Goal: Task Accomplishment & Management: Manage account settings

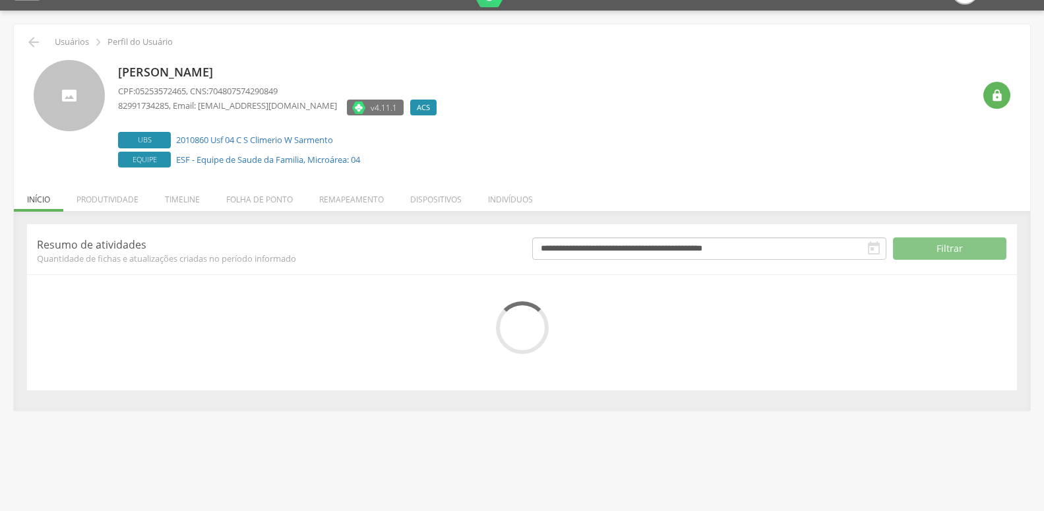
scroll to position [40, 0]
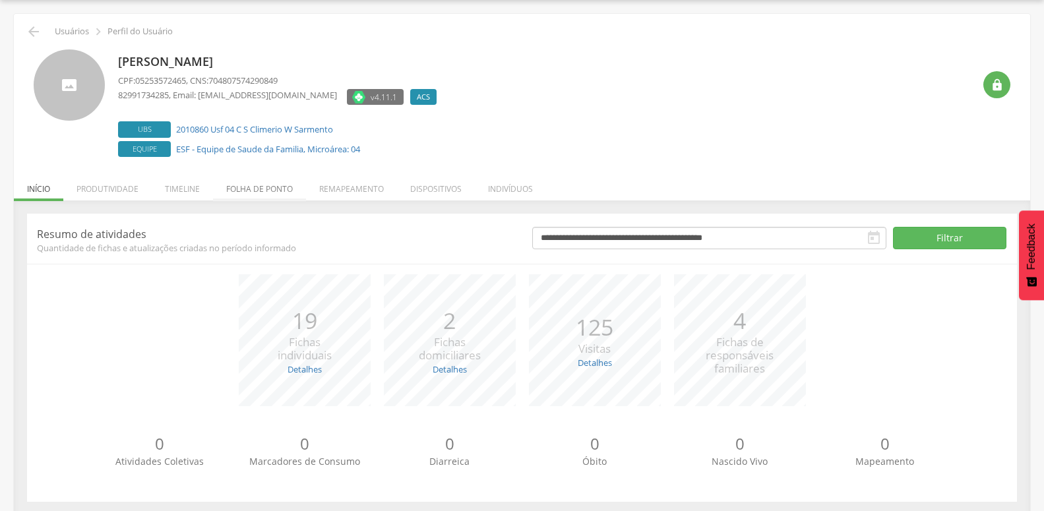
click at [288, 196] on li "Folha de ponto" at bounding box center [259, 185] width 93 height 31
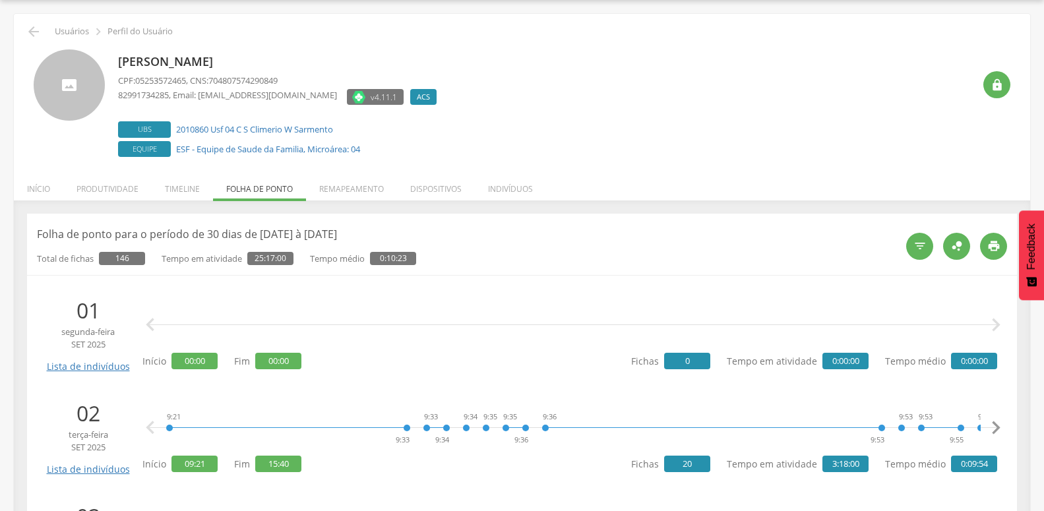
scroll to position [174, 0]
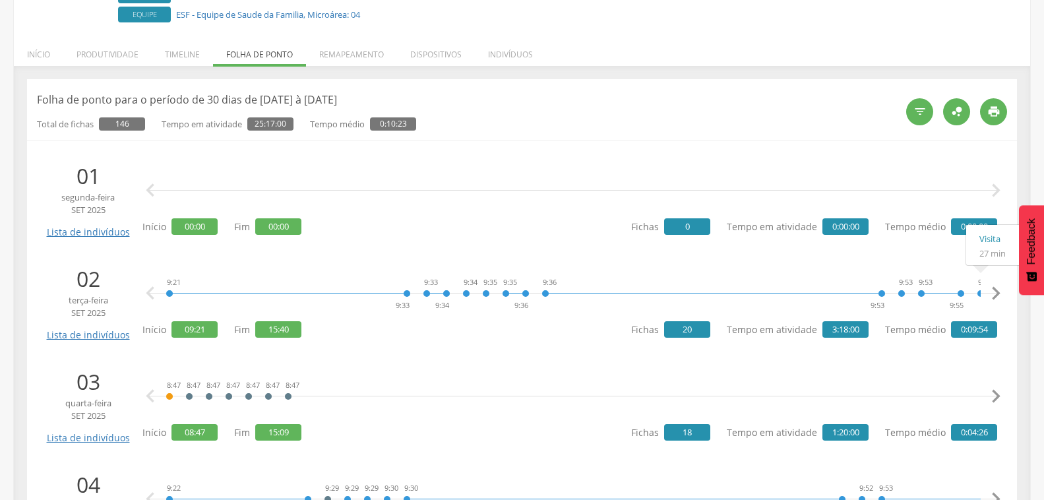
click at [993, 291] on icon "" at bounding box center [996, 293] width 26 height 26
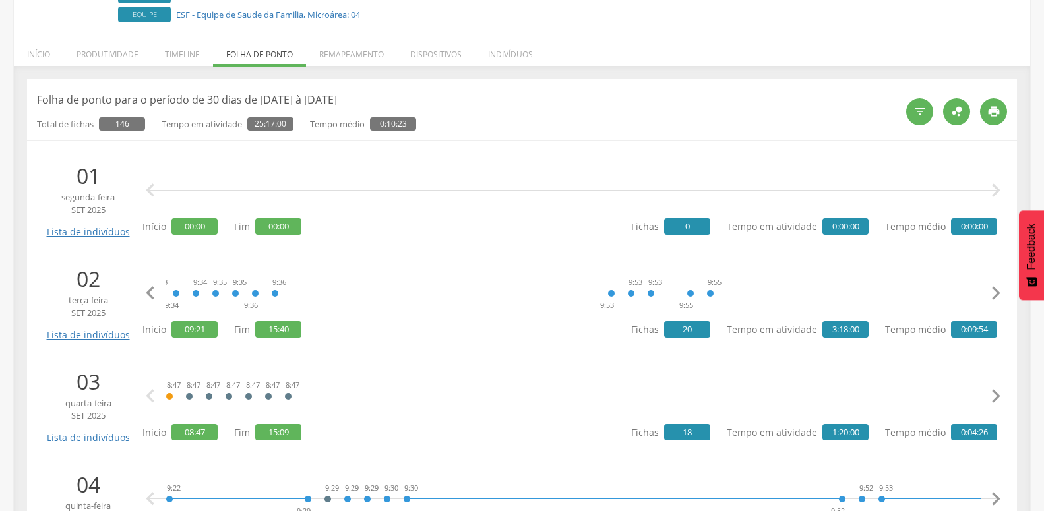
click at [993, 291] on icon "" at bounding box center [996, 293] width 26 height 26
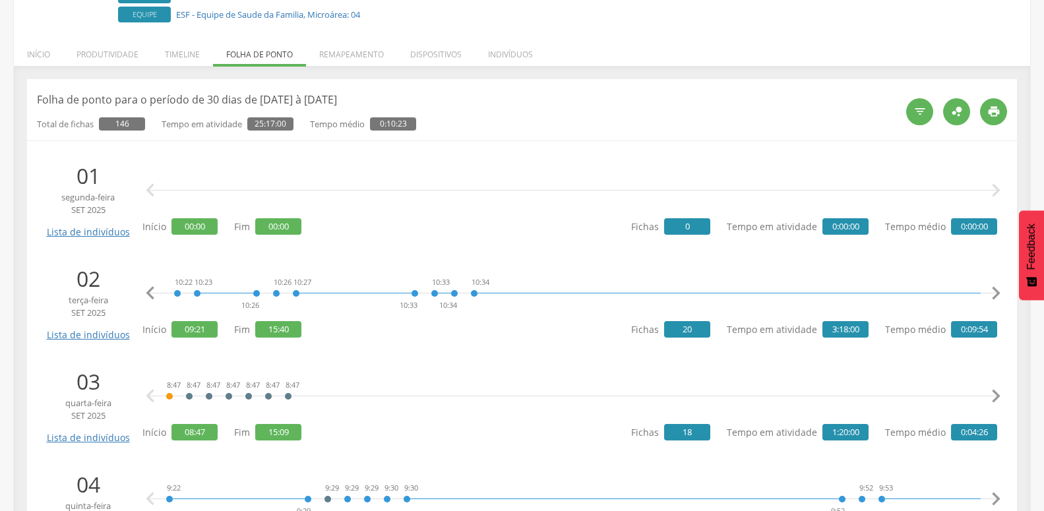
click at [993, 291] on icon "" at bounding box center [996, 293] width 26 height 26
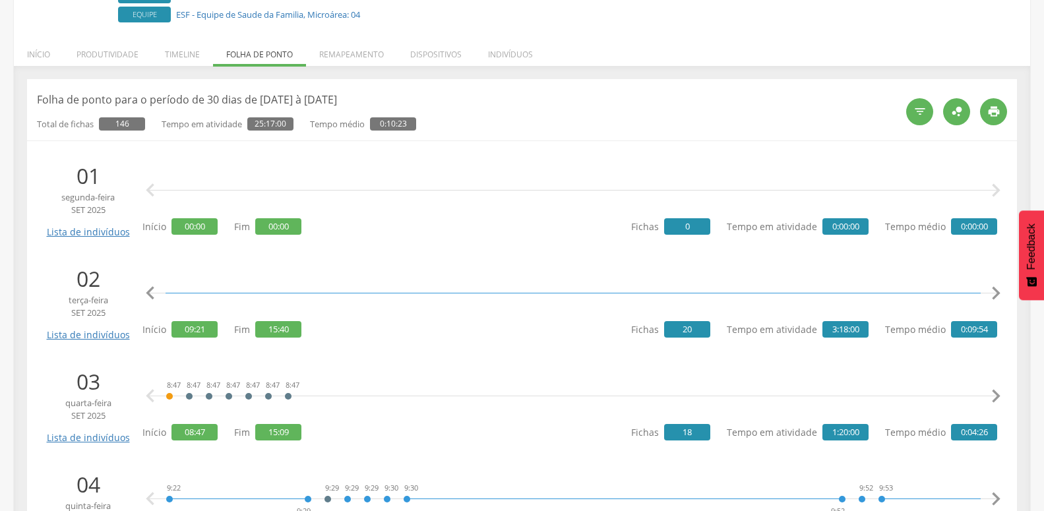
click at [993, 291] on icon "" at bounding box center [996, 293] width 26 height 26
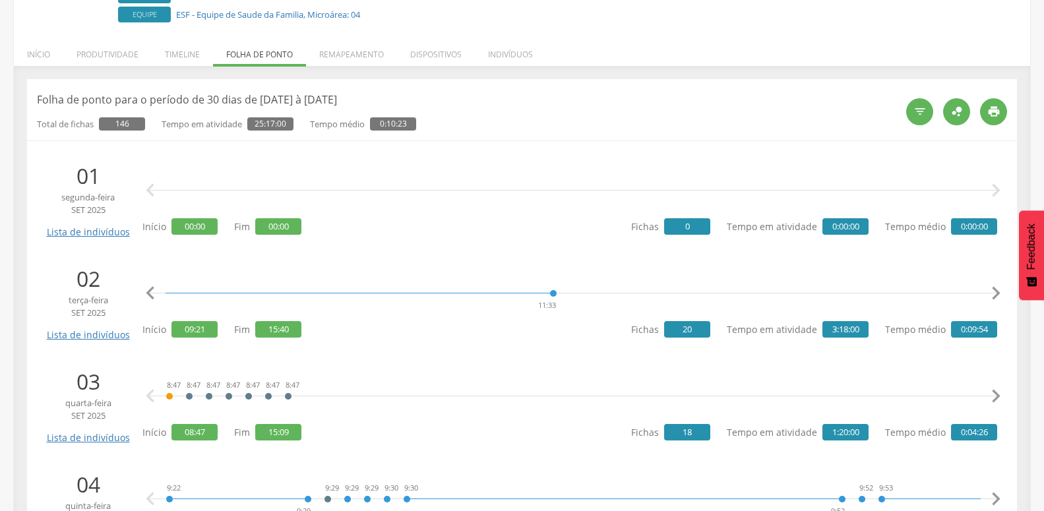
click at [993, 291] on icon "" at bounding box center [996, 293] width 26 height 26
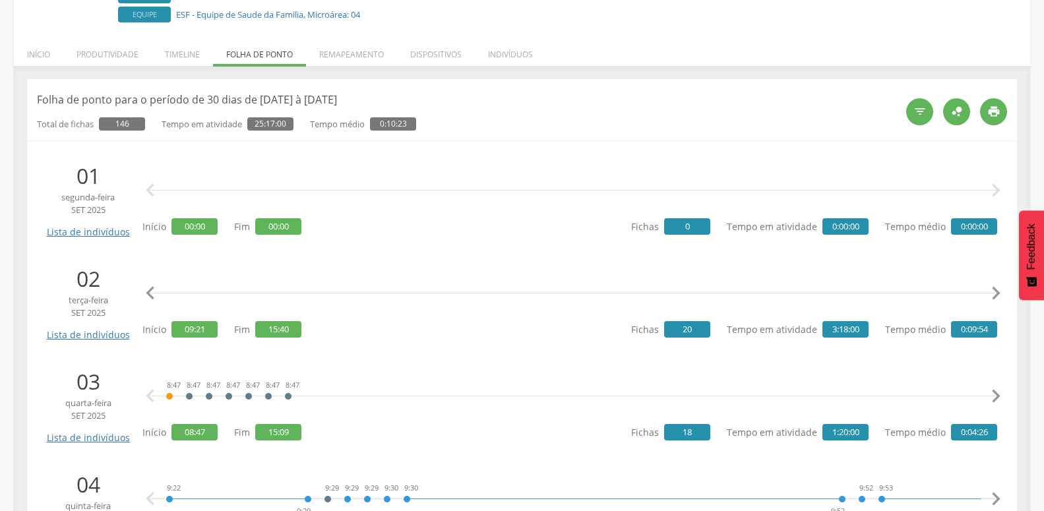
click at [993, 291] on icon "" at bounding box center [996, 293] width 26 height 26
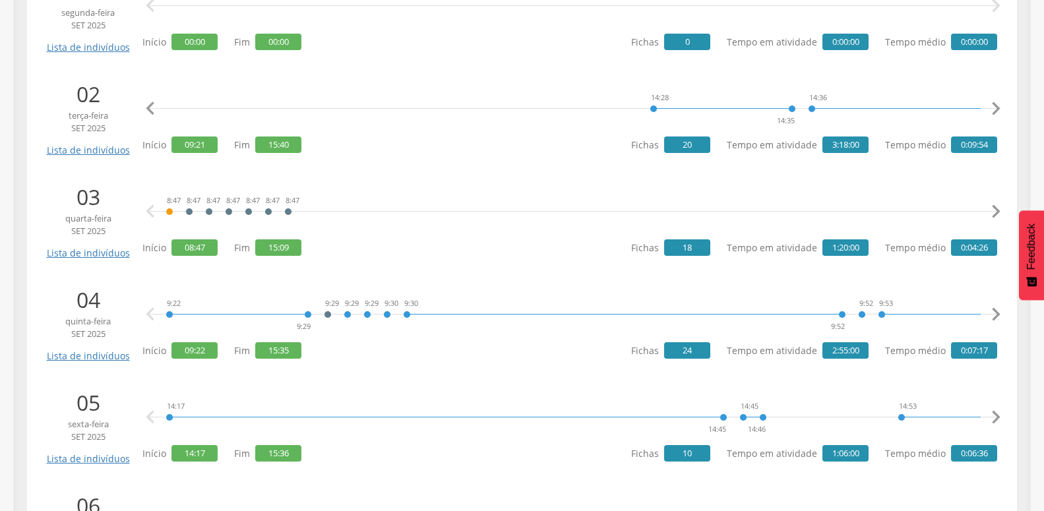
scroll to position [396, 0]
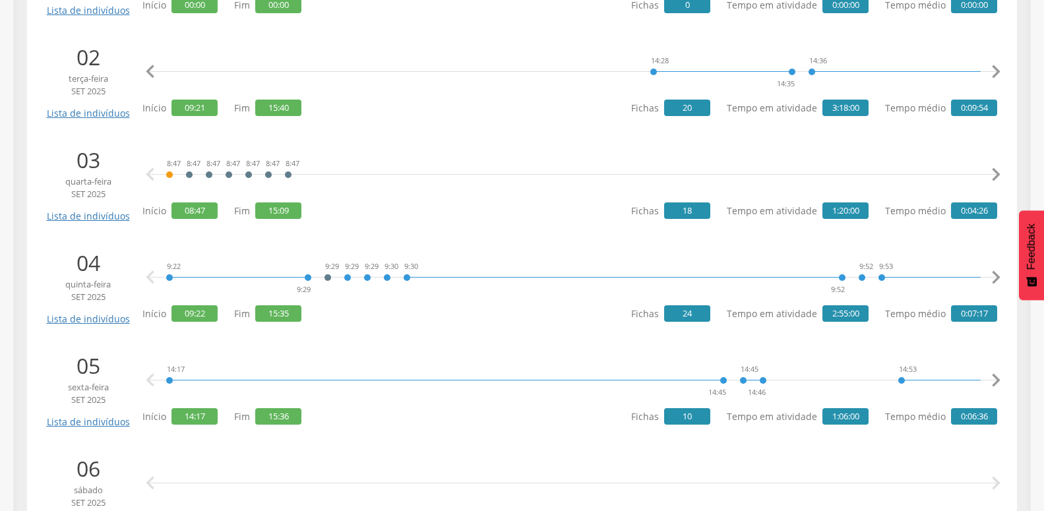
click at [989, 173] on icon "" at bounding box center [996, 175] width 26 height 26
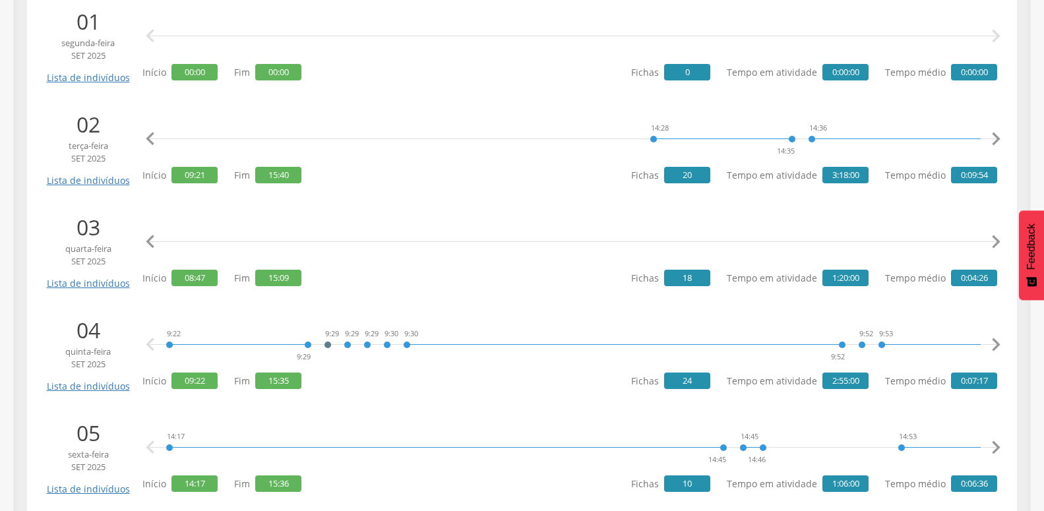
click at [986, 233] on icon "" at bounding box center [996, 242] width 26 height 26
click at [986, 241] on icon "" at bounding box center [996, 242] width 26 height 26
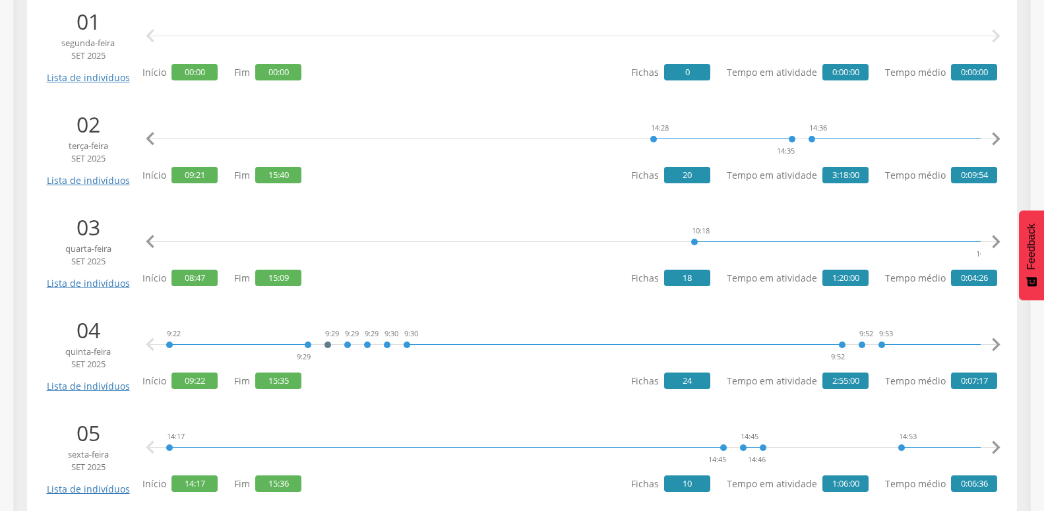
click at [986, 241] on icon "" at bounding box center [996, 242] width 26 height 26
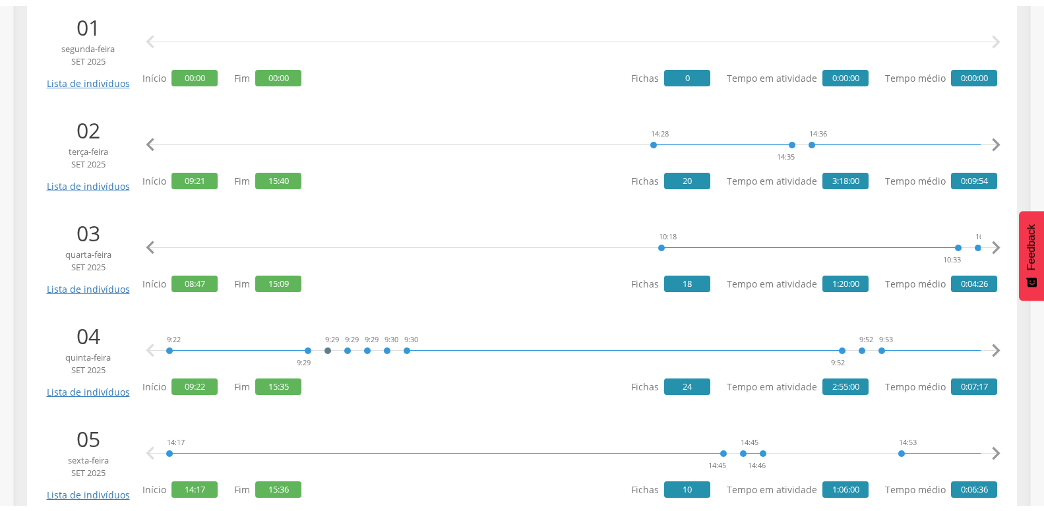
scroll to position [0, 815]
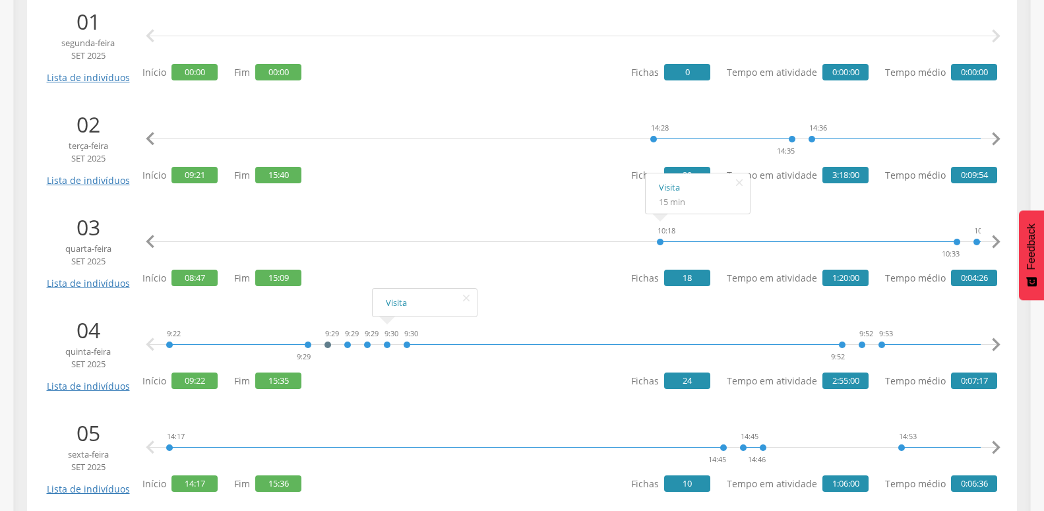
click at [141, 246] on icon "" at bounding box center [150, 242] width 26 height 26
click at [141, 245] on icon "" at bounding box center [150, 242] width 26 height 26
click at [146, 243] on icon "" at bounding box center [150, 242] width 26 height 26
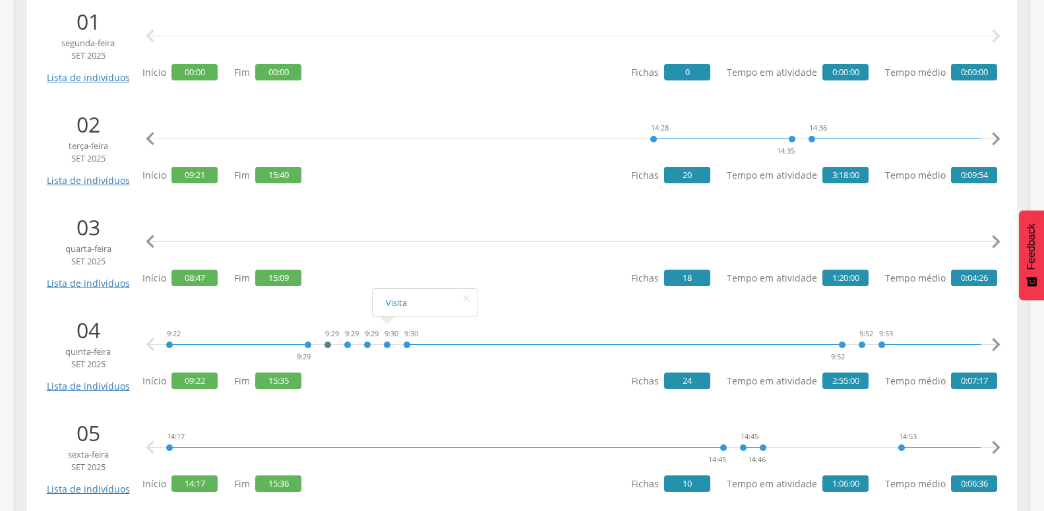
click at [146, 243] on icon "" at bounding box center [150, 242] width 26 height 26
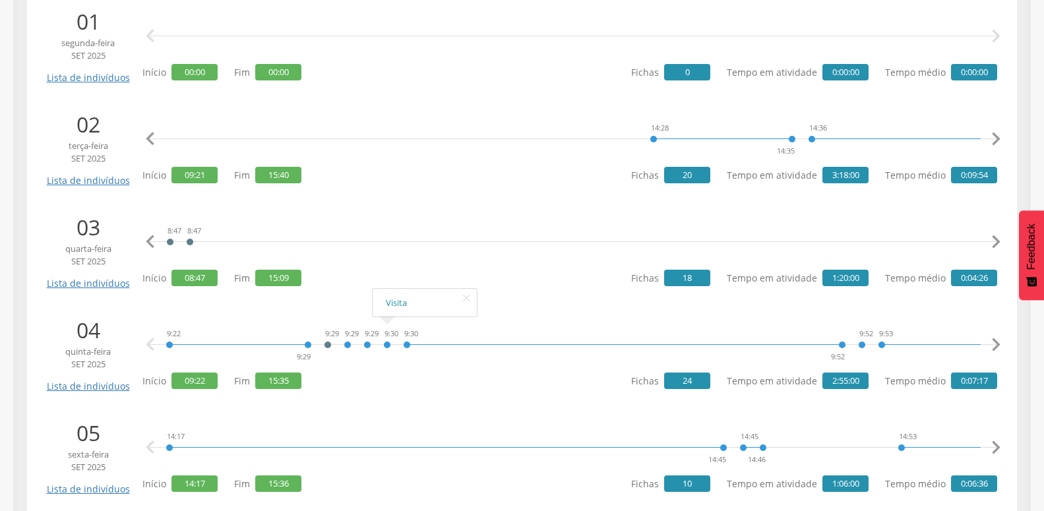
click at [146, 243] on icon "" at bounding box center [150, 242] width 26 height 26
click at [991, 242] on icon "" at bounding box center [996, 242] width 26 height 26
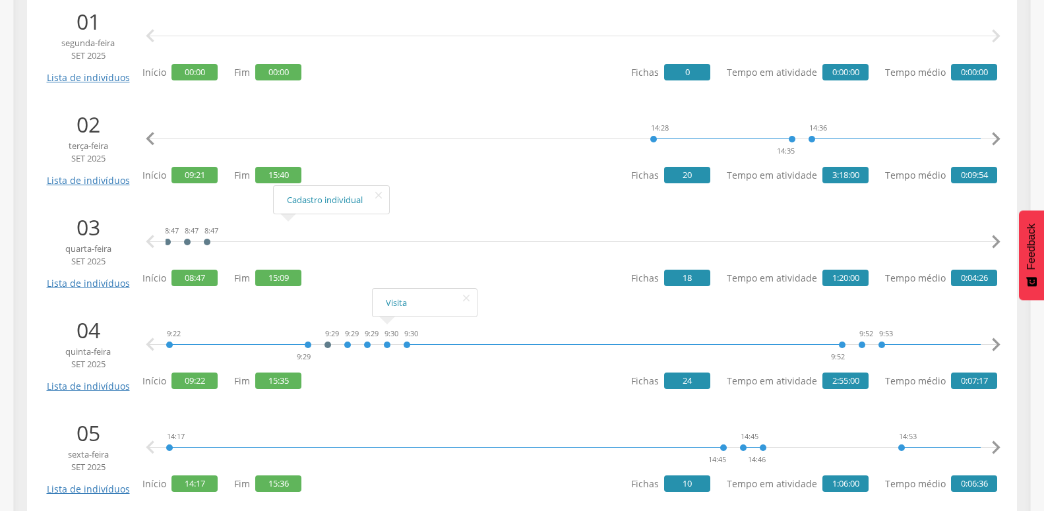
click at [991, 242] on icon "" at bounding box center [996, 242] width 26 height 26
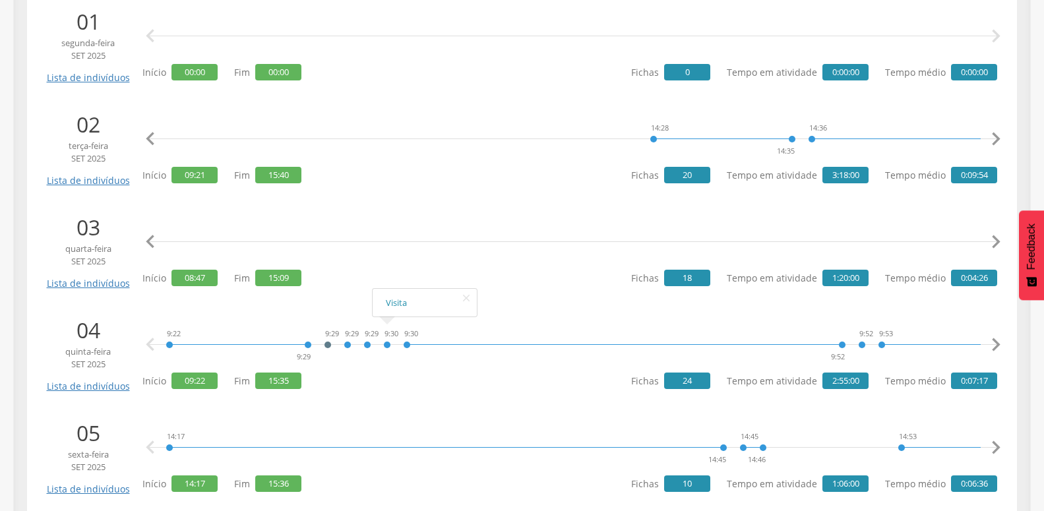
click at [991, 242] on icon "" at bounding box center [996, 242] width 26 height 26
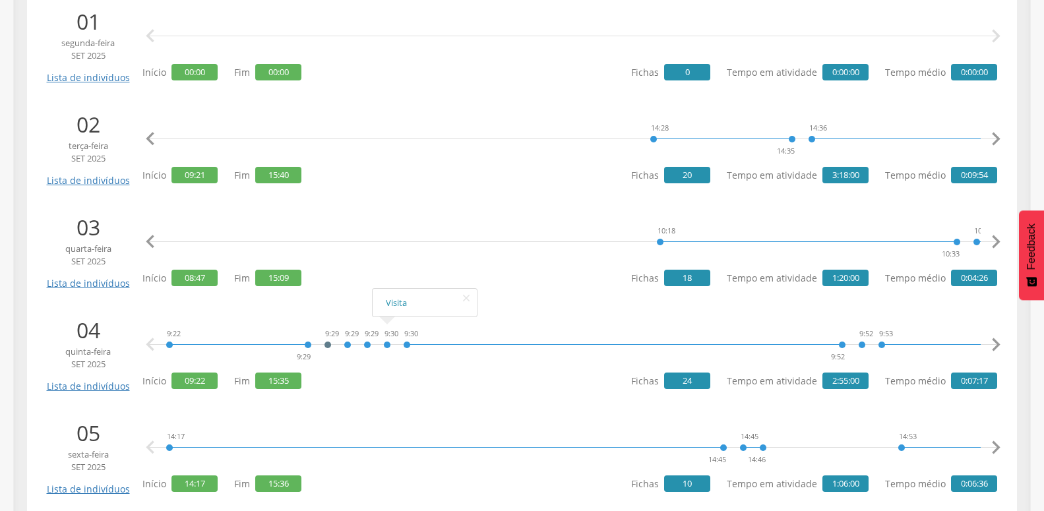
click at [991, 242] on icon "" at bounding box center [996, 242] width 26 height 26
click at [989, 242] on icon "" at bounding box center [996, 242] width 26 height 26
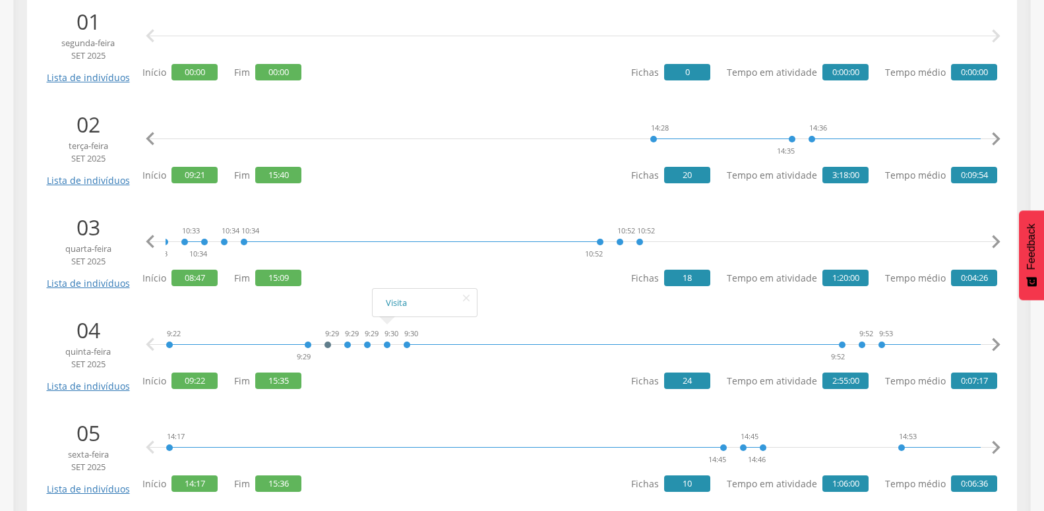
click at [989, 242] on icon "" at bounding box center [996, 242] width 26 height 26
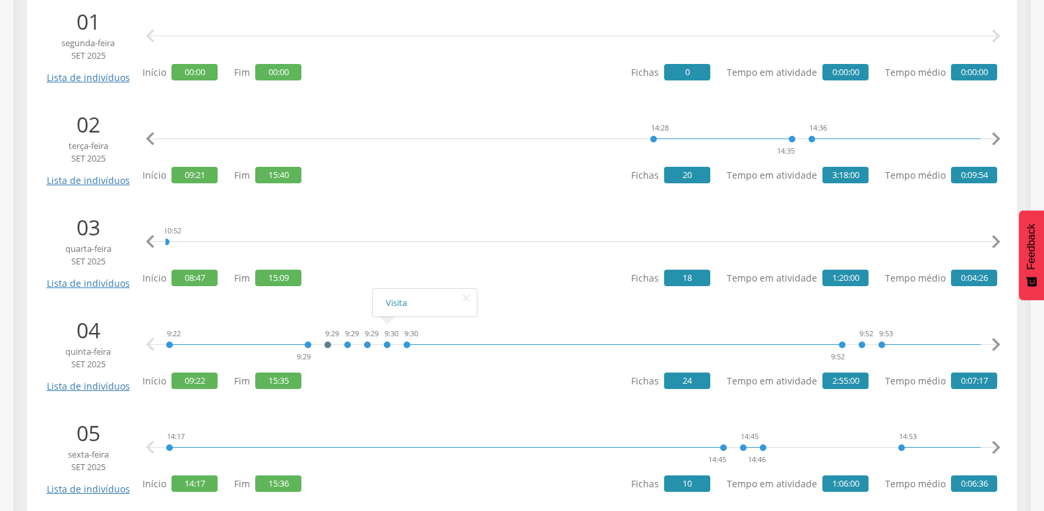
click at [989, 242] on icon "" at bounding box center [996, 242] width 26 height 26
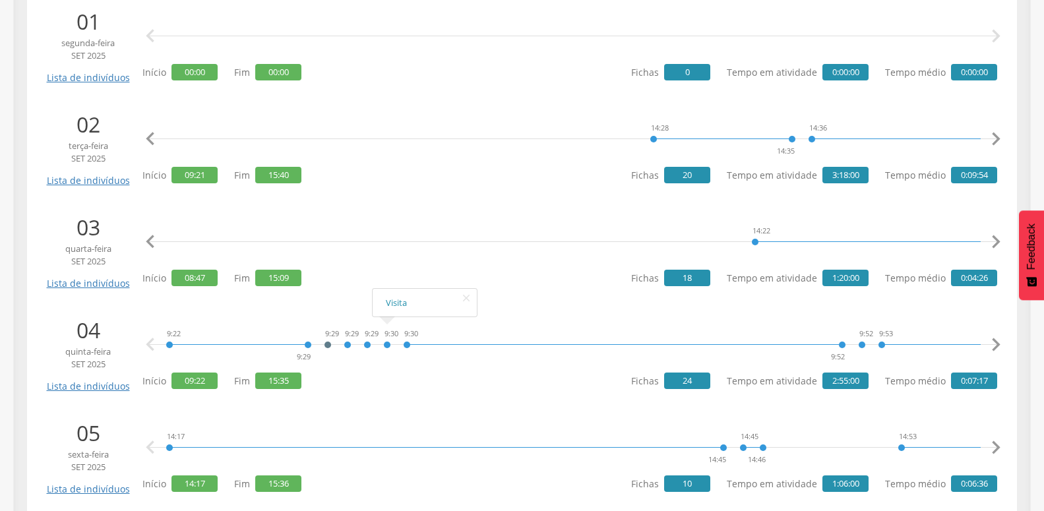
click at [989, 242] on icon "" at bounding box center [996, 242] width 26 height 26
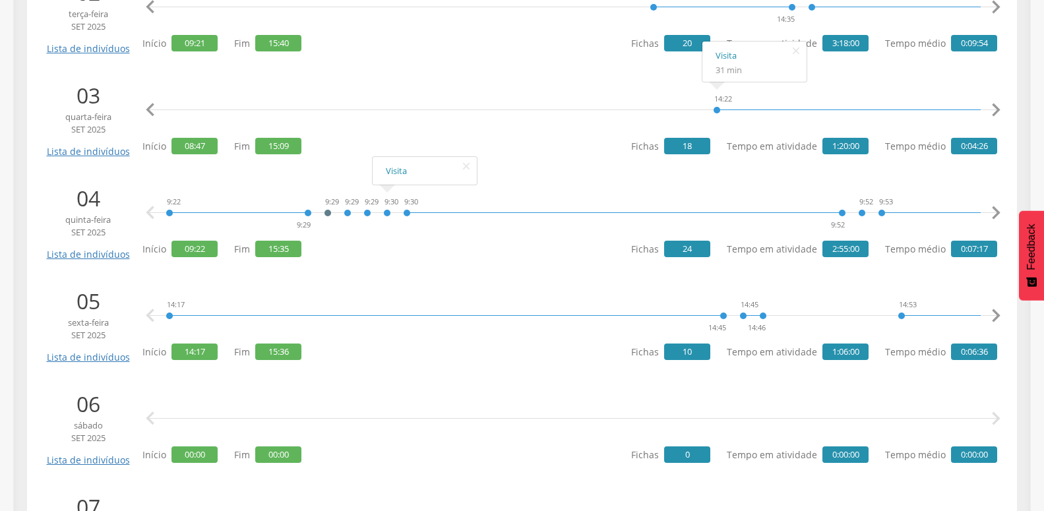
scroll to position [463, 0]
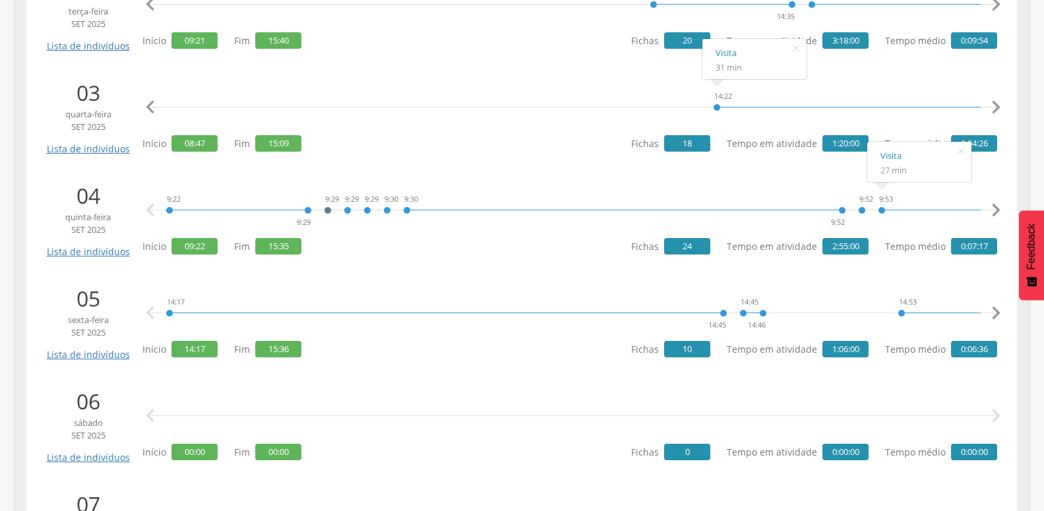
click at [992, 211] on icon "" at bounding box center [996, 210] width 26 height 26
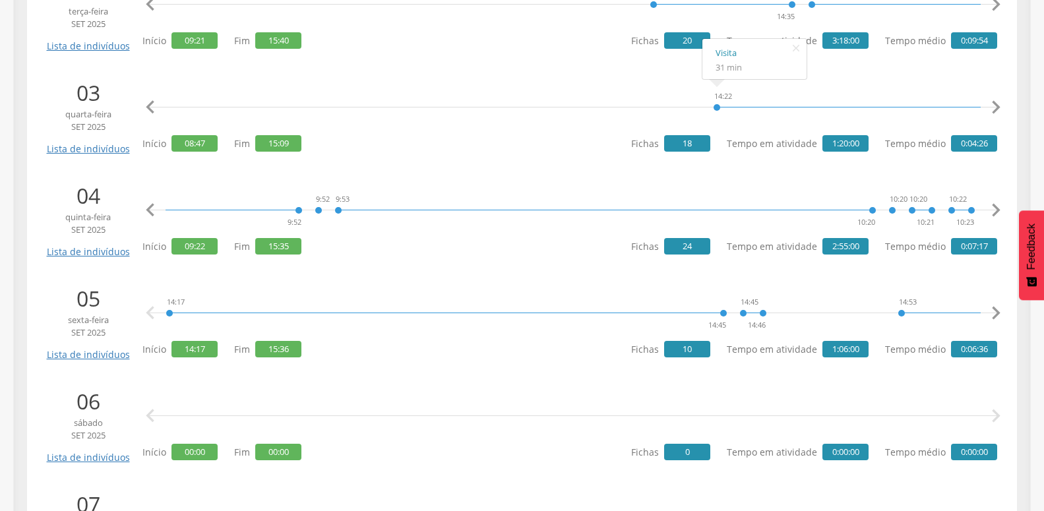
click at [992, 211] on icon "" at bounding box center [996, 210] width 26 height 26
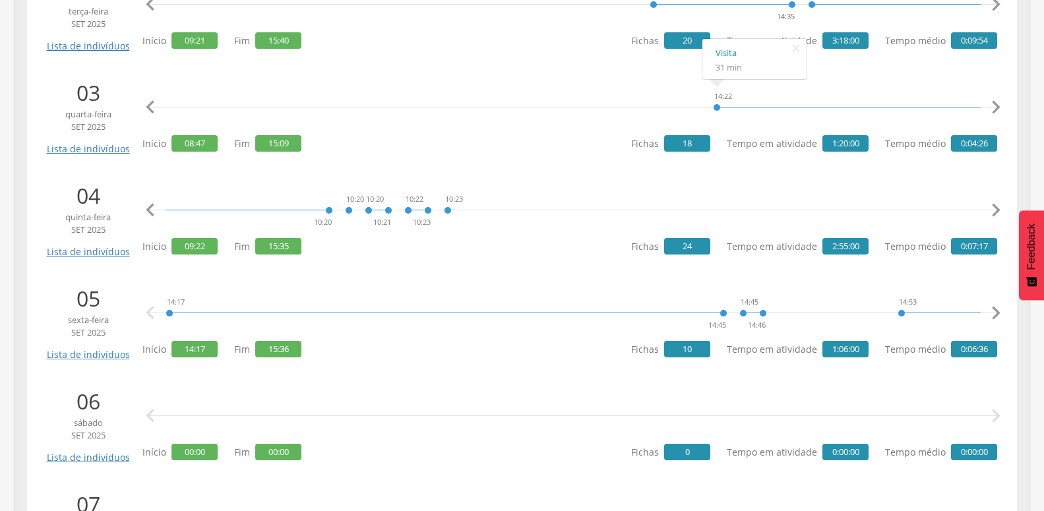
click at [992, 211] on icon "" at bounding box center [996, 210] width 26 height 26
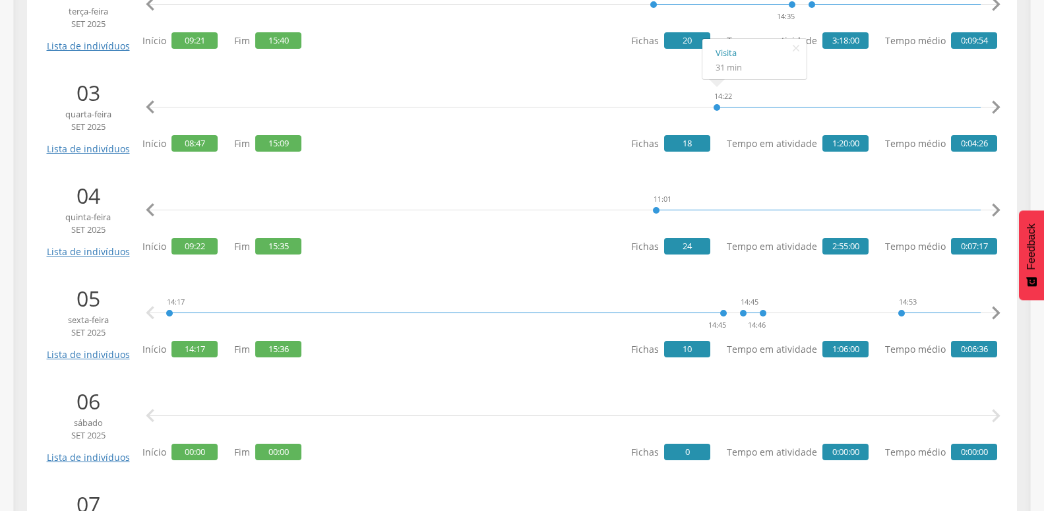
click at [992, 211] on icon "" at bounding box center [996, 210] width 26 height 26
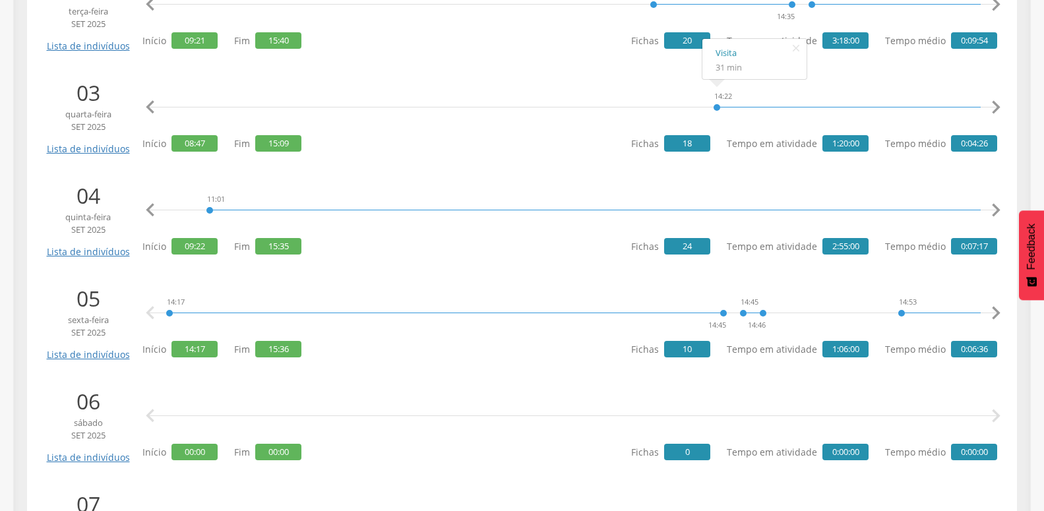
click at [992, 211] on icon "" at bounding box center [996, 210] width 26 height 26
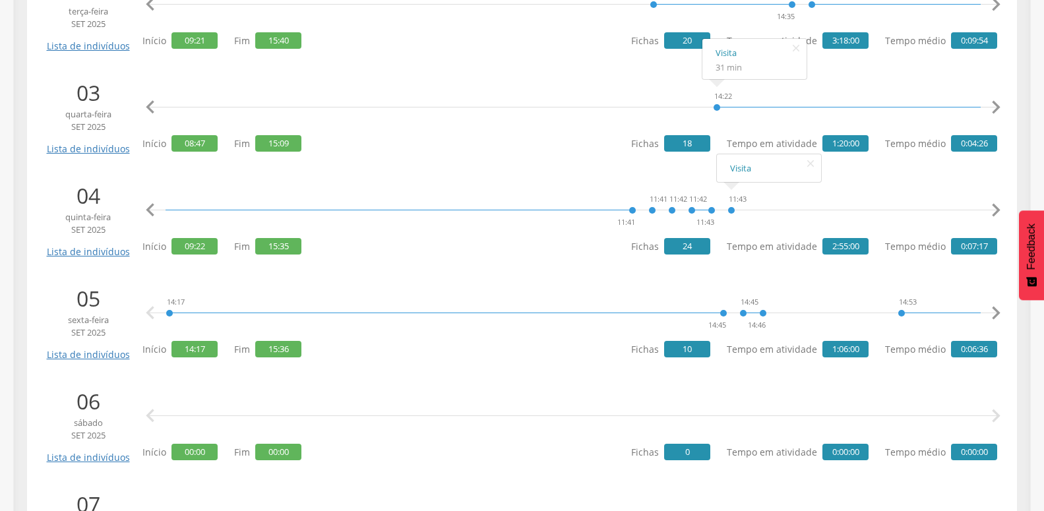
click at [1000, 205] on icon "" at bounding box center [996, 210] width 26 height 26
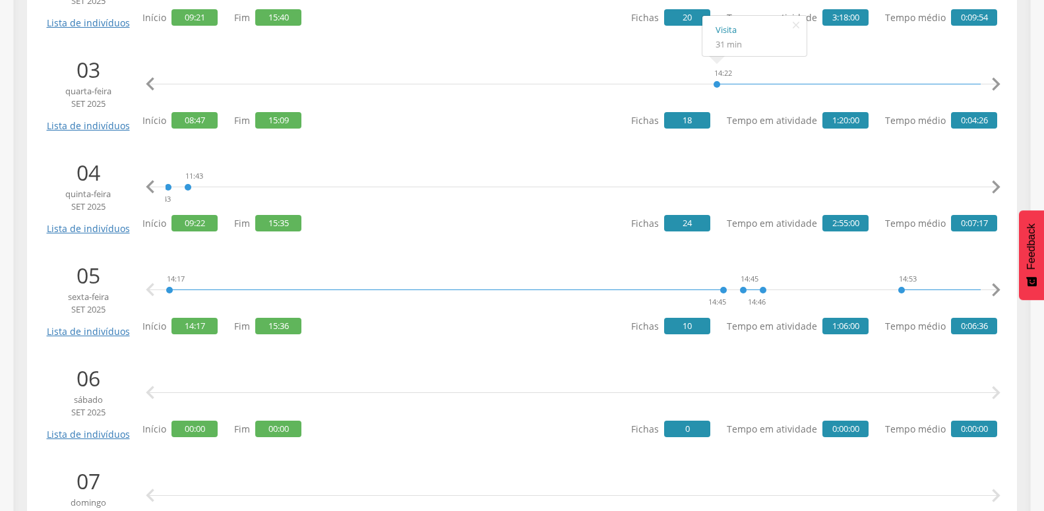
scroll to position [463, 0]
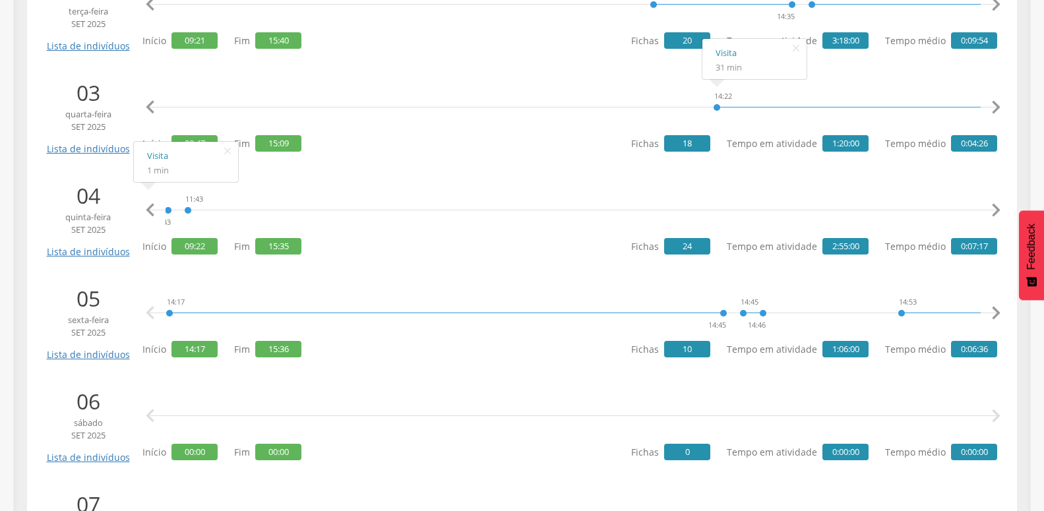
click at [149, 313] on icon "" at bounding box center [150, 313] width 26 height 26
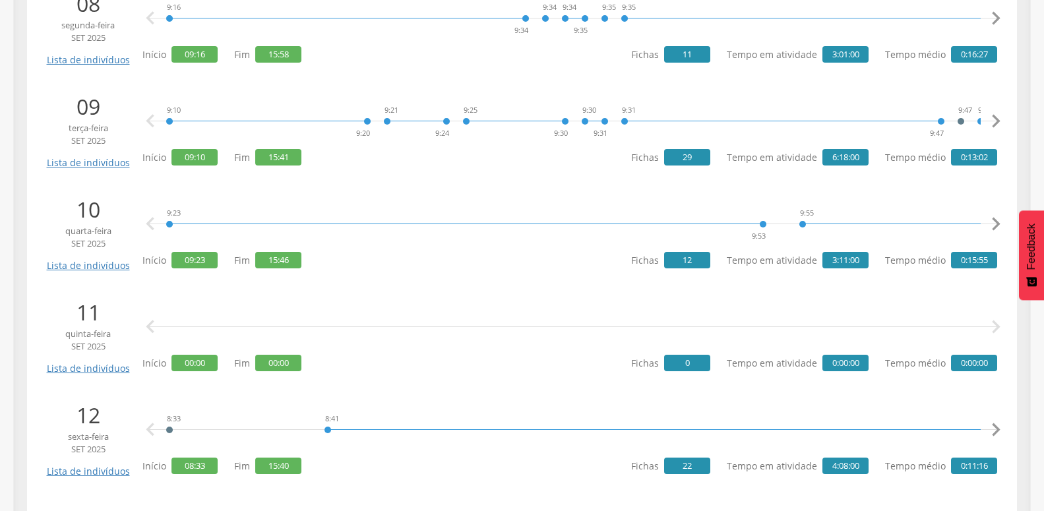
scroll to position [1002, 0]
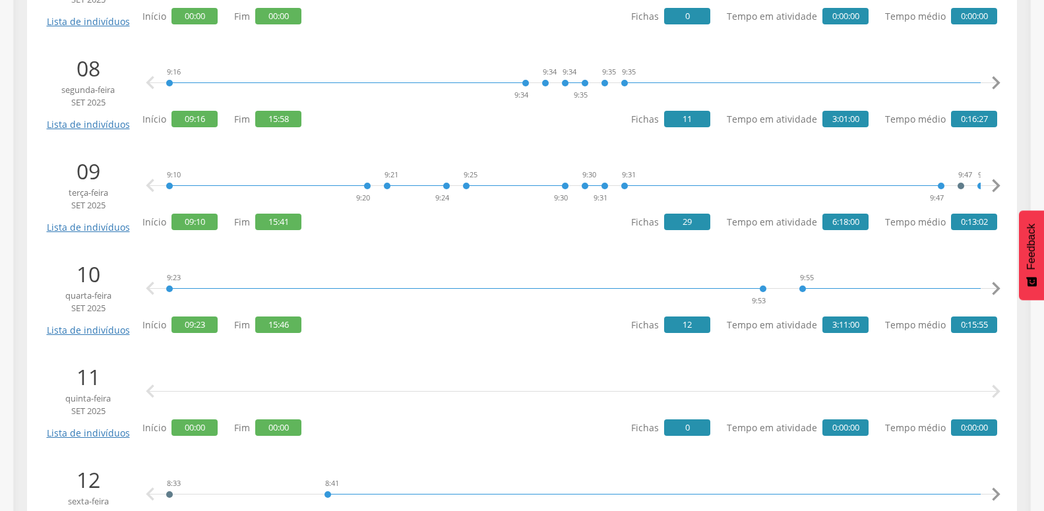
click at [995, 80] on icon "" at bounding box center [996, 83] width 26 height 26
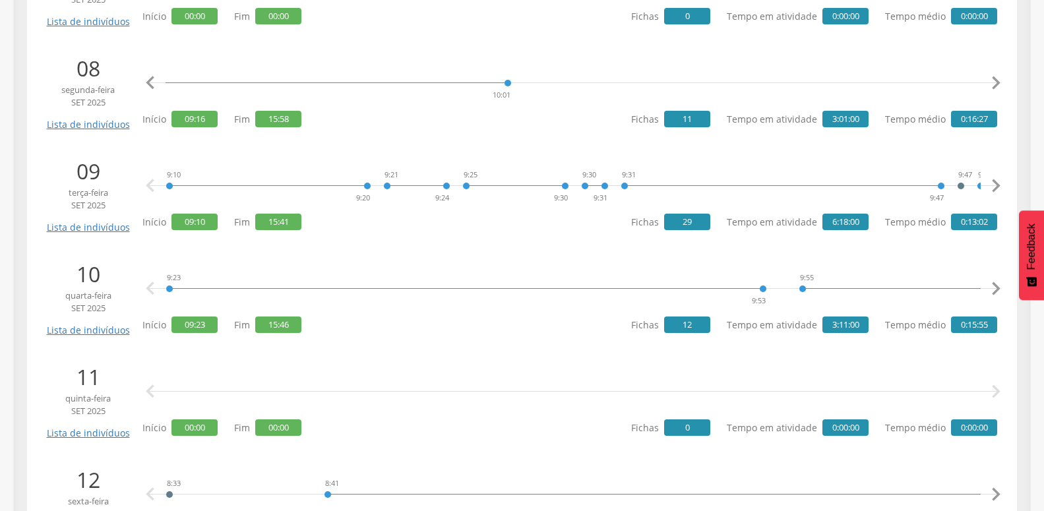
click at [995, 80] on icon "" at bounding box center [996, 83] width 26 height 26
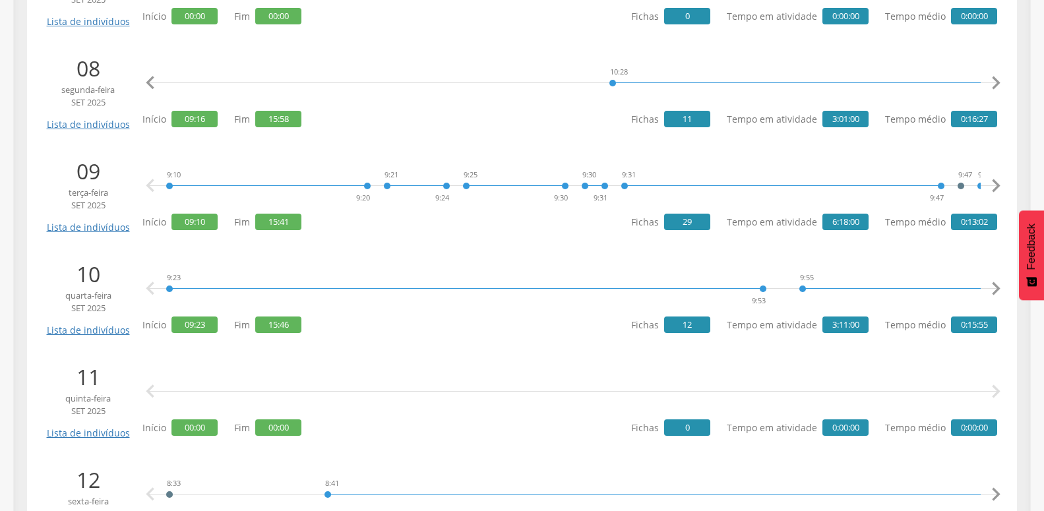
click at [995, 80] on icon "" at bounding box center [996, 83] width 26 height 26
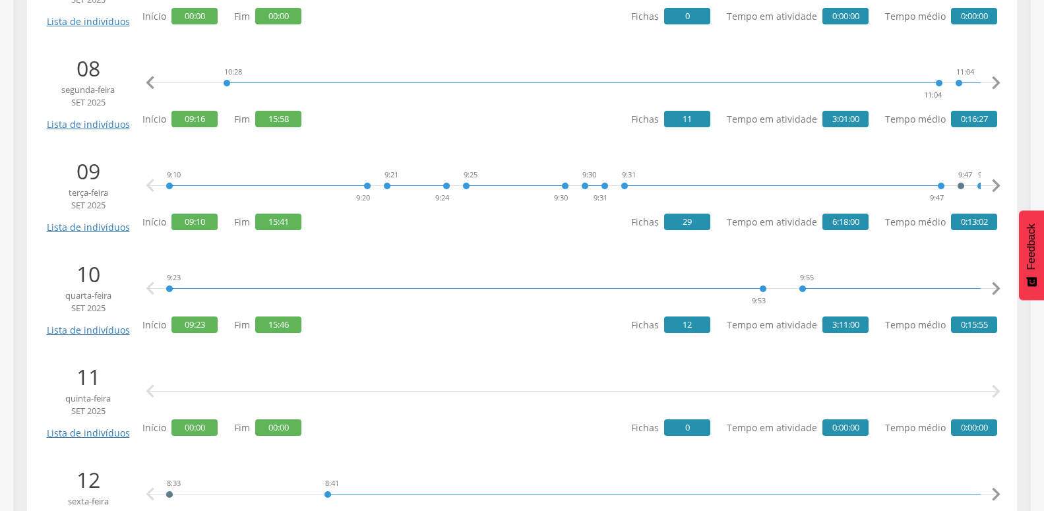
click at [995, 80] on icon "" at bounding box center [996, 83] width 26 height 26
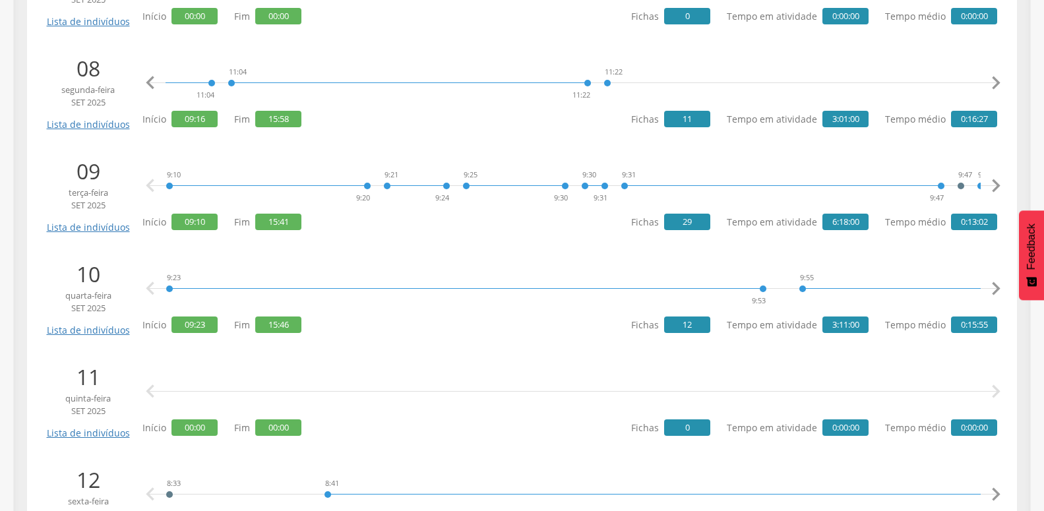
click at [995, 80] on icon "" at bounding box center [996, 83] width 26 height 26
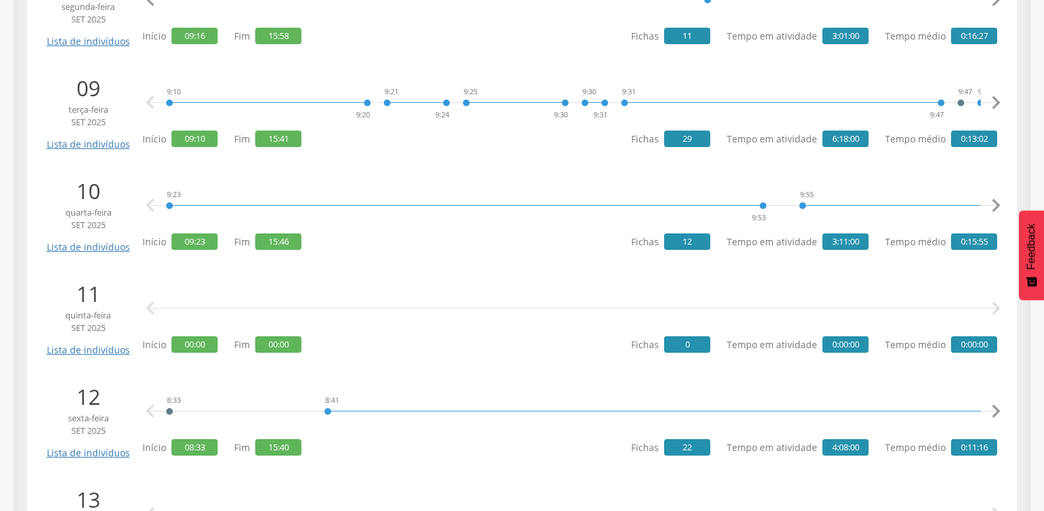
scroll to position [1182, 0]
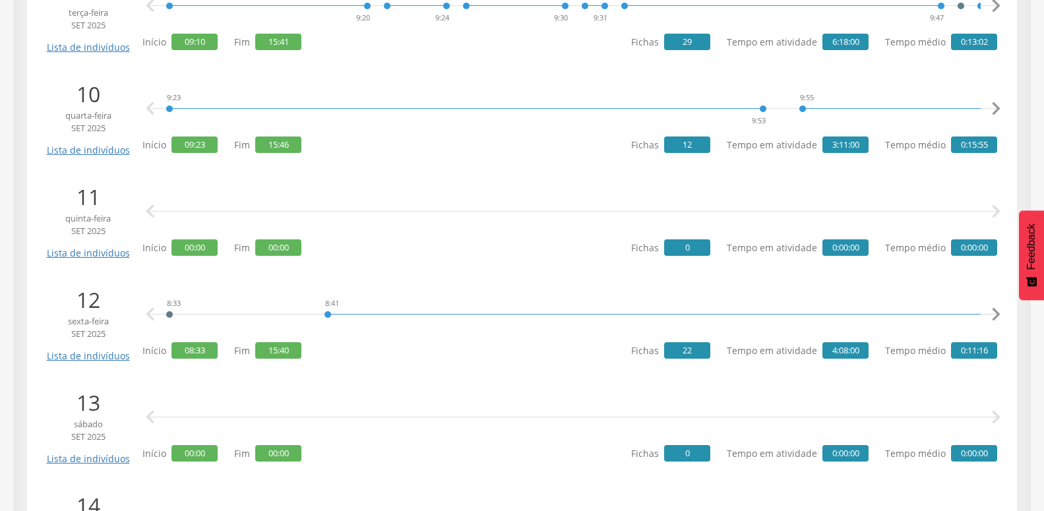
click at [992, 101] on icon "" at bounding box center [996, 109] width 26 height 26
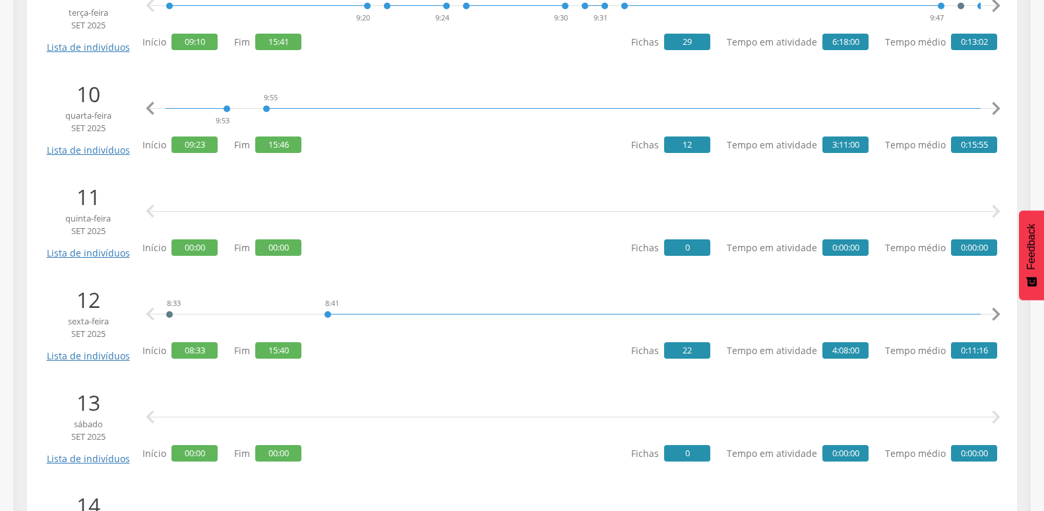
click at [992, 101] on icon "" at bounding box center [996, 109] width 26 height 26
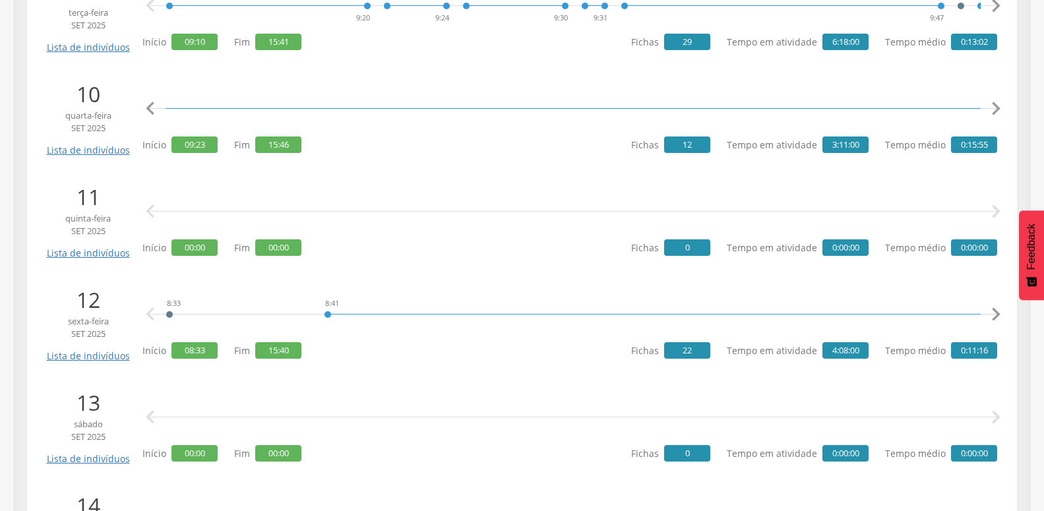
click at [992, 101] on icon "" at bounding box center [996, 109] width 26 height 26
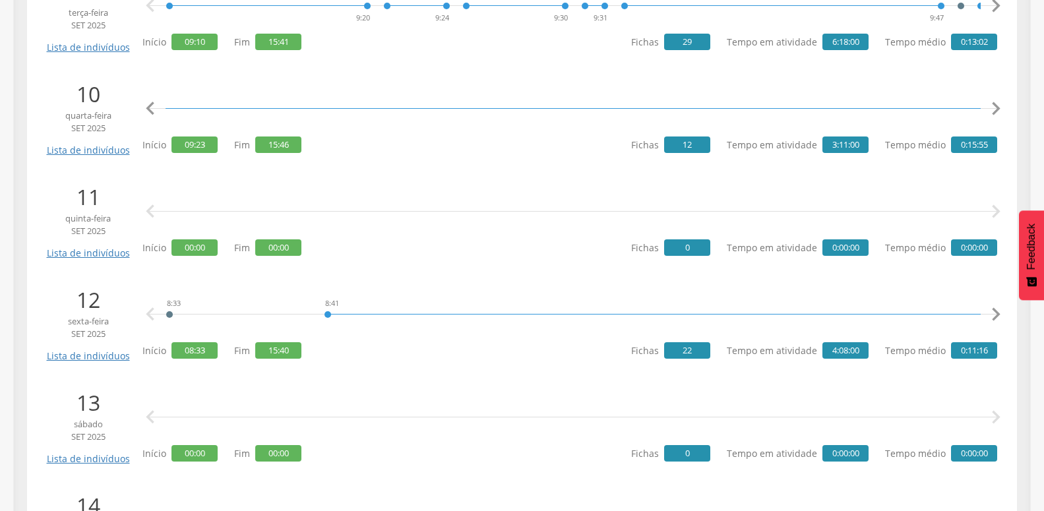
click at [992, 101] on icon "" at bounding box center [996, 109] width 26 height 26
click at [992, 105] on icon "" at bounding box center [996, 109] width 26 height 26
click at [151, 113] on icon "" at bounding box center [150, 109] width 26 height 26
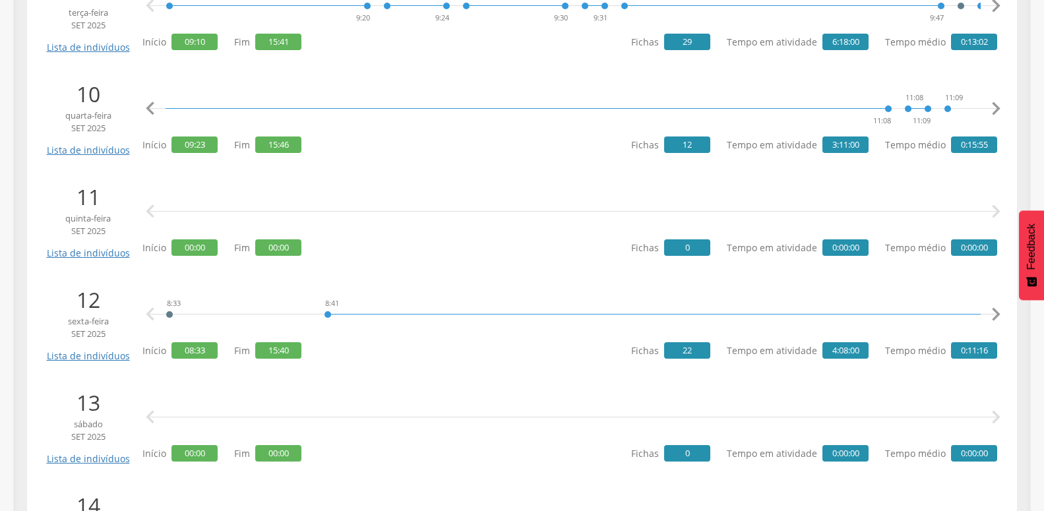
click at [151, 113] on icon "" at bounding box center [150, 109] width 26 height 26
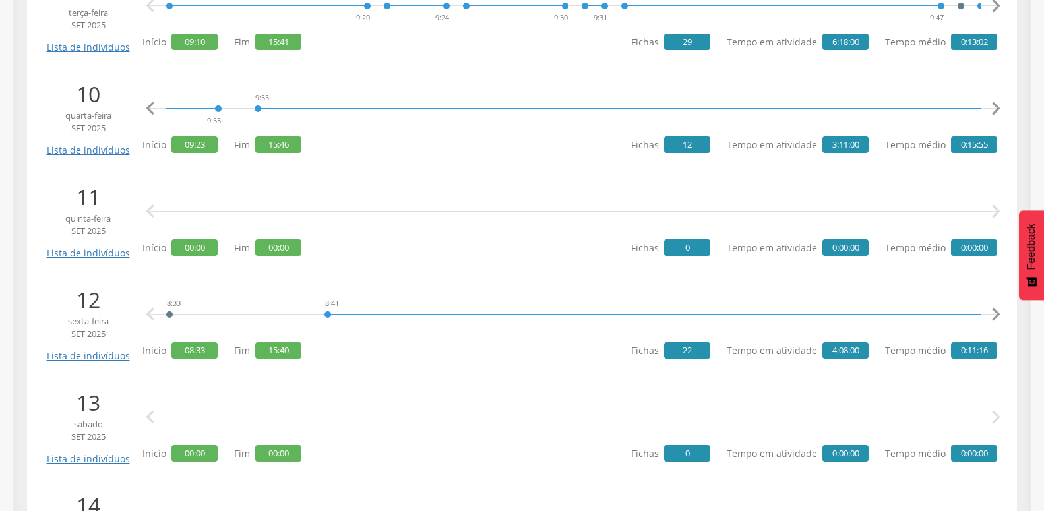
click at [151, 113] on icon "" at bounding box center [150, 109] width 26 height 26
click at [274, 51] on link "Visita" at bounding box center [297, 54] width 78 height 16
click at [988, 311] on icon "" at bounding box center [996, 314] width 26 height 26
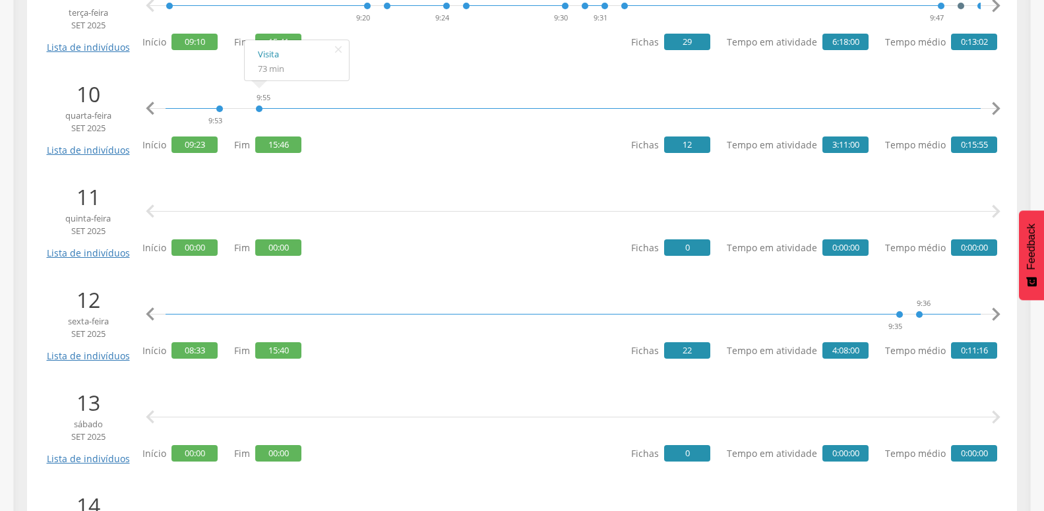
scroll to position [0, 543]
click at [988, 311] on icon "" at bounding box center [996, 314] width 26 height 26
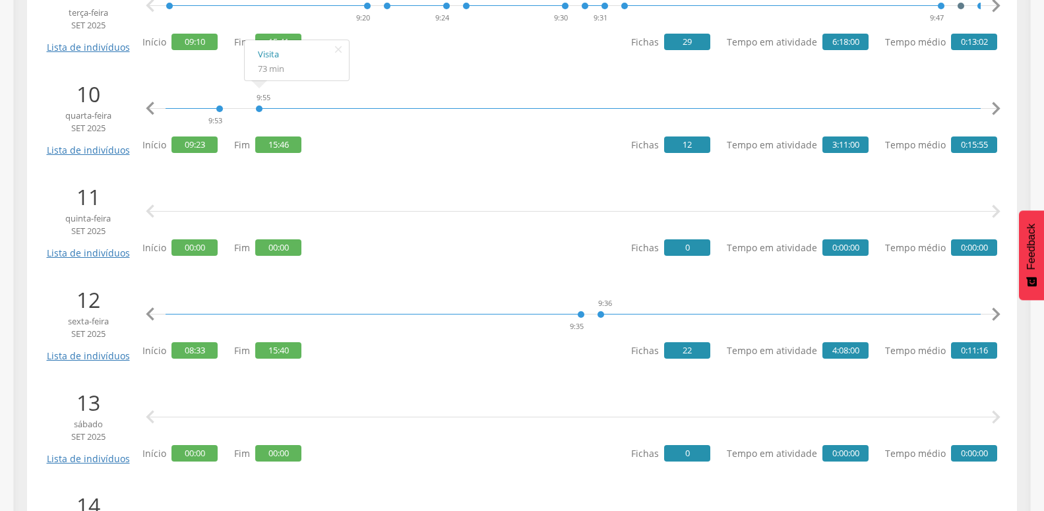
click at [988, 311] on icon "" at bounding box center [996, 314] width 26 height 26
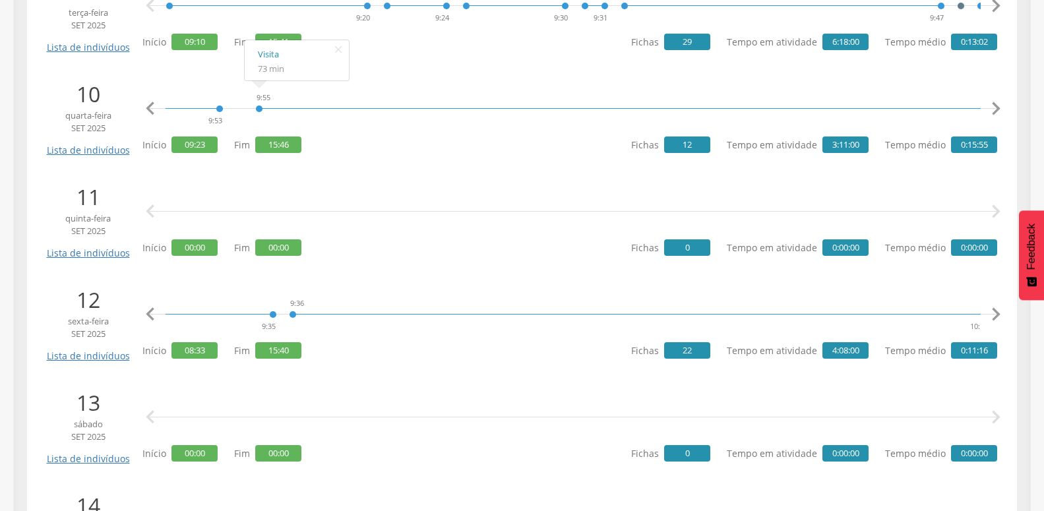
click at [988, 311] on icon "" at bounding box center [996, 314] width 26 height 26
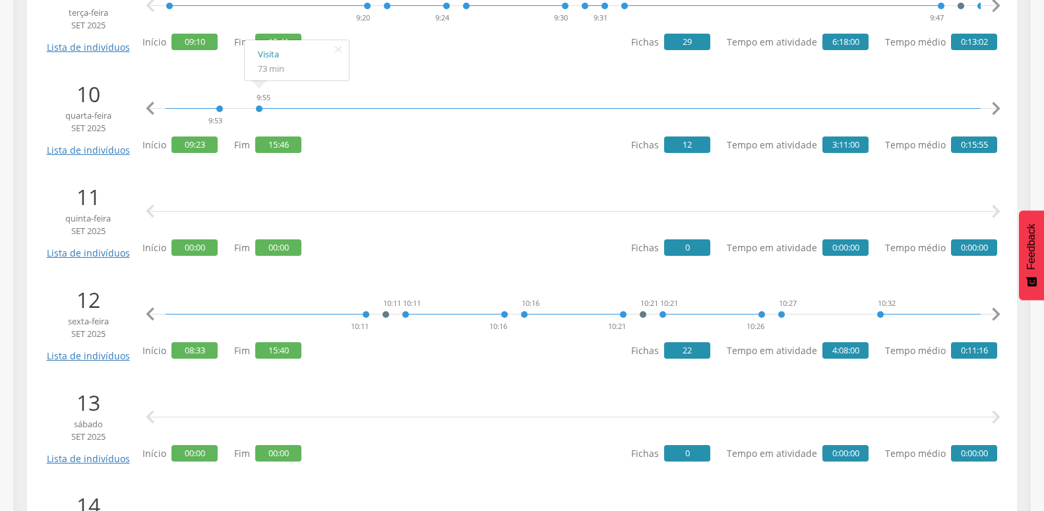
click at [988, 311] on icon "" at bounding box center [996, 314] width 26 height 26
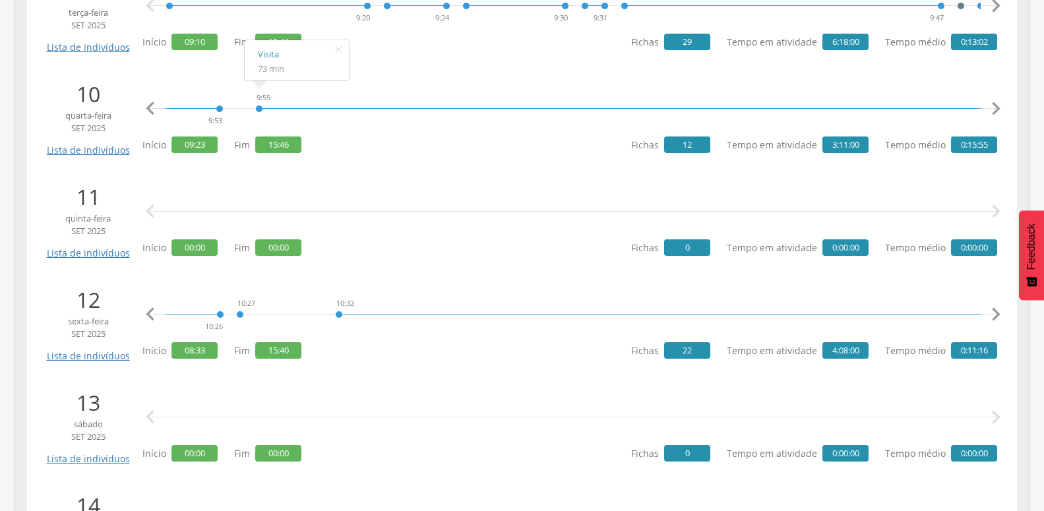
click at [988, 311] on icon "" at bounding box center [996, 314] width 26 height 26
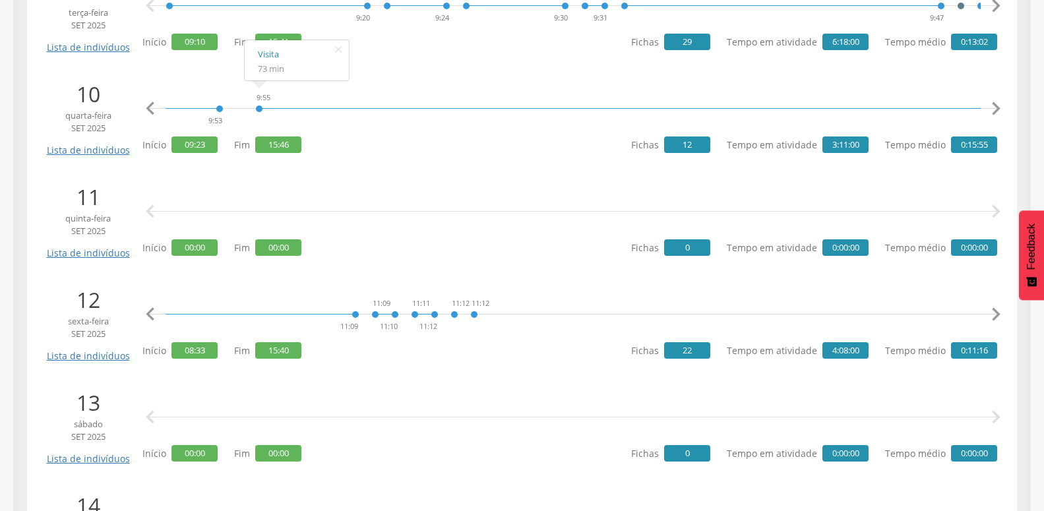
click at [988, 311] on icon "" at bounding box center [996, 314] width 26 height 26
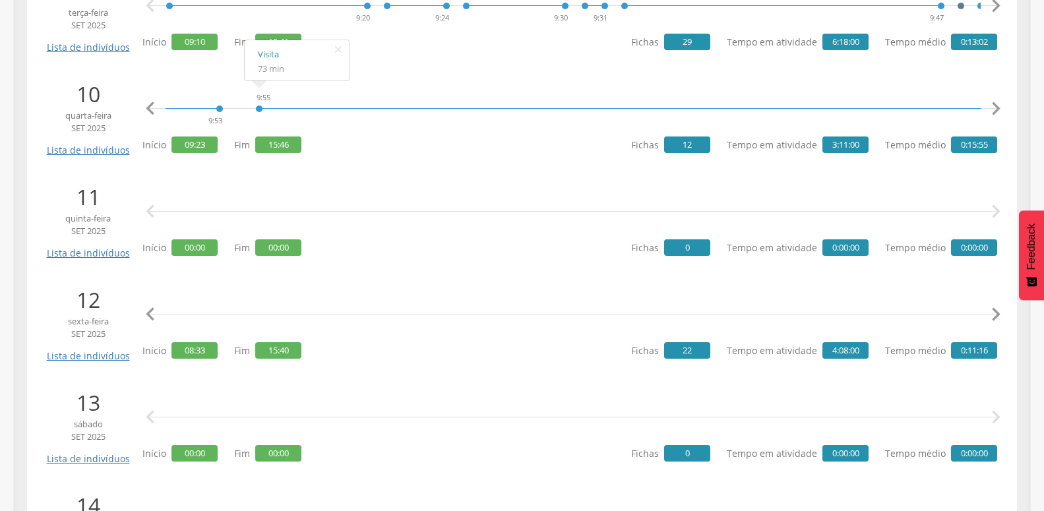
click at [988, 311] on icon "" at bounding box center [996, 314] width 26 height 26
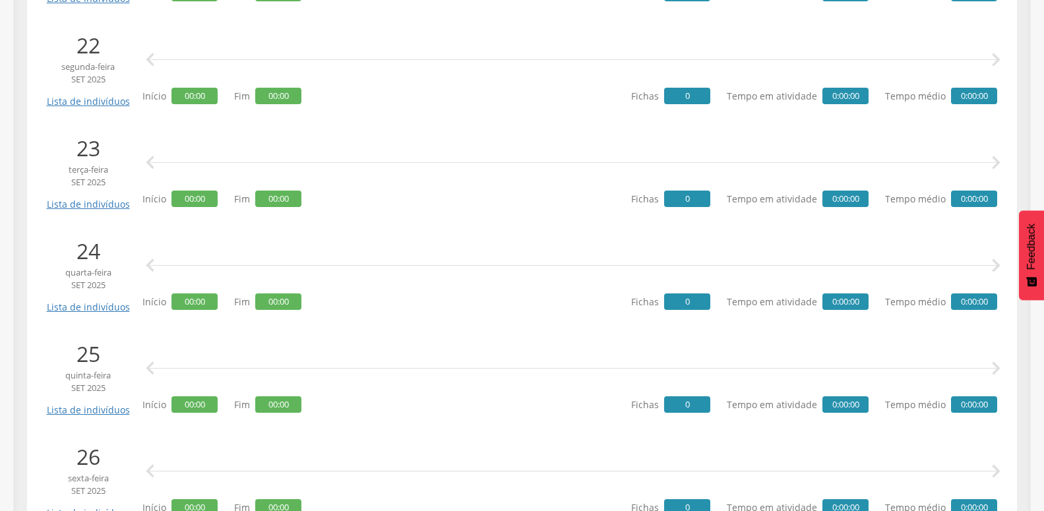
scroll to position [0, 0]
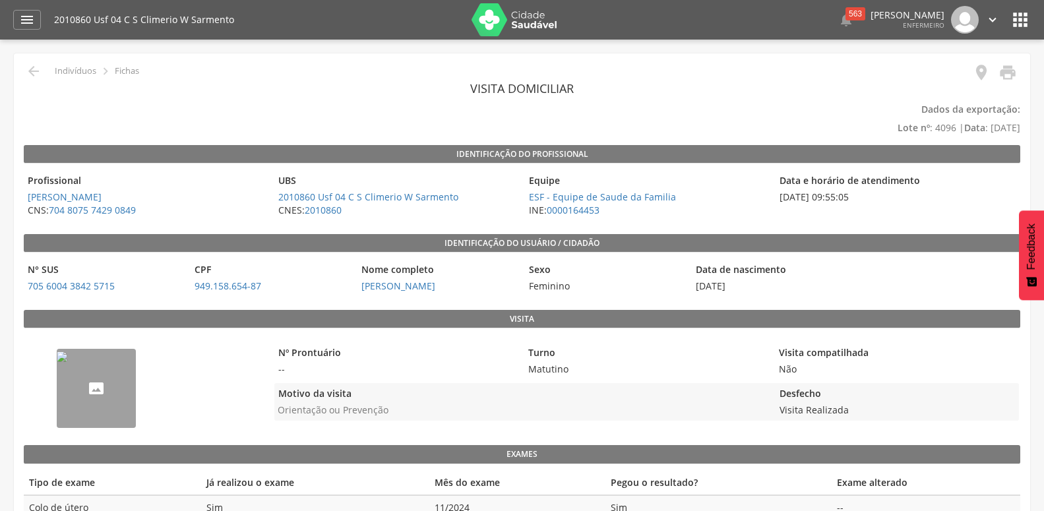
click at [42, 74] on div " Indivíduos  Fichas" at bounding box center [81, 71] width 115 height 16
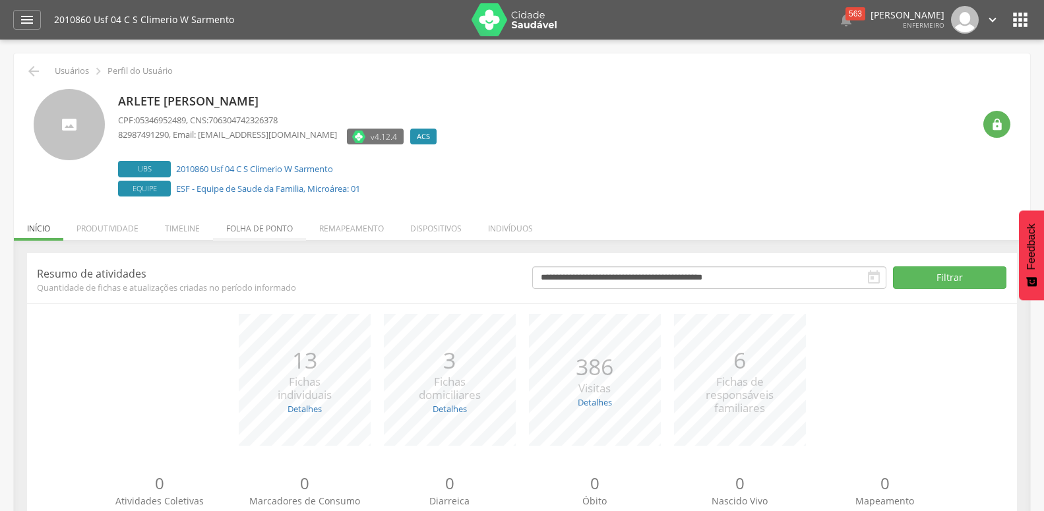
click at [275, 229] on li "Folha de ponto" at bounding box center [259, 225] width 93 height 31
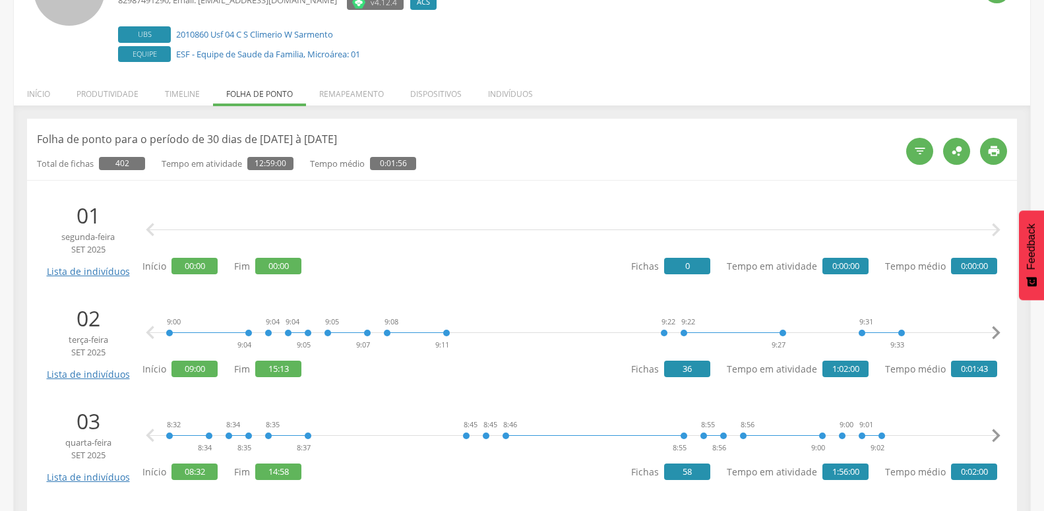
scroll to position [202, 0]
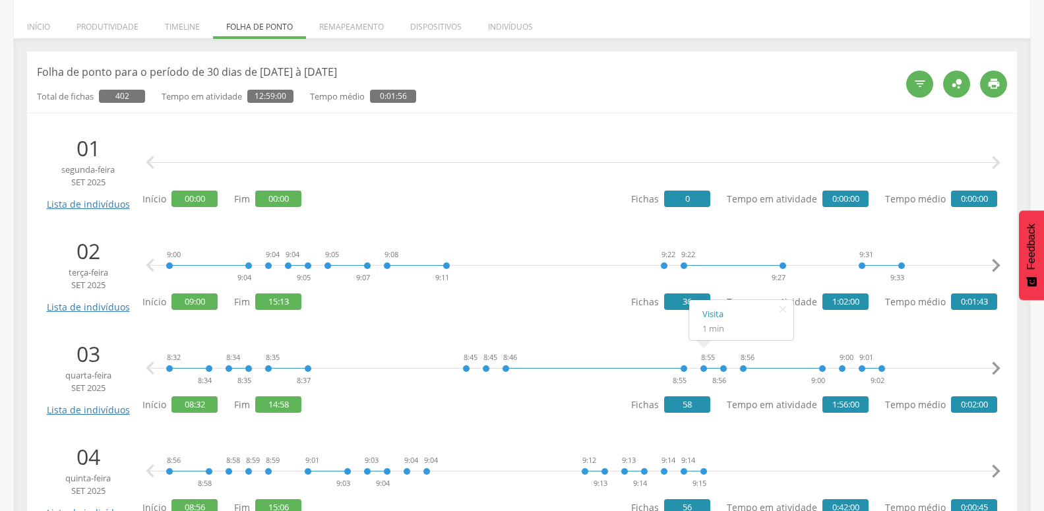
click at [994, 266] on icon "" at bounding box center [996, 266] width 26 height 26
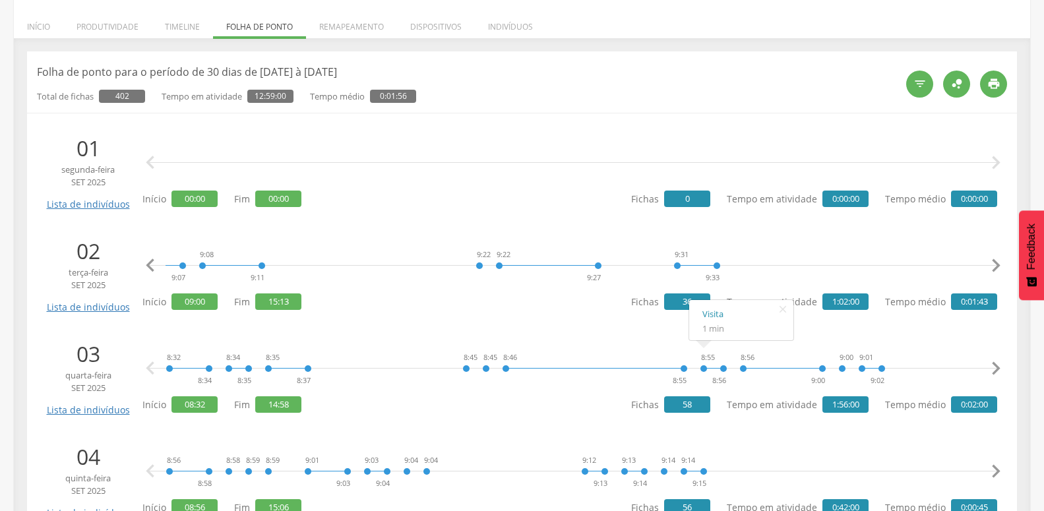
click at [994, 266] on icon "" at bounding box center [996, 266] width 26 height 26
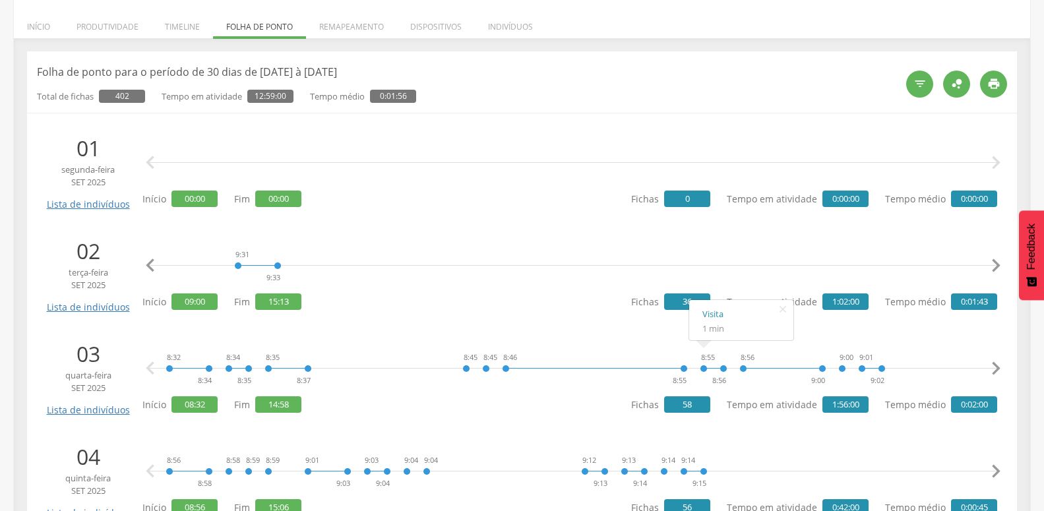
click at [994, 266] on icon "" at bounding box center [996, 266] width 26 height 26
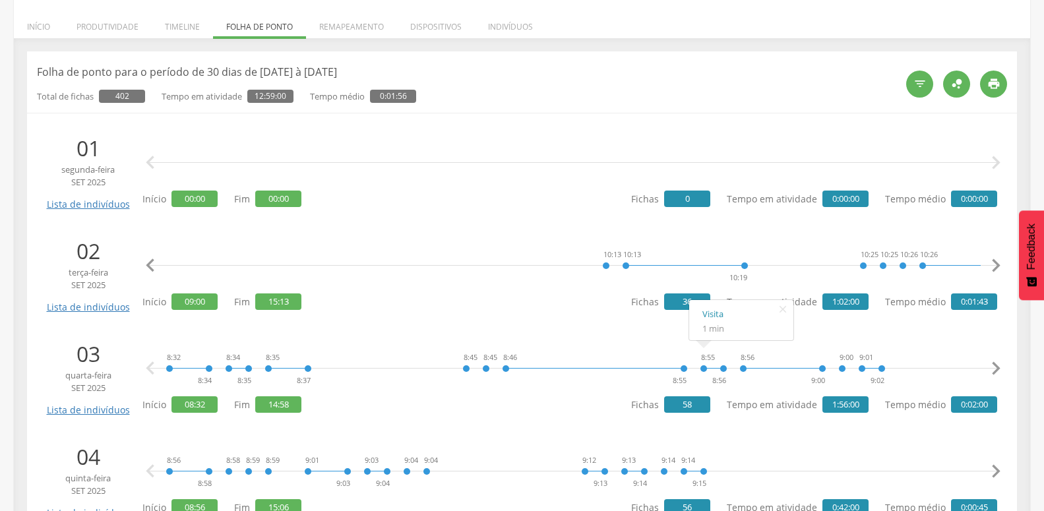
click at [994, 266] on icon "" at bounding box center [996, 266] width 26 height 26
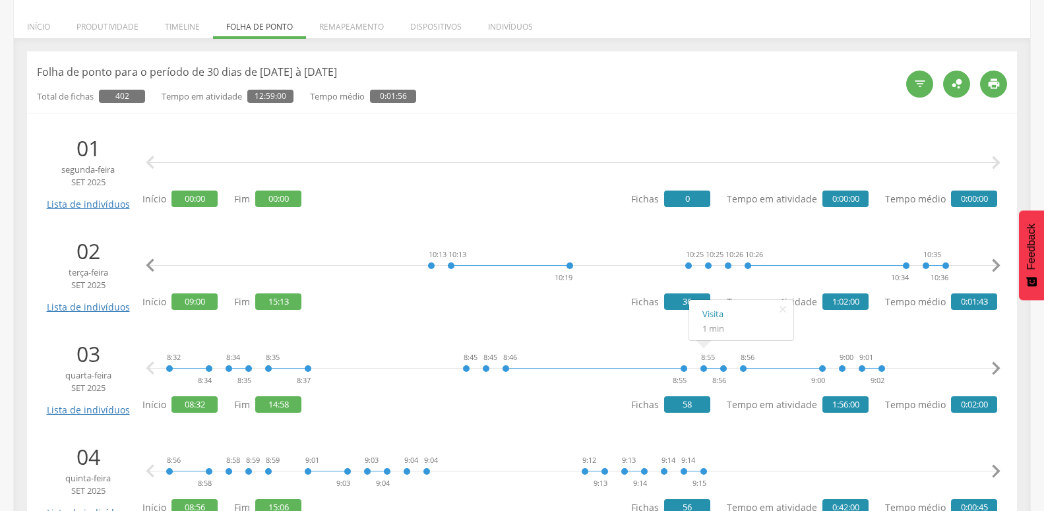
click at [994, 266] on icon "" at bounding box center [996, 266] width 26 height 26
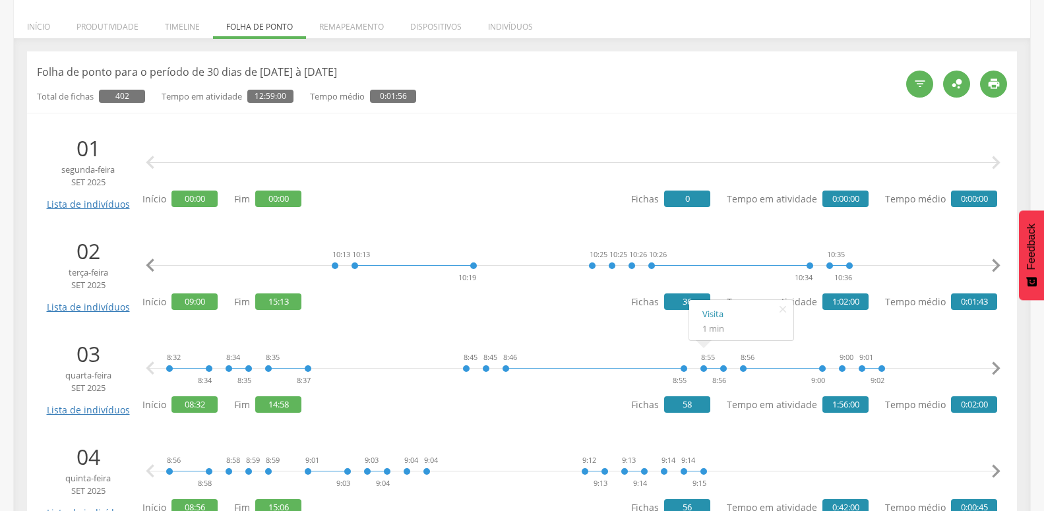
click at [994, 266] on icon "" at bounding box center [996, 266] width 26 height 26
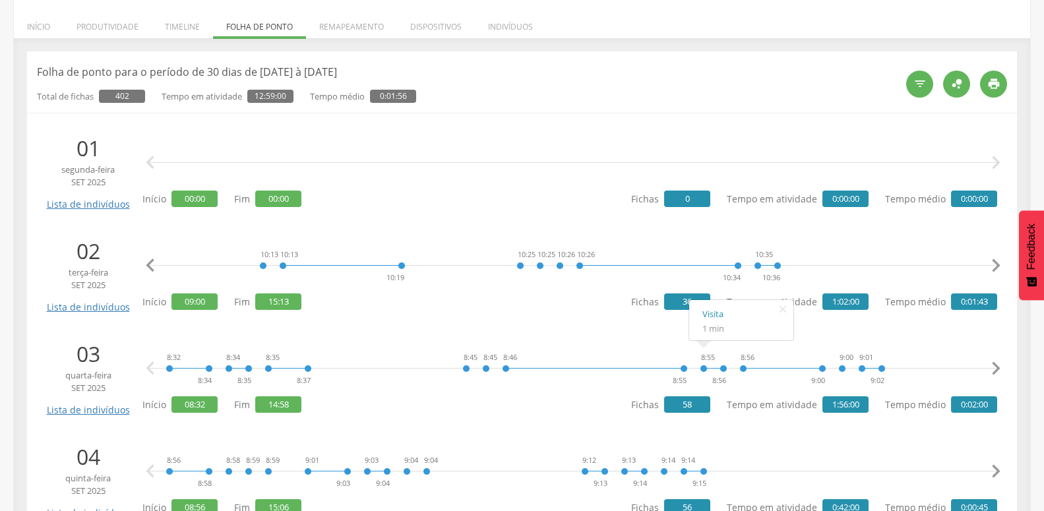
click at [994, 266] on icon "" at bounding box center [996, 266] width 26 height 26
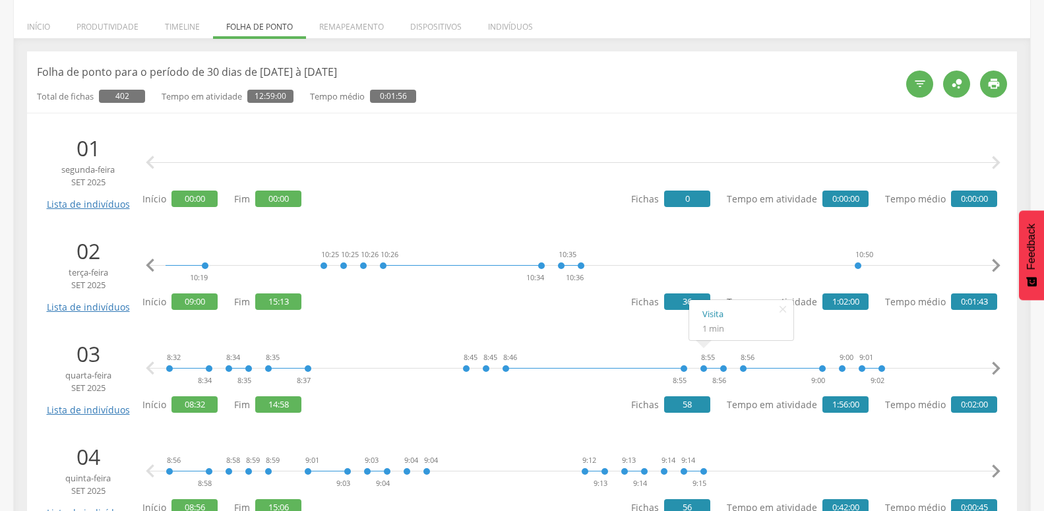
click at [994, 266] on icon "" at bounding box center [996, 266] width 26 height 26
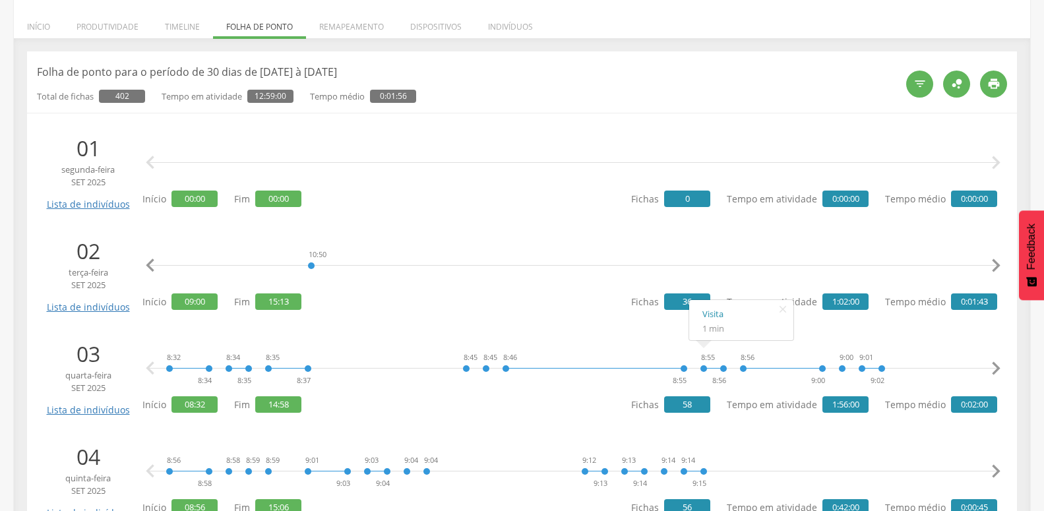
click at [994, 266] on icon "" at bounding box center [996, 266] width 26 height 26
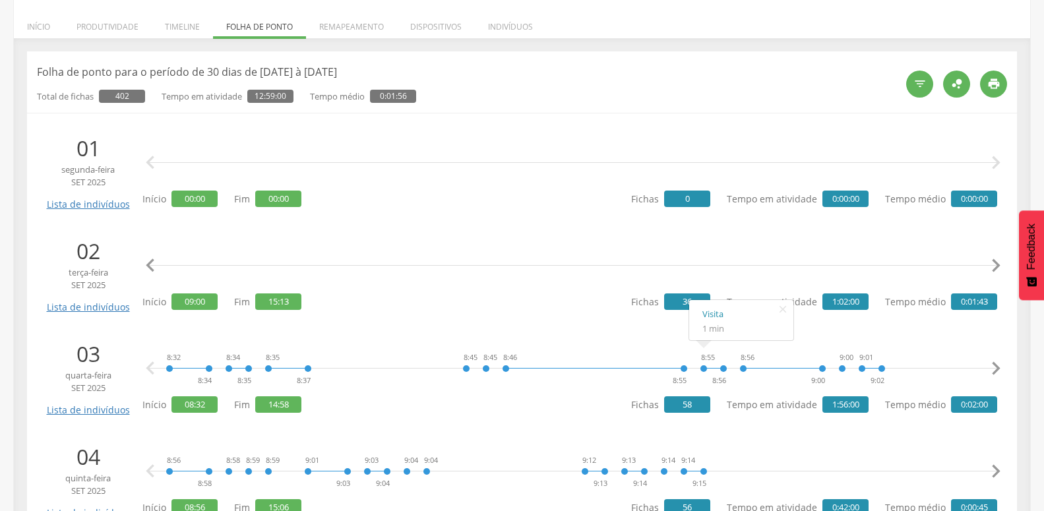
click at [994, 266] on icon "" at bounding box center [996, 266] width 26 height 26
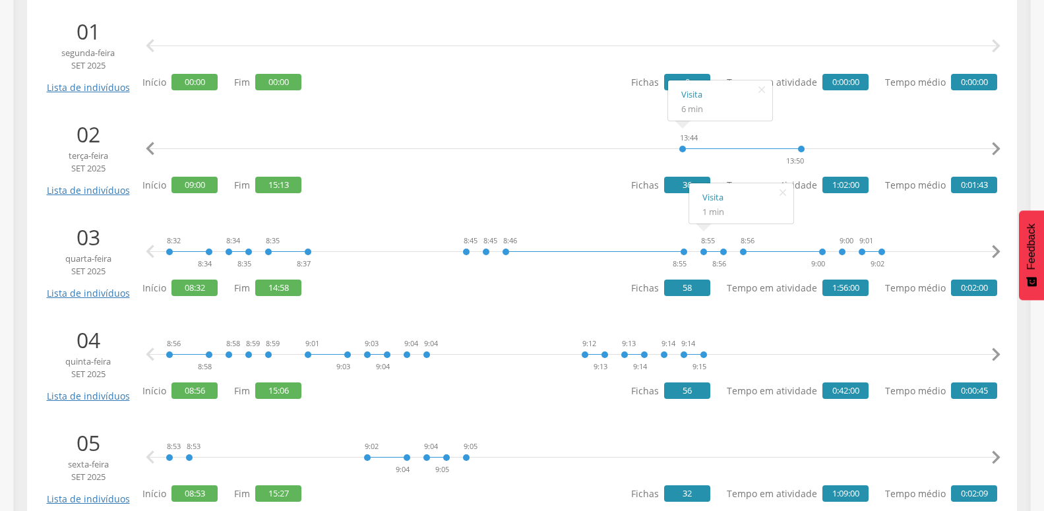
scroll to position [374, 0]
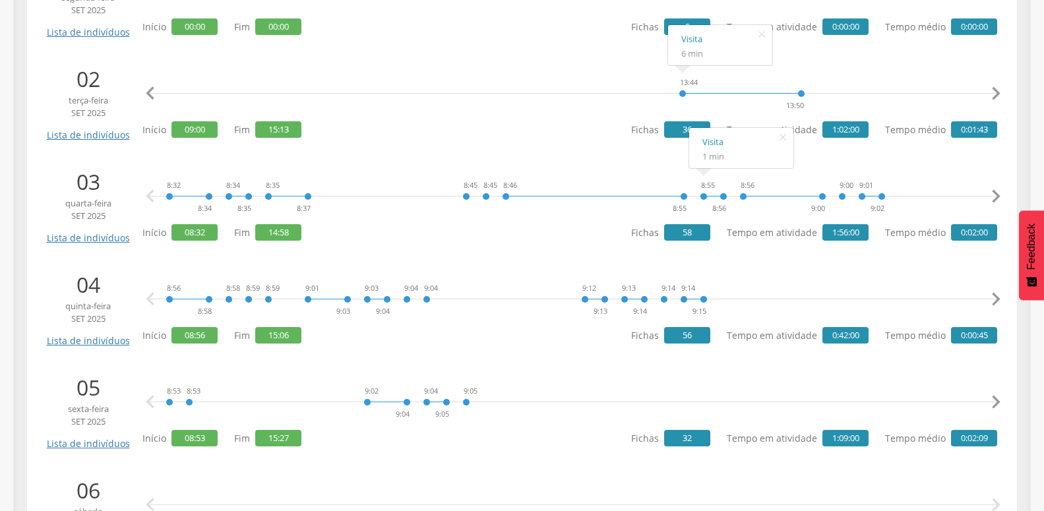
click at [990, 189] on icon "" at bounding box center [996, 196] width 26 height 26
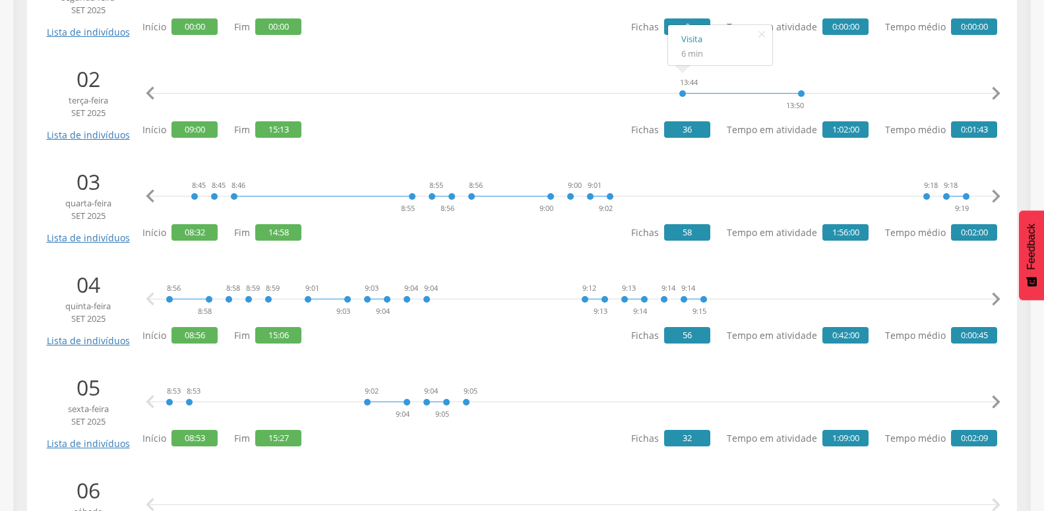
click at [990, 189] on icon "" at bounding box center [996, 196] width 26 height 26
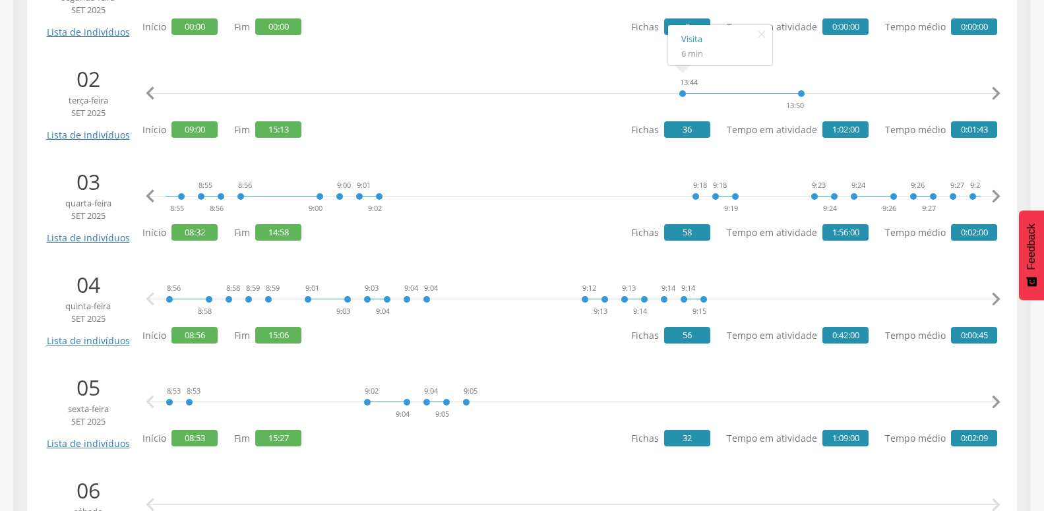
click at [990, 189] on icon "" at bounding box center [996, 196] width 26 height 26
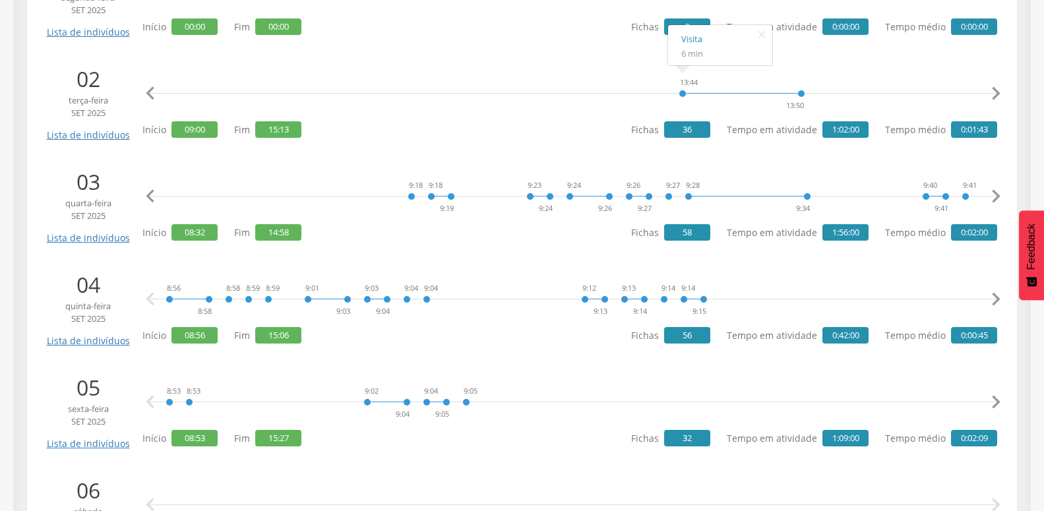
click at [990, 189] on icon "" at bounding box center [996, 196] width 26 height 26
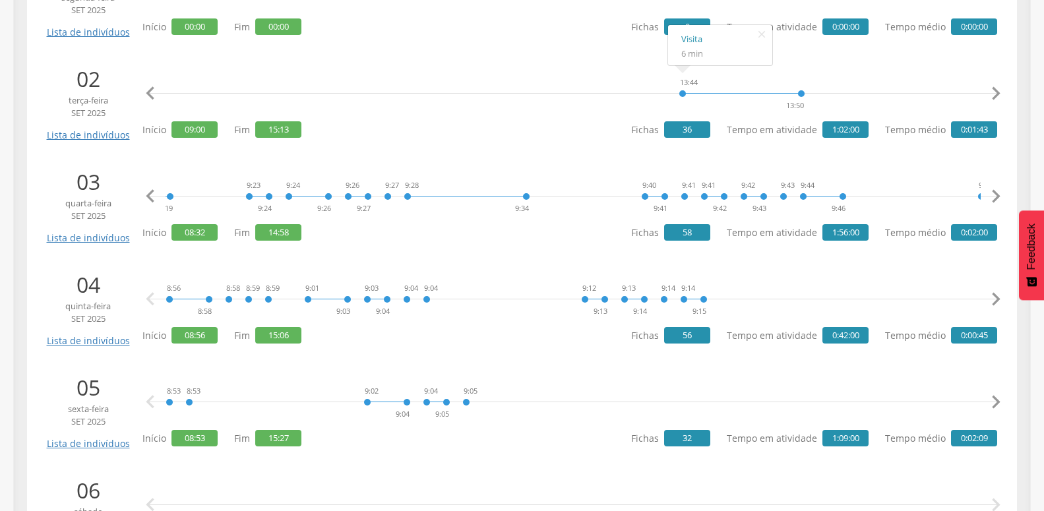
click at [990, 189] on icon "" at bounding box center [996, 196] width 26 height 26
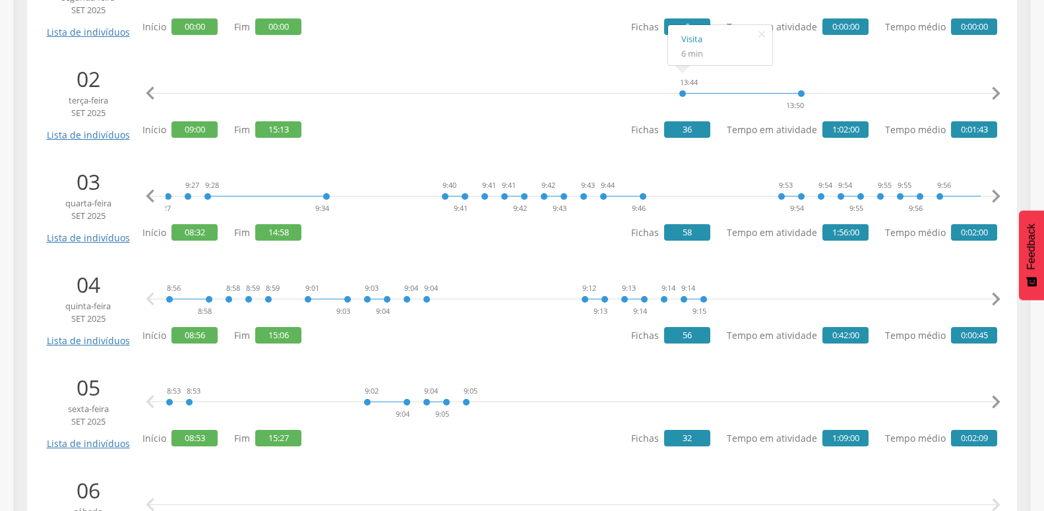
click at [990, 189] on icon "" at bounding box center [996, 196] width 26 height 26
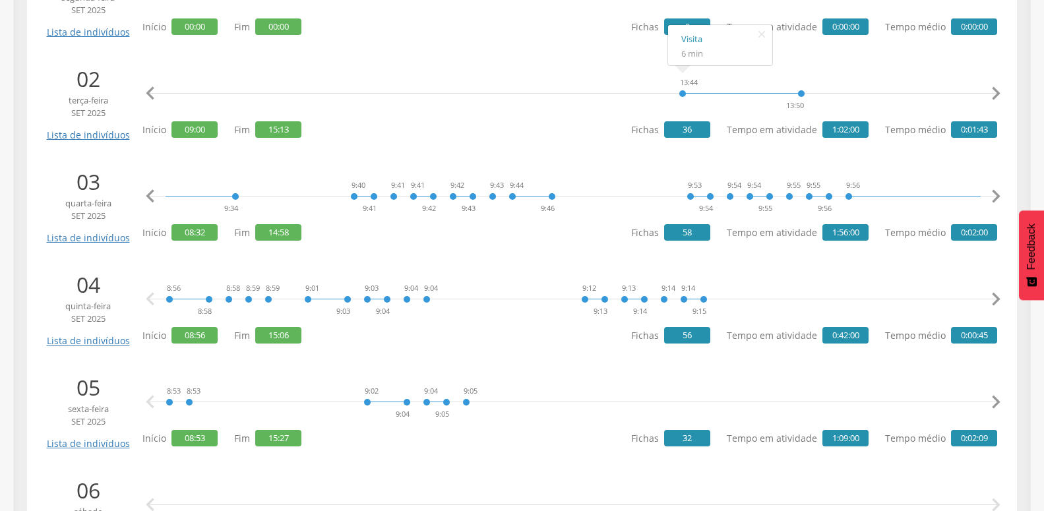
click at [990, 189] on icon "" at bounding box center [996, 196] width 26 height 26
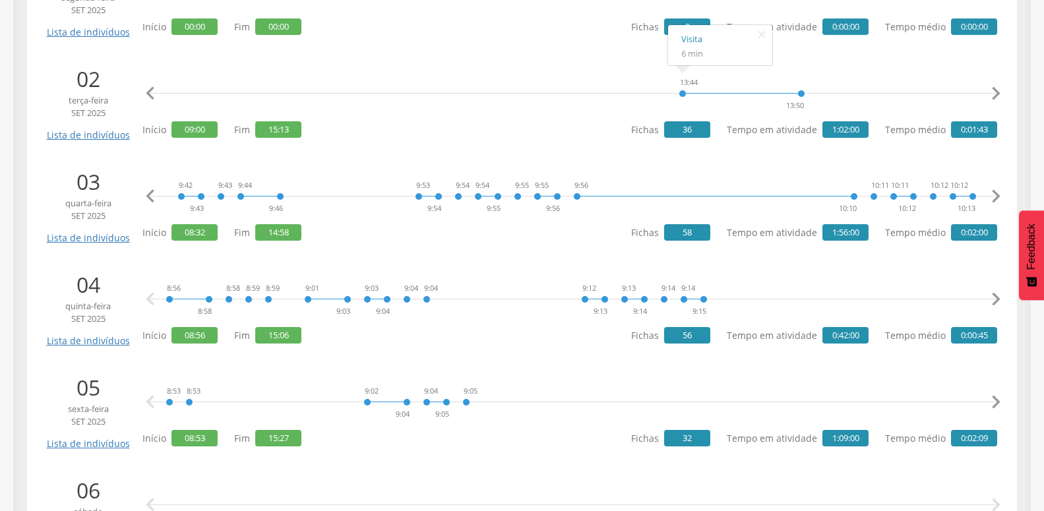
click at [990, 189] on icon "" at bounding box center [996, 196] width 26 height 26
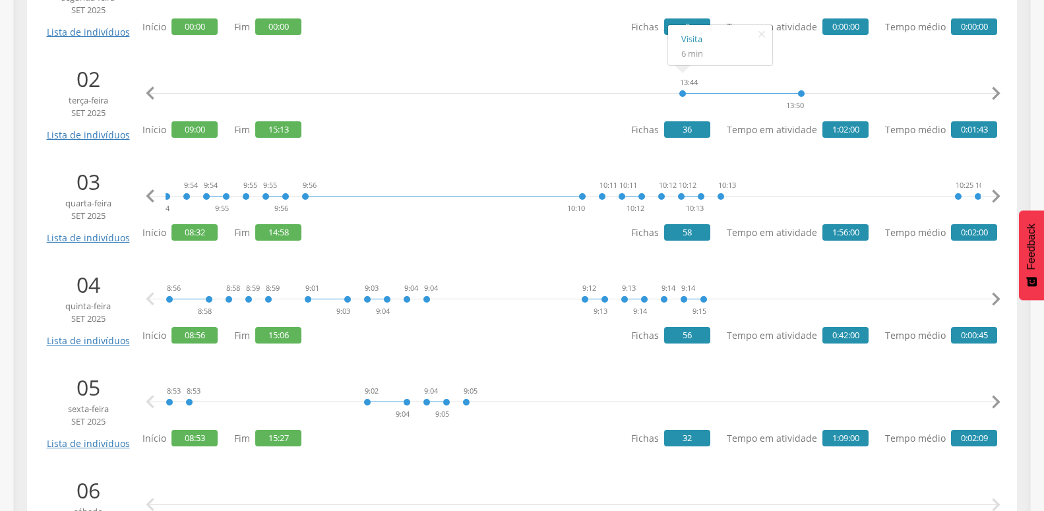
click at [990, 189] on icon "" at bounding box center [996, 196] width 26 height 26
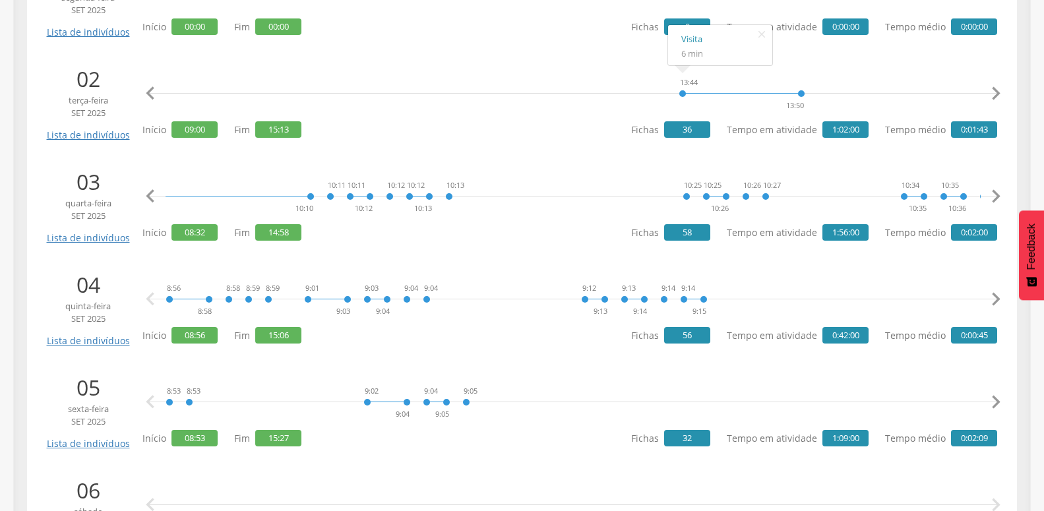
click at [990, 189] on icon "" at bounding box center [996, 196] width 26 height 26
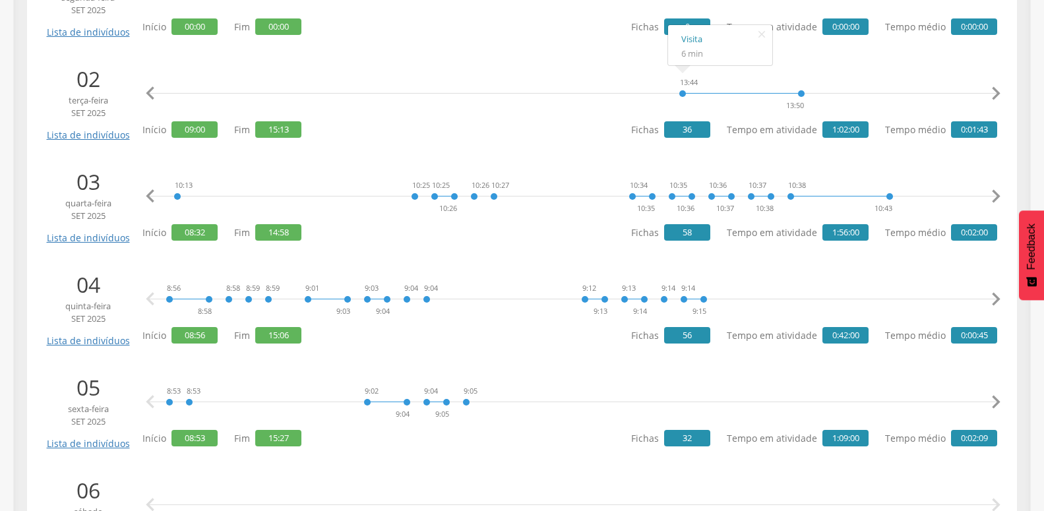
click at [990, 189] on icon "" at bounding box center [996, 196] width 26 height 26
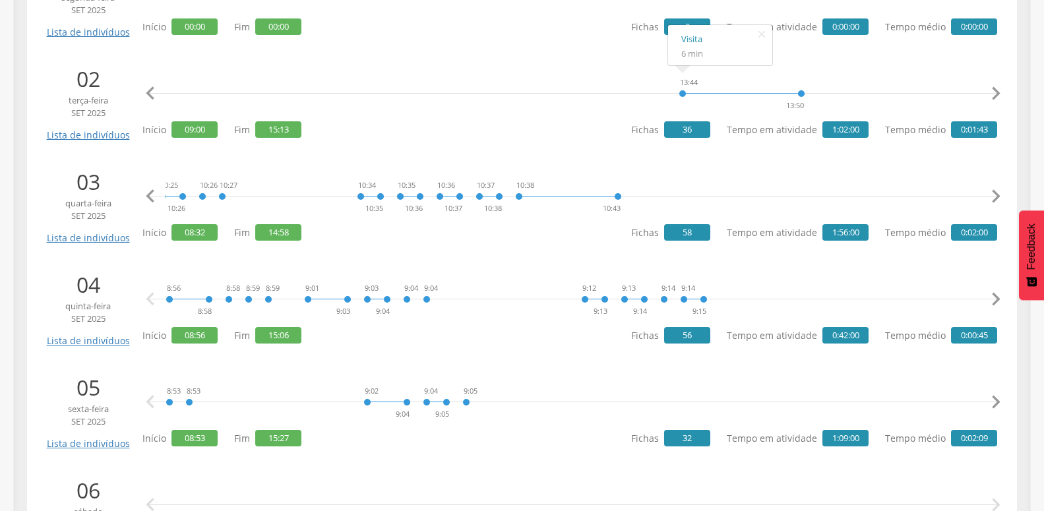
click at [990, 189] on icon "" at bounding box center [996, 196] width 26 height 26
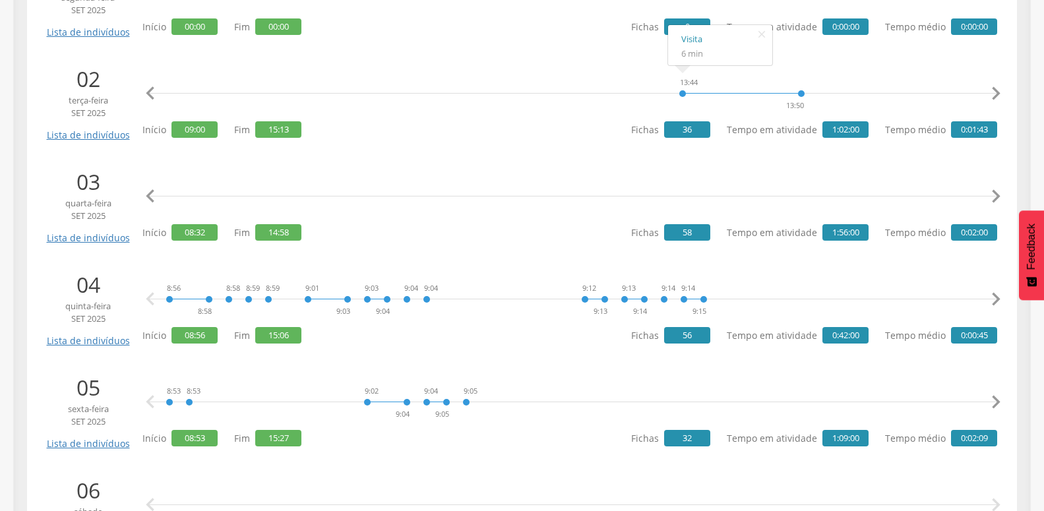
click at [990, 189] on icon "" at bounding box center [996, 196] width 26 height 26
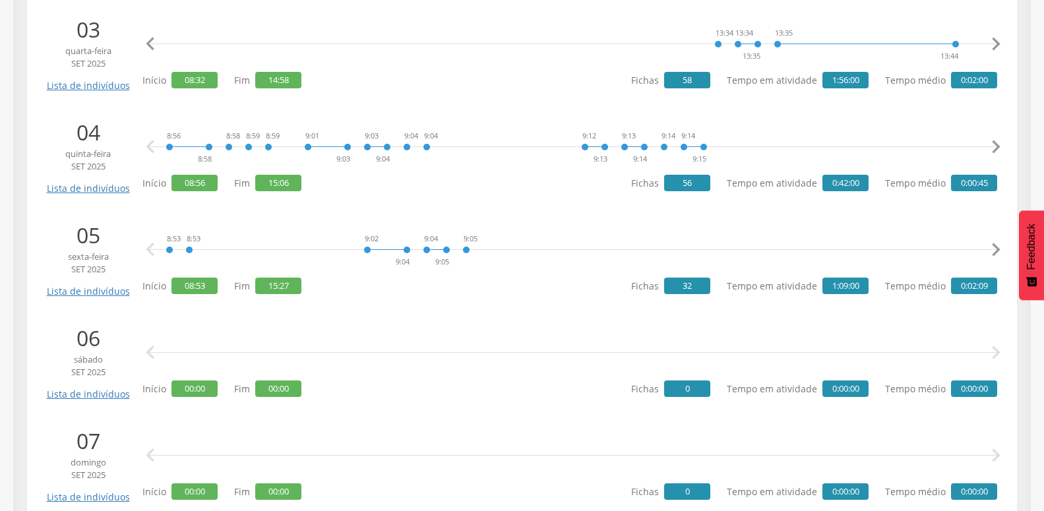
scroll to position [531, 0]
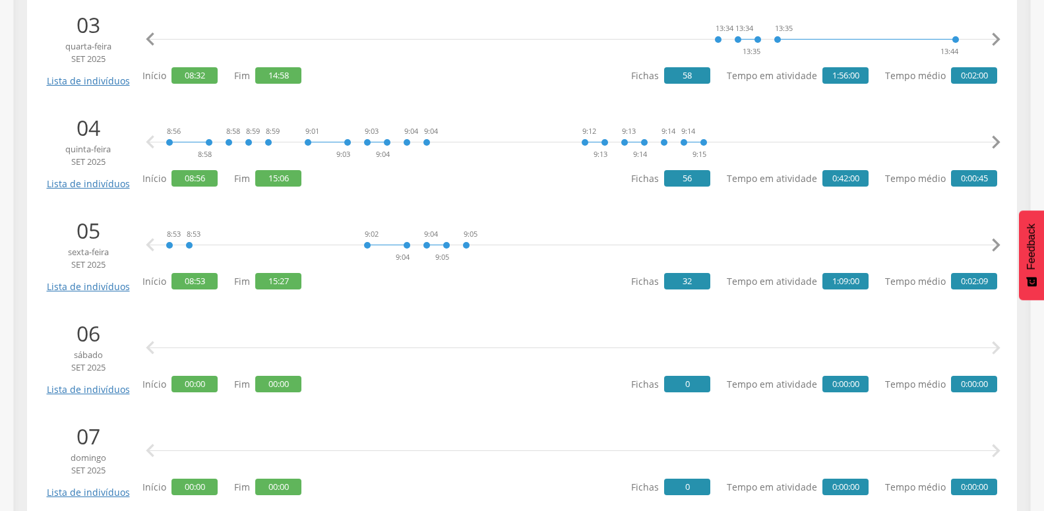
click at [991, 144] on icon "" at bounding box center [996, 142] width 26 height 26
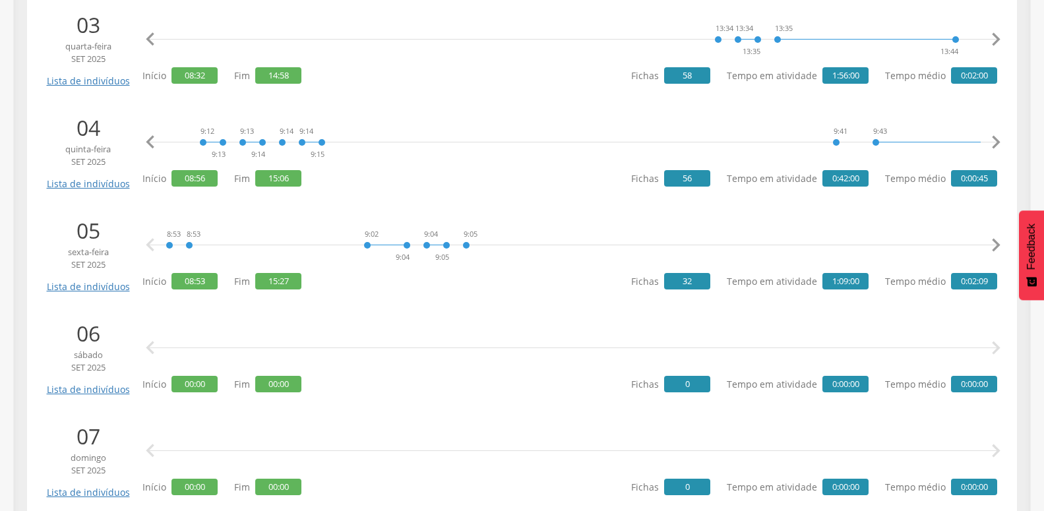
click at [991, 144] on icon "" at bounding box center [996, 142] width 26 height 26
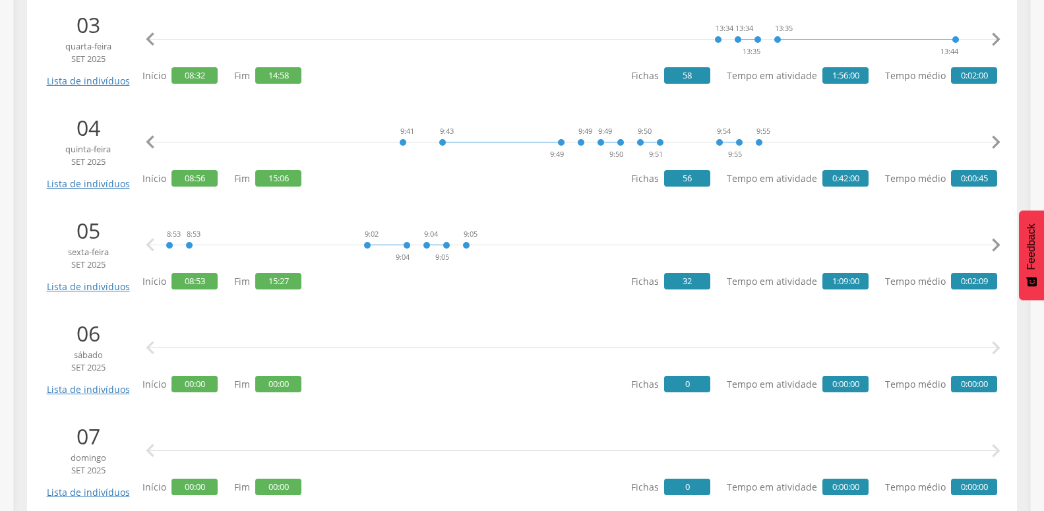
click at [991, 144] on icon "" at bounding box center [996, 142] width 26 height 26
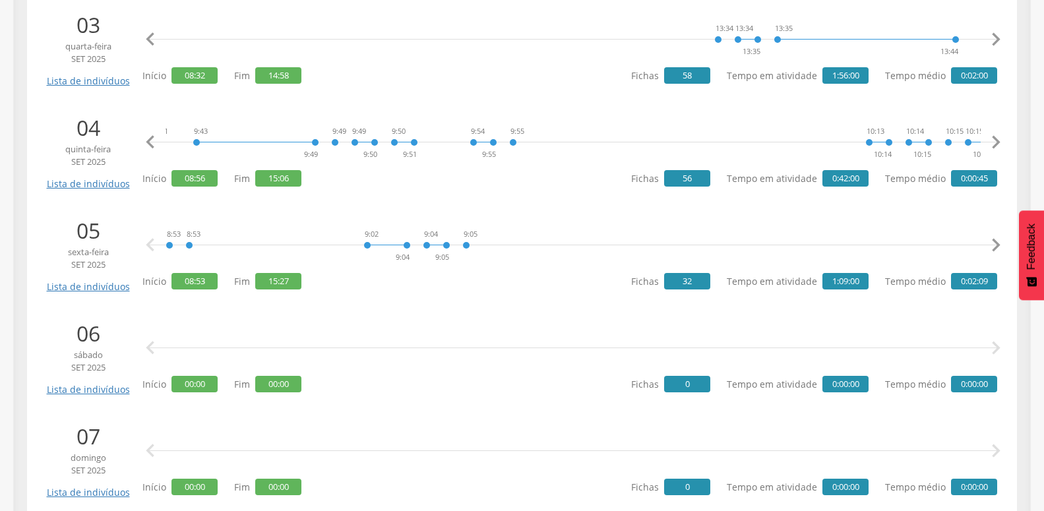
click at [991, 144] on icon "" at bounding box center [996, 142] width 26 height 26
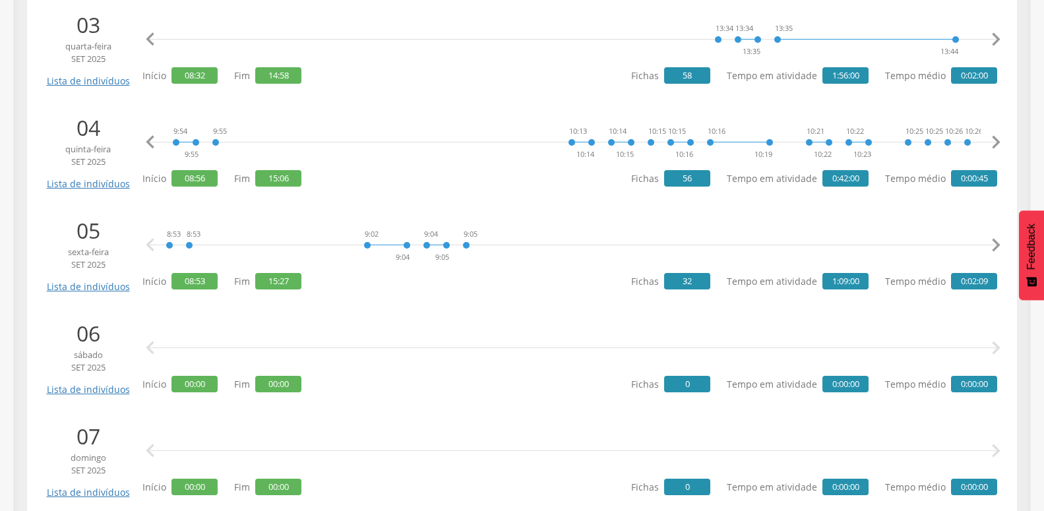
click at [991, 144] on icon "" at bounding box center [996, 142] width 26 height 26
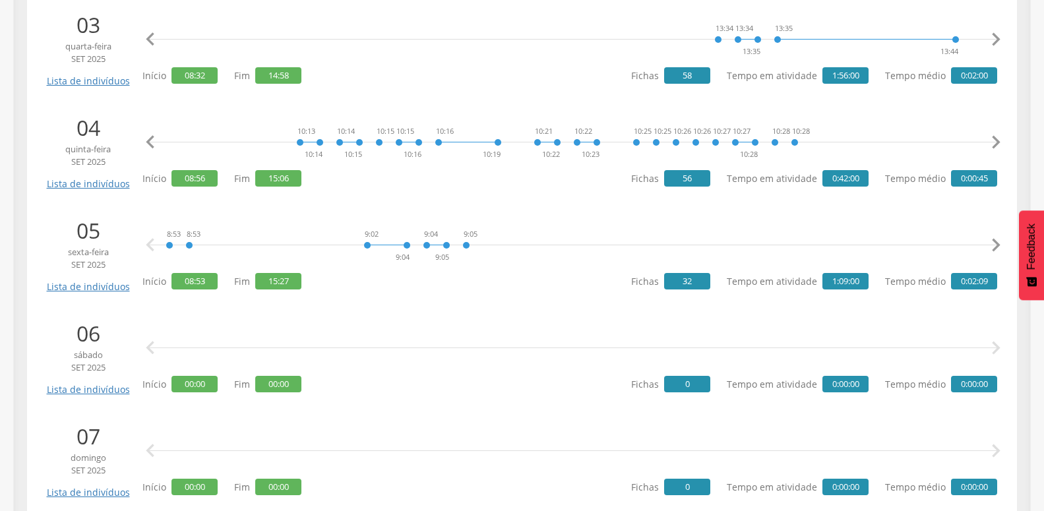
click at [991, 144] on icon "" at bounding box center [996, 142] width 26 height 26
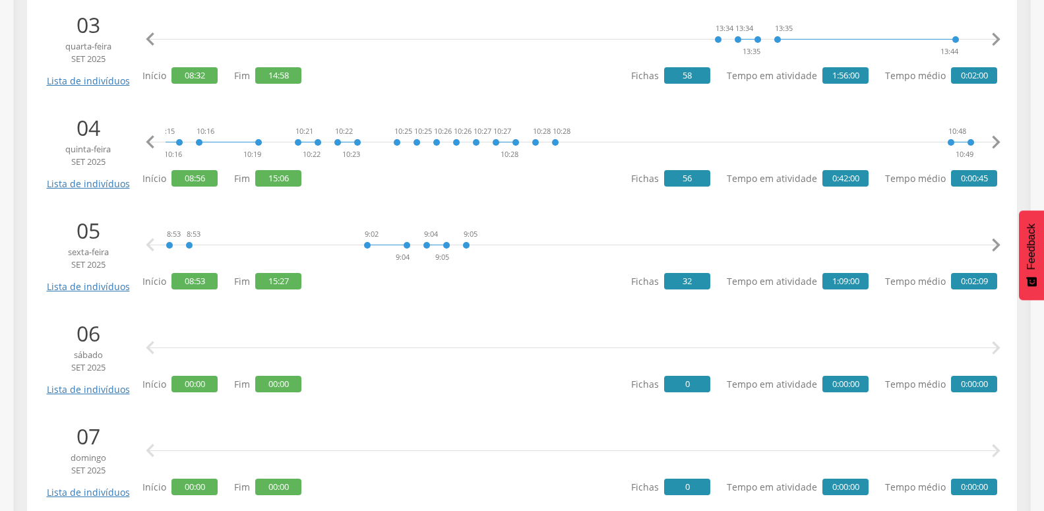
click at [991, 144] on icon "" at bounding box center [996, 142] width 26 height 26
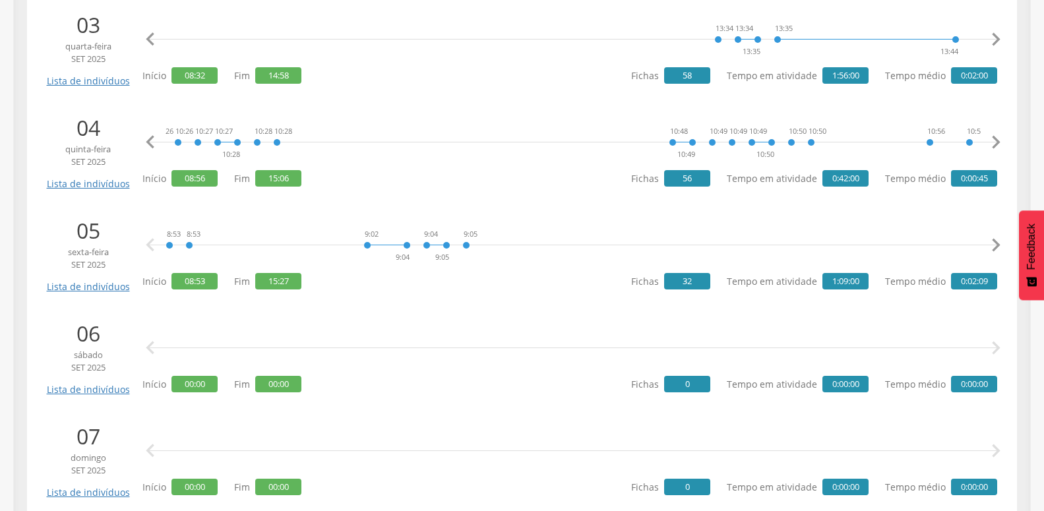
click at [991, 144] on icon "" at bounding box center [996, 142] width 26 height 26
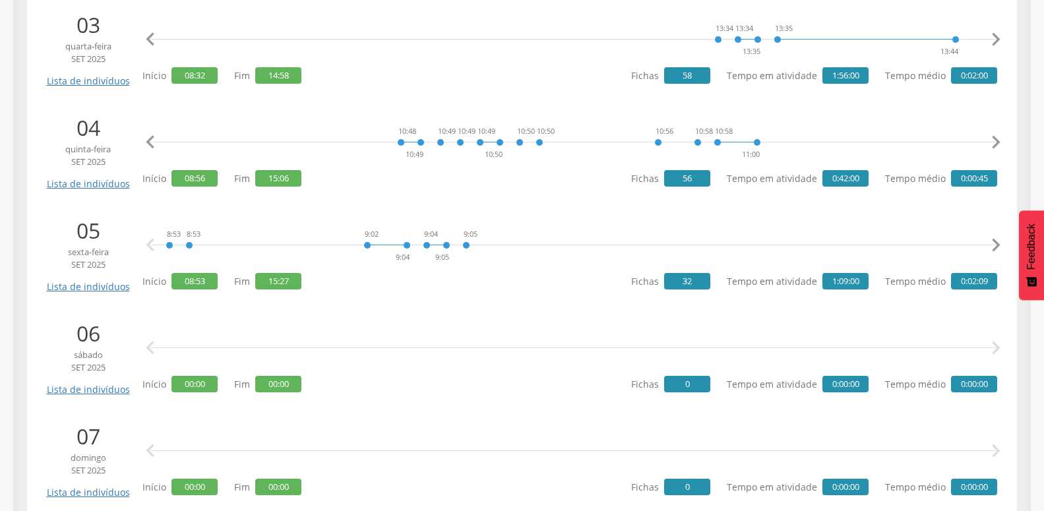
click at [991, 144] on icon "" at bounding box center [996, 142] width 26 height 26
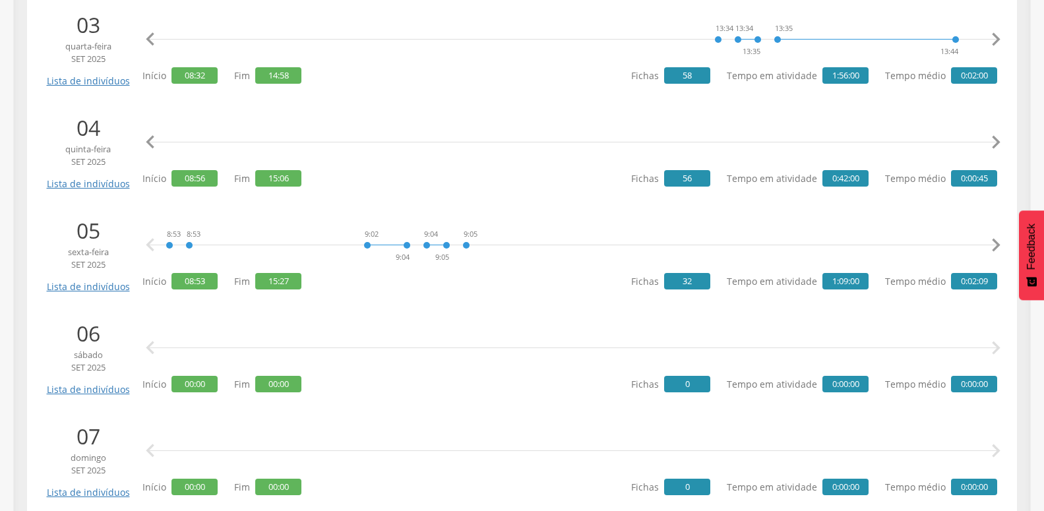
click at [991, 144] on icon "" at bounding box center [996, 142] width 26 height 26
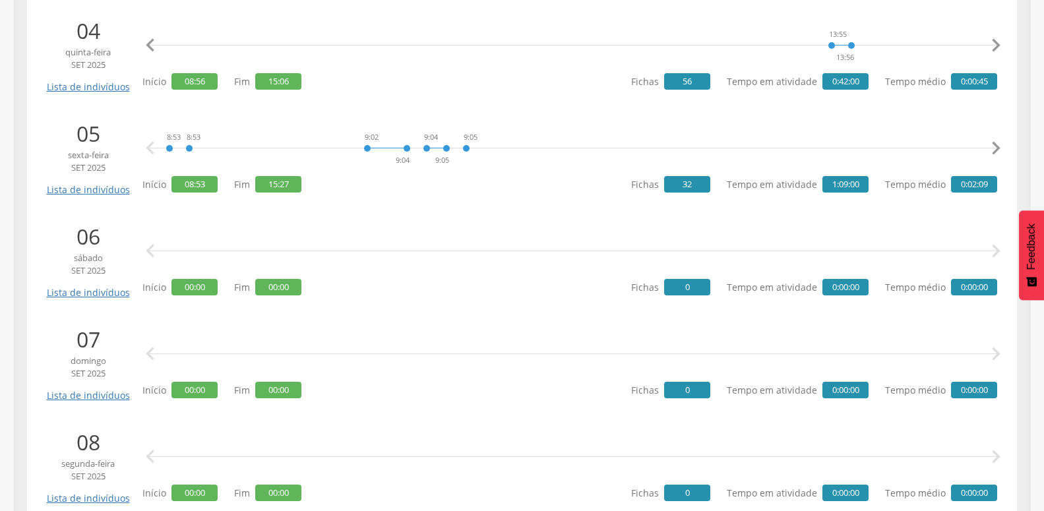
scroll to position [660, 0]
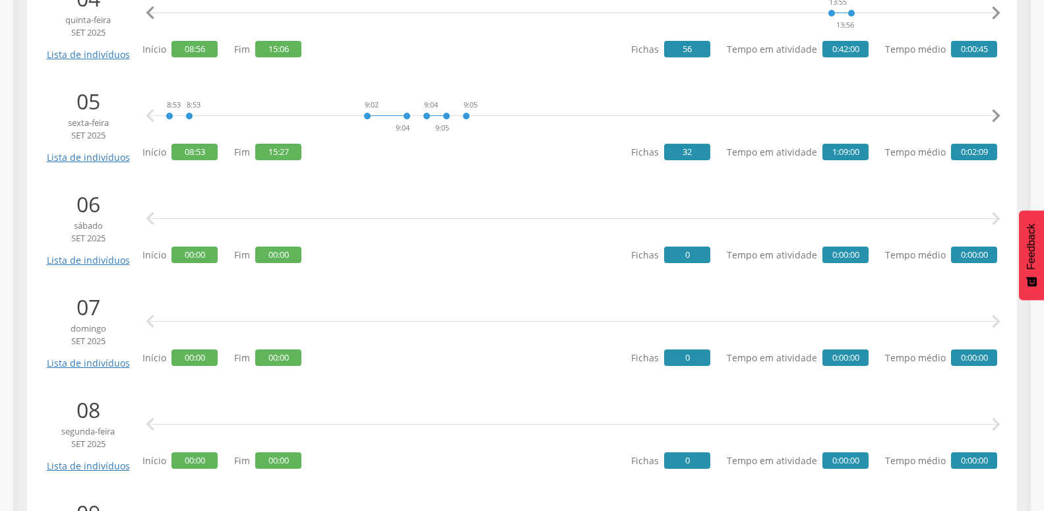
click at [1000, 117] on icon "" at bounding box center [996, 116] width 26 height 26
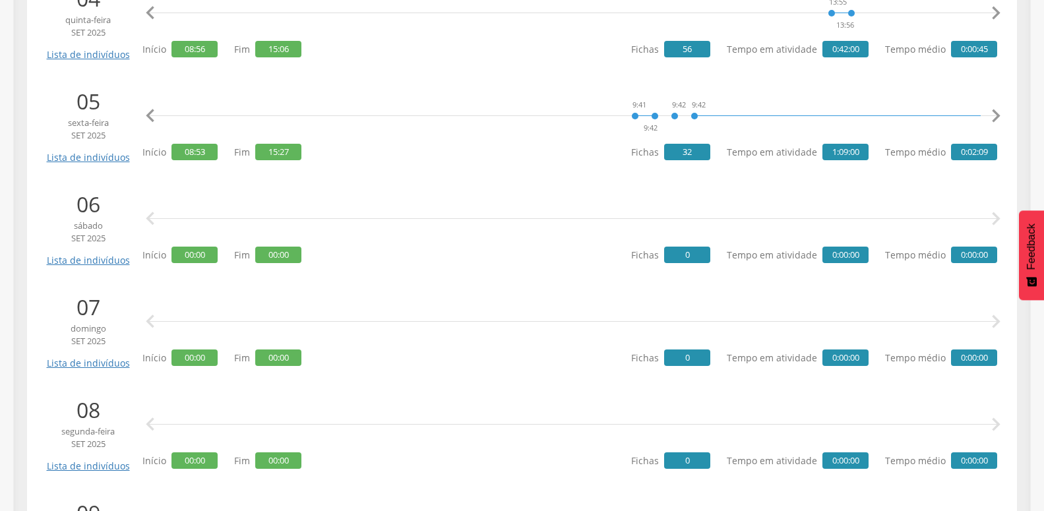
click at [1000, 117] on icon "" at bounding box center [996, 116] width 26 height 26
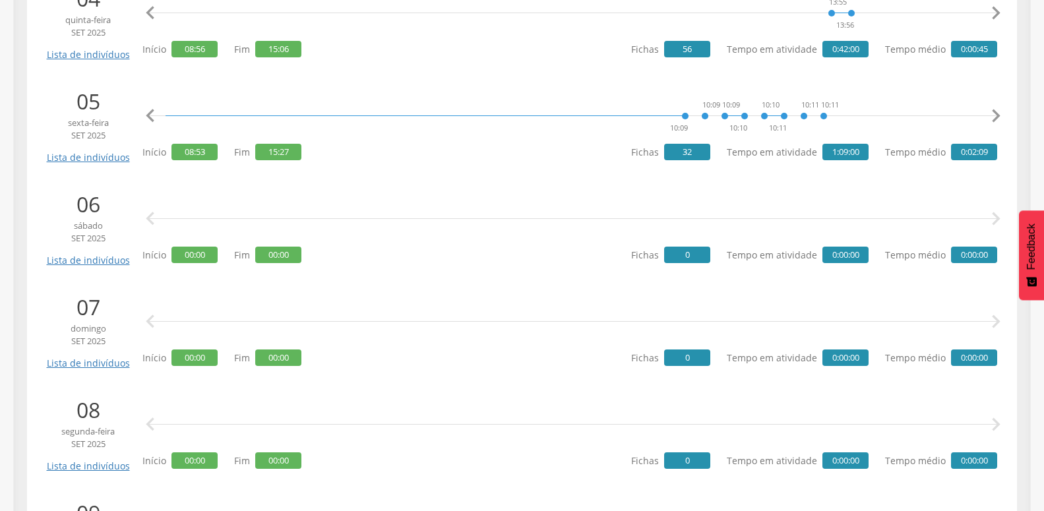
click at [1000, 117] on icon "" at bounding box center [996, 116] width 26 height 26
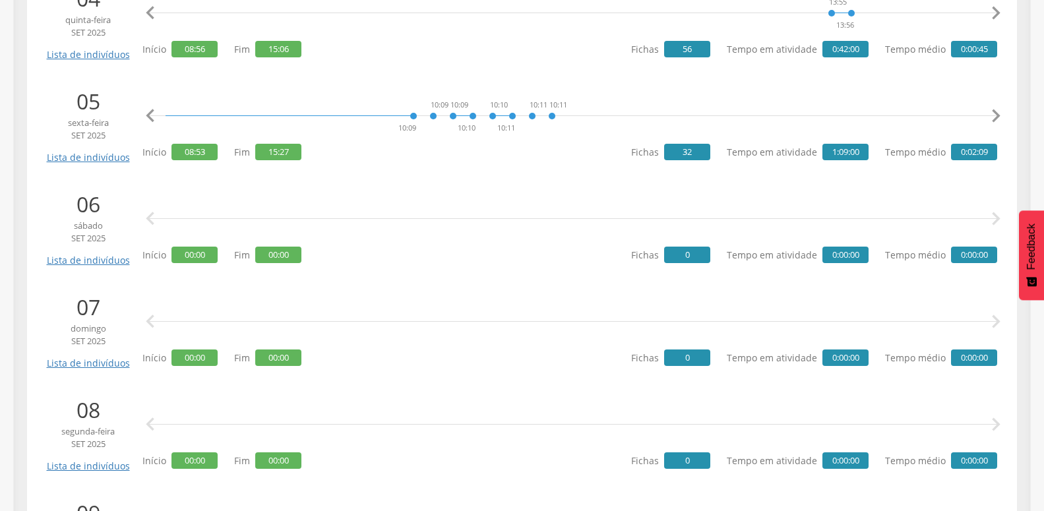
click at [1000, 117] on icon "" at bounding box center [996, 116] width 26 height 26
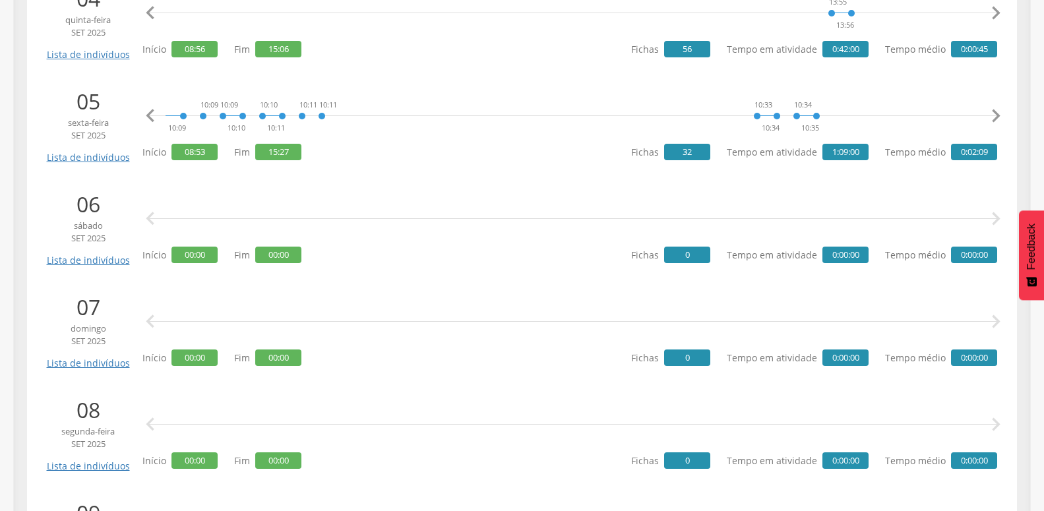
scroll to position [0, 1630]
click at [995, 117] on icon "" at bounding box center [996, 116] width 26 height 26
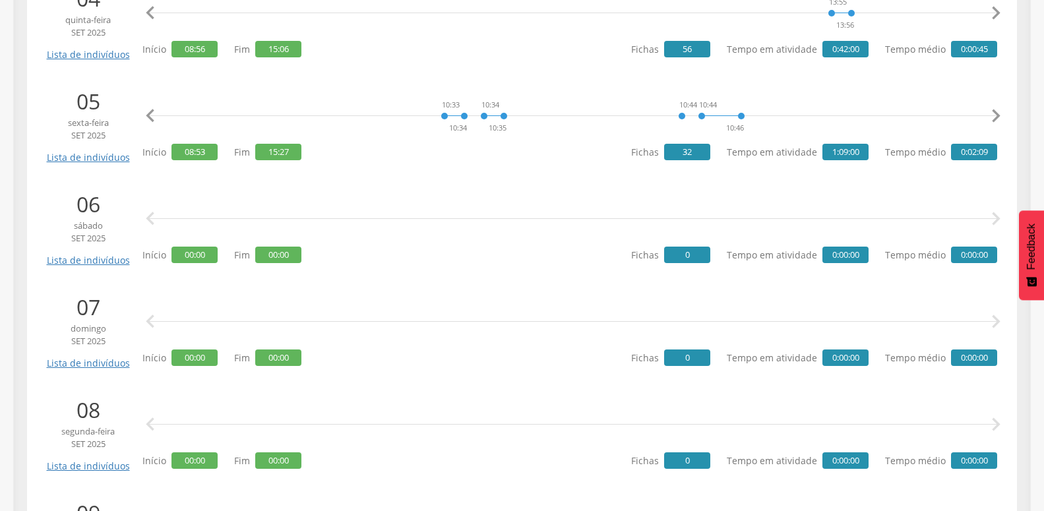
click at [995, 117] on icon "" at bounding box center [996, 116] width 26 height 26
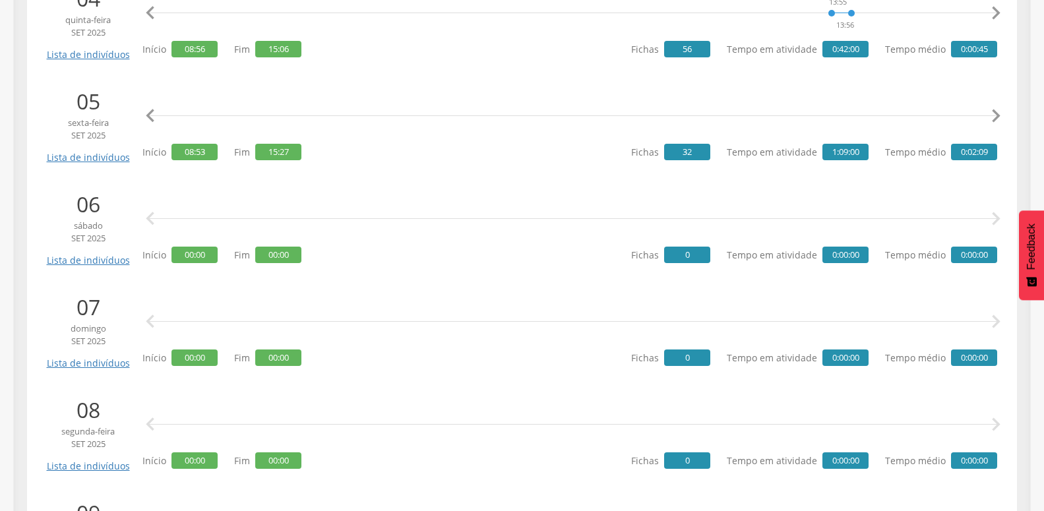
click at [995, 117] on icon "" at bounding box center [996, 116] width 26 height 26
click at [149, 114] on icon "" at bounding box center [150, 116] width 26 height 26
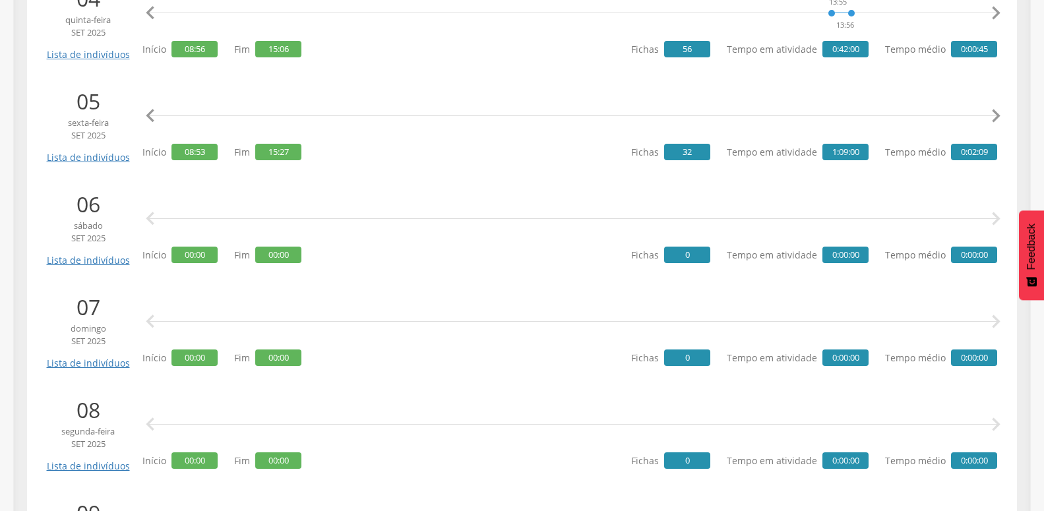
click at [149, 114] on icon "" at bounding box center [150, 116] width 26 height 26
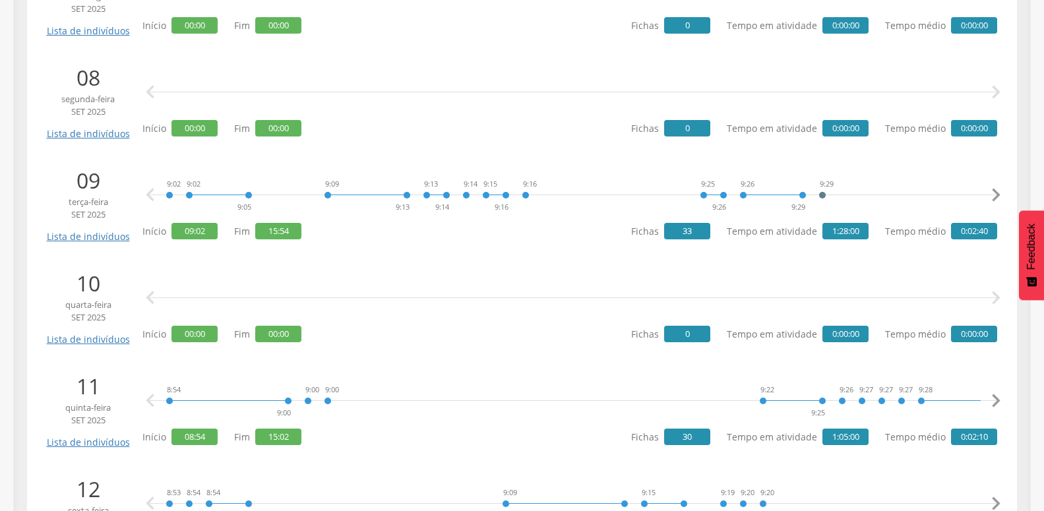
scroll to position [997, 0]
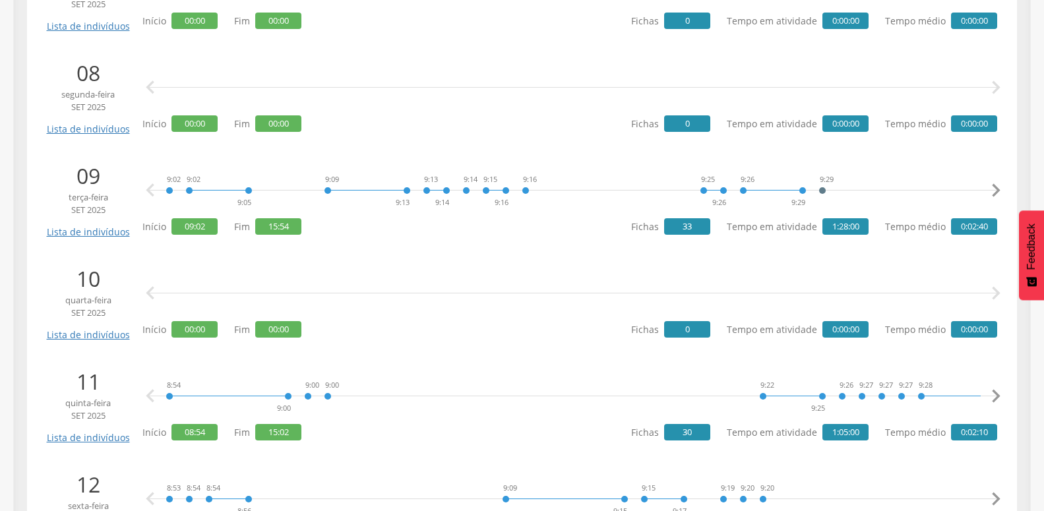
click at [998, 193] on icon "" at bounding box center [996, 190] width 26 height 26
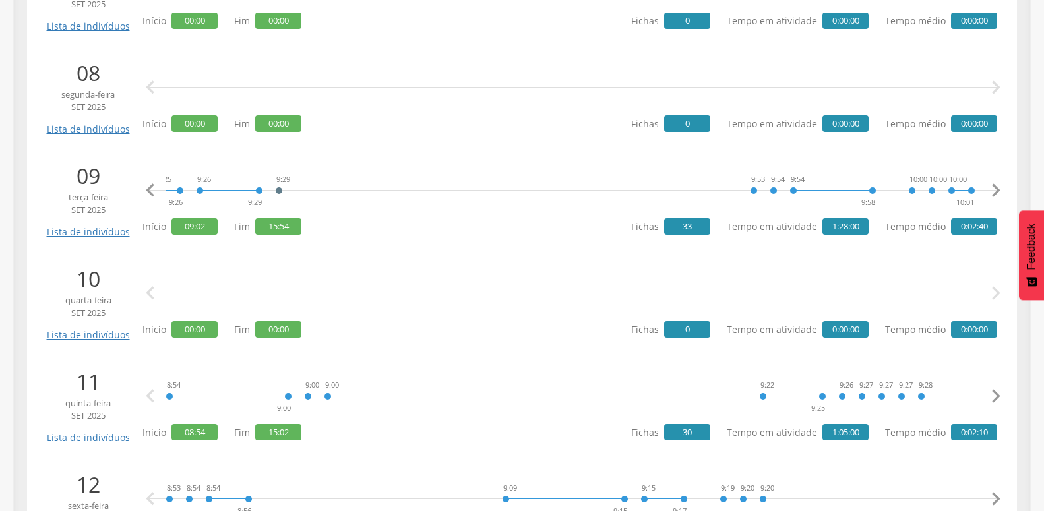
click at [998, 193] on icon "" at bounding box center [996, 190] width 26 height 26
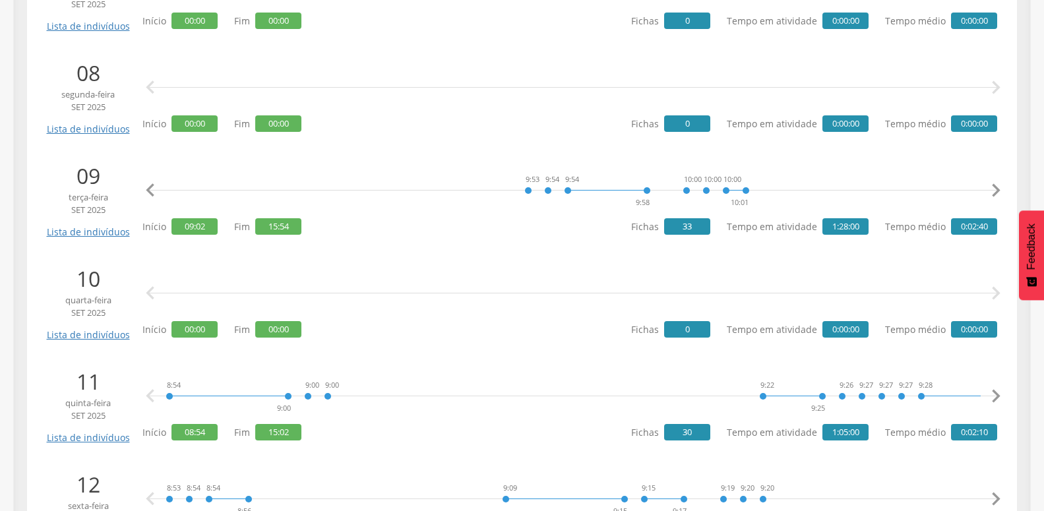
click at [998, 193] on icon "" at bounding box center [996, 190] width 26 height 26
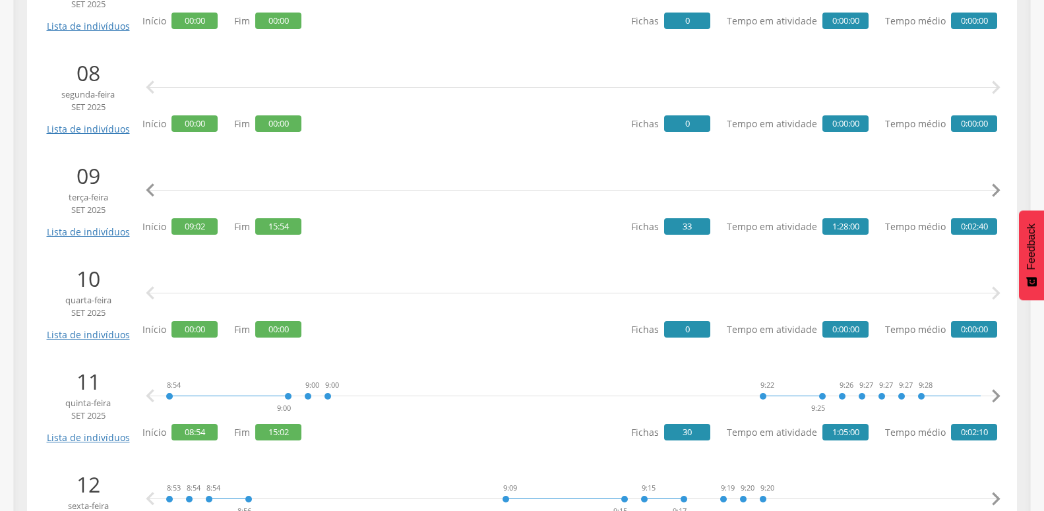
click at [998, 193] on icon "" at bounding box center [996, 190] width 26 height 26
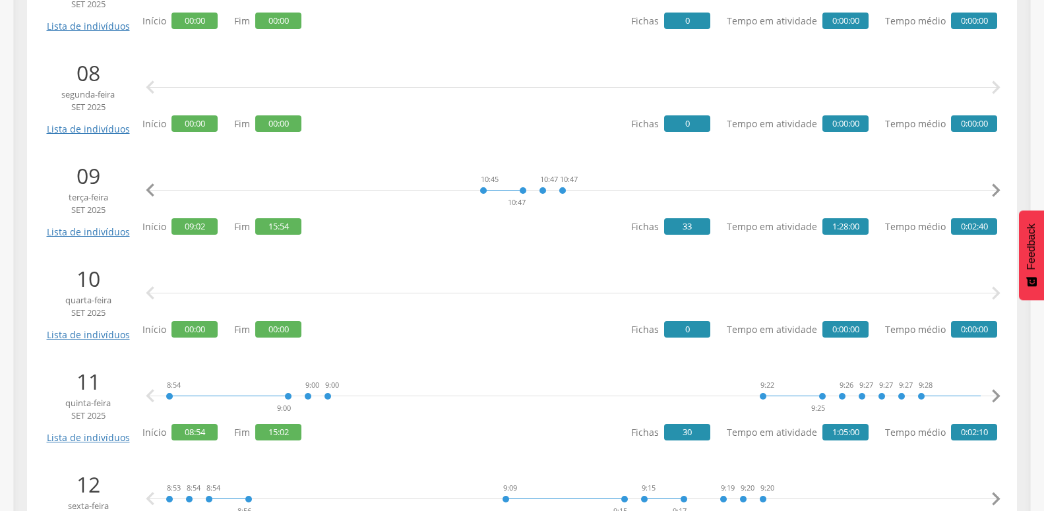
click at [994, 190] on icon "" at bounding box center [996, 190] width 26 height 26
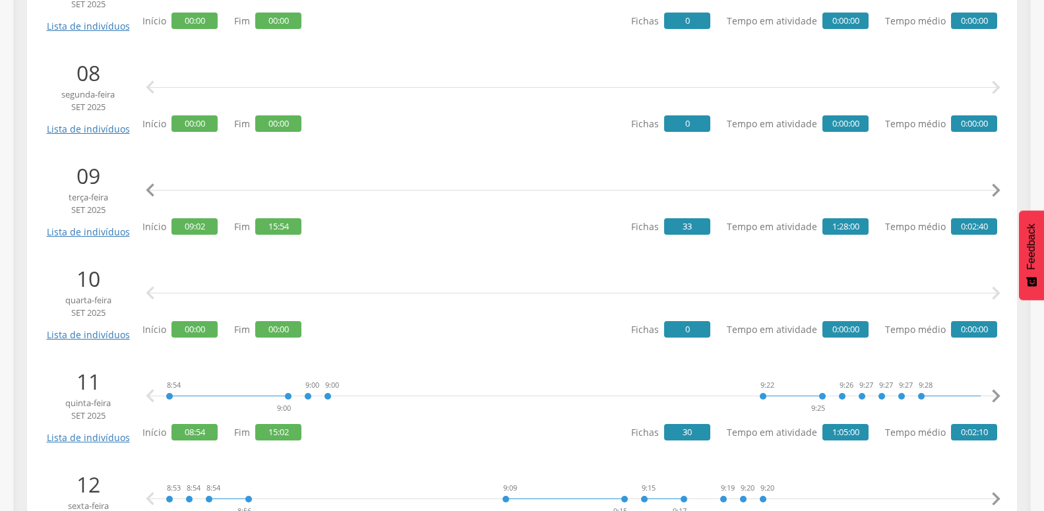
click at [994, 190] on icon "" at bounding box center [996, 190] width 26 height 26
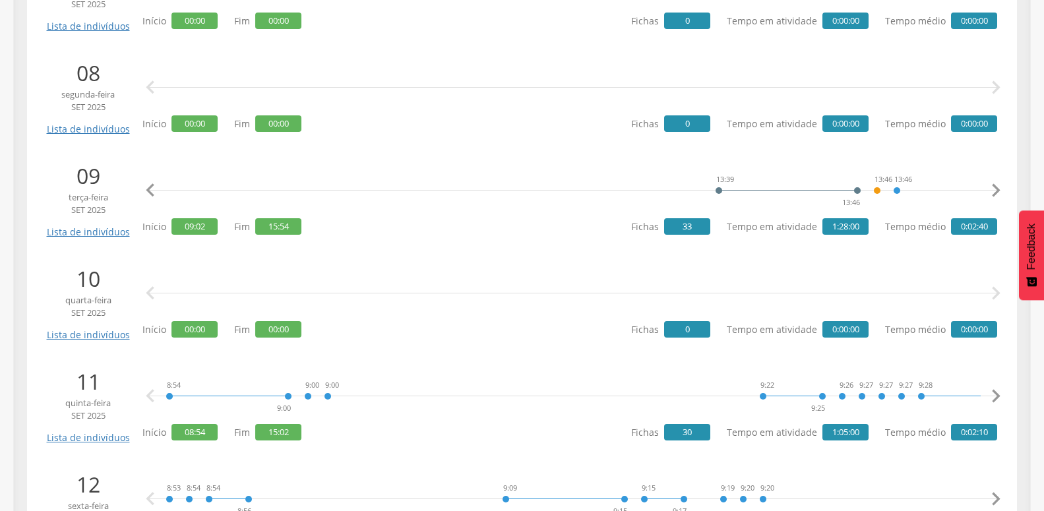
scroll to position [0, 2989]
drag, startPoint x: 143, startPoint y: 181, endPoint x: 150, endPoint y: 183, distance: 7.7
click at [143, 181] on icon "" at bounding box center [150, 190] width 26 height 26
click at [158, 189] on icon "" at bounding box center [150, 190] width 26 height 26
click at [156, 189] on icon "" at bounding box center [150, 190] width 26 height 26
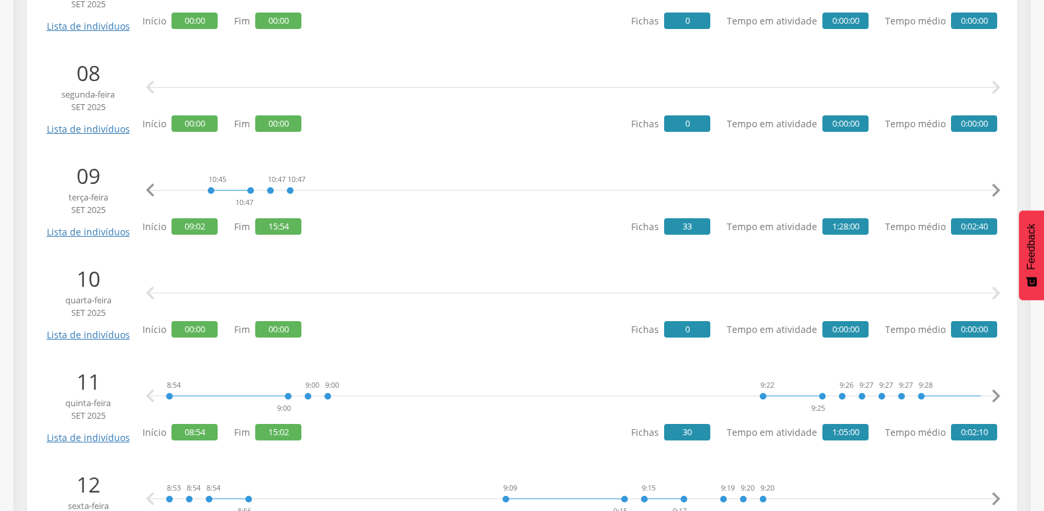
click at [146, 189] on icon "" at bounding box center [150, 190] width 26 height 26
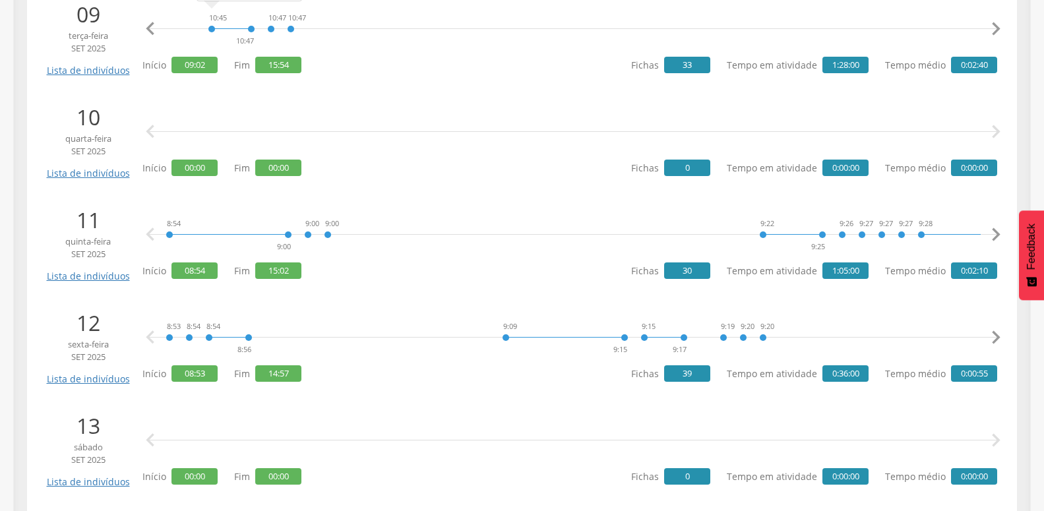
scroll to position [1186, 0]
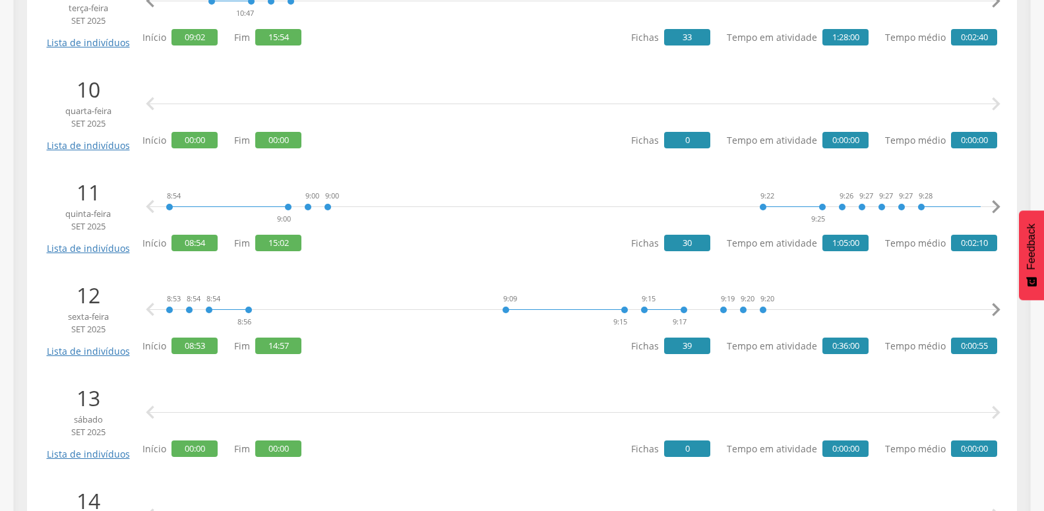
click at [1000, 208] on icon "" at bounding box center [996, 207] width 26 height 26
click at [994, 210] on icon "" at bounding box center [996, 207] width 26 height 26
click at [994, 208] on icon "" at bounding box center [996, 207] width 26 height 26
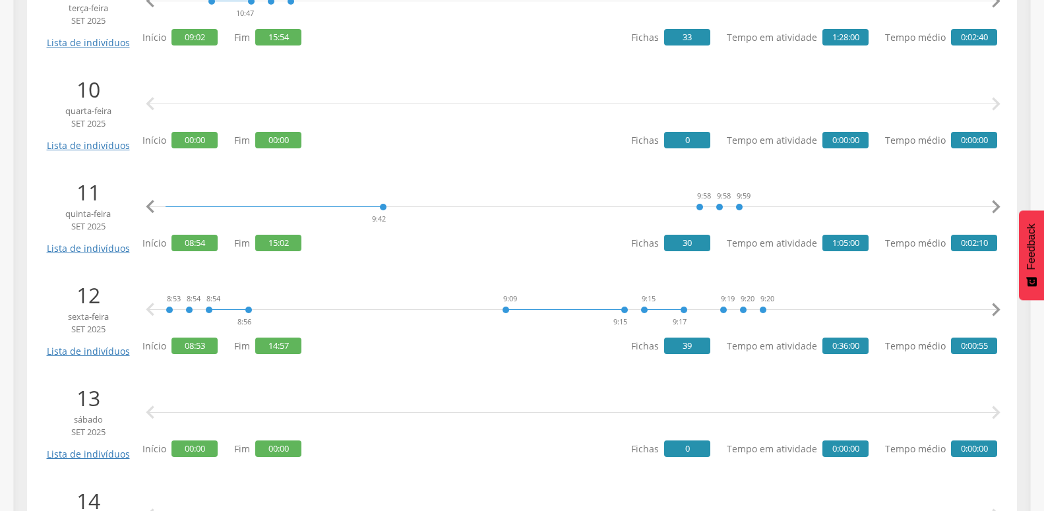
click at [994, 208] on icon "" at bounding box center [996, 207] width 26 height 26
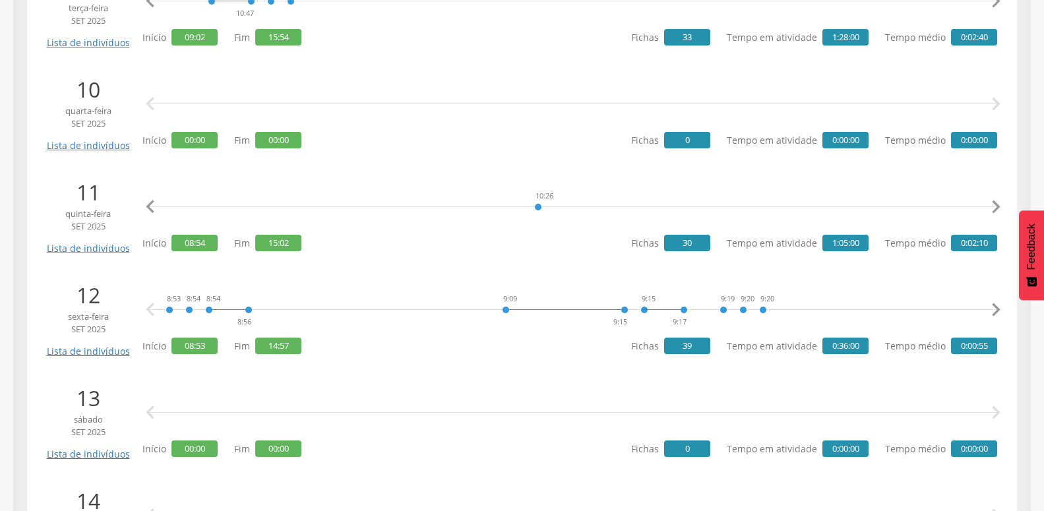
click at [994, 208] on icon "" at bounding box center [996, 207] width 26 height 26
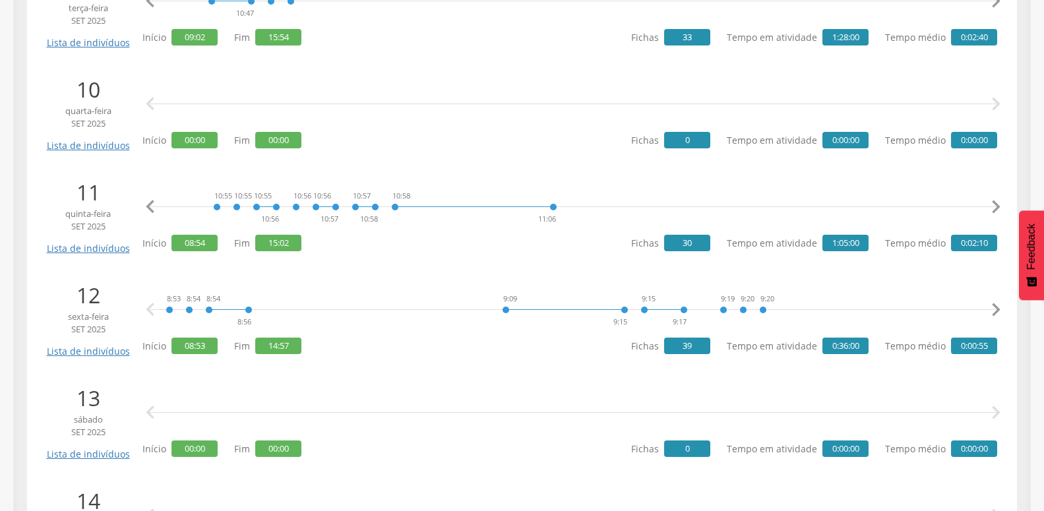
click at [994, 208] on icon "" at bounding box center [996, 207] width 26 height 26
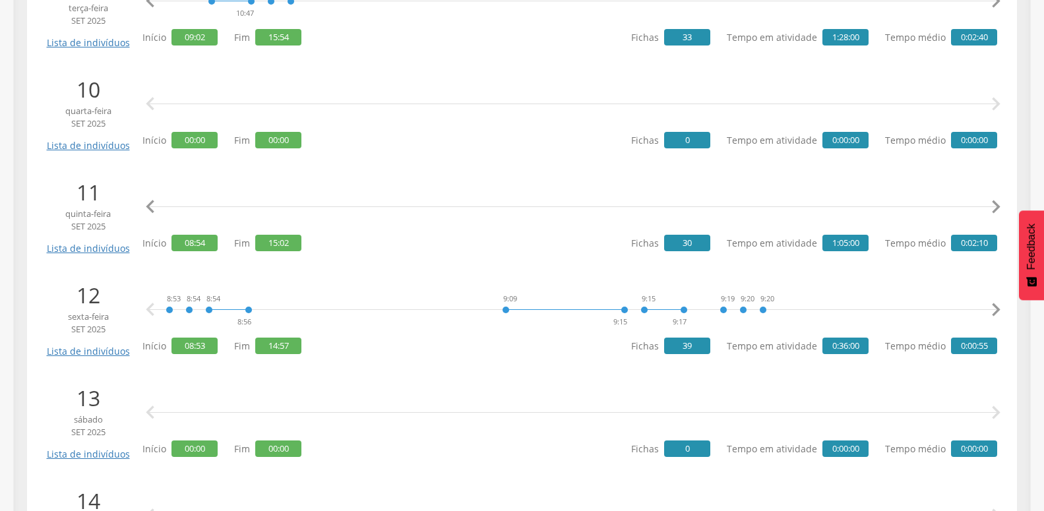
click at [994, 208] on icon "" at bounding box center [996, 207] width 26 height 26
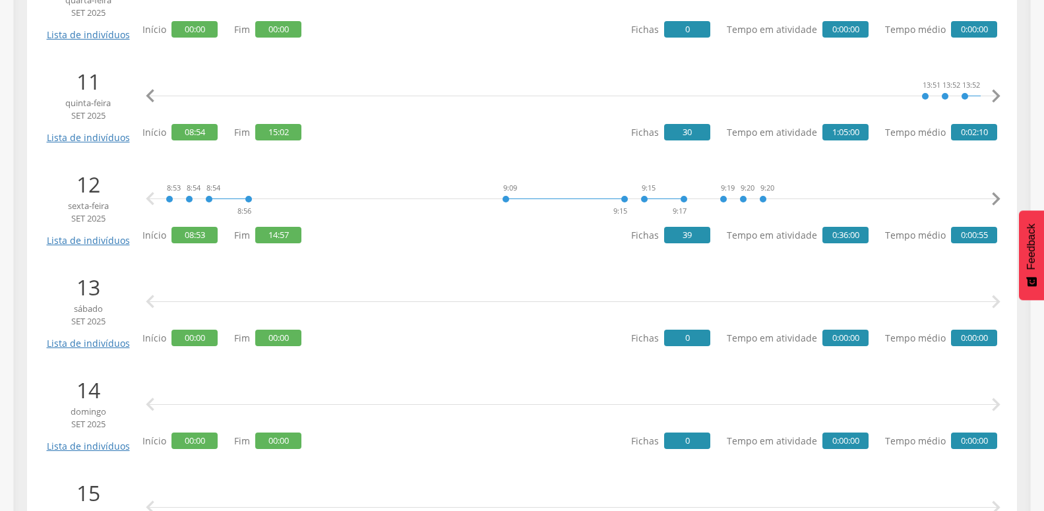
scroll to position [1320, 0]
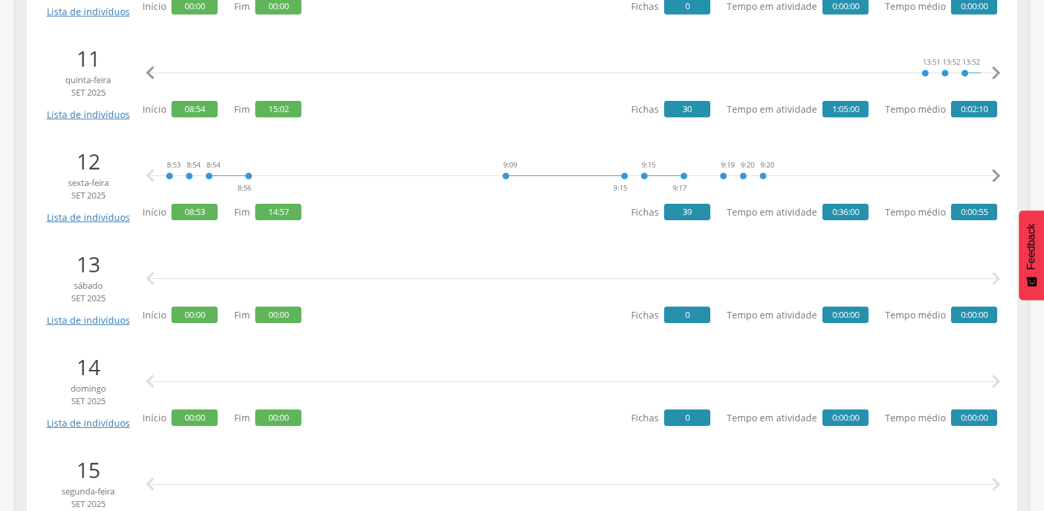
click at [994, 178] on icon "" at bounding box center [996, 176] width 26 height 26
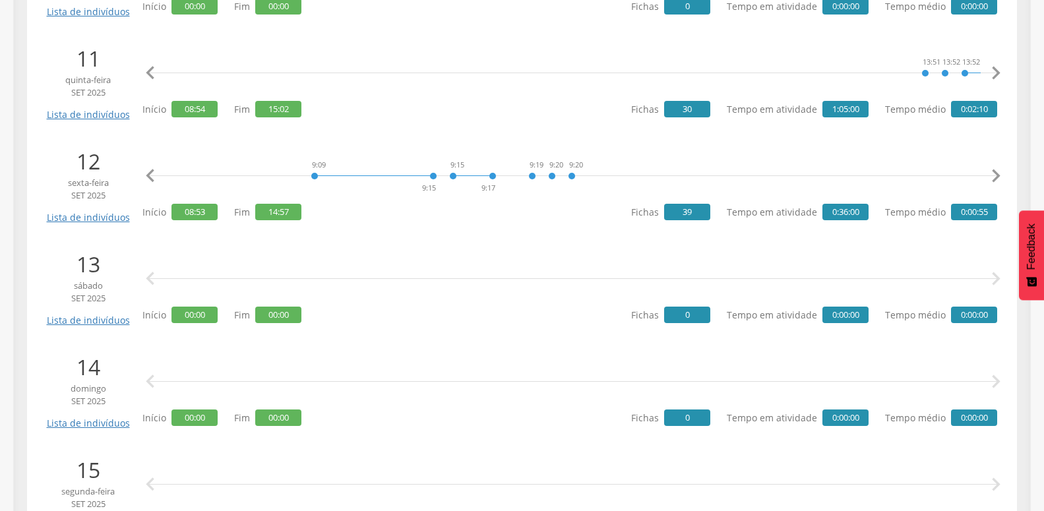
click at [994, 178] on icon "" at bounding box center [996, 176] width 26 height 26
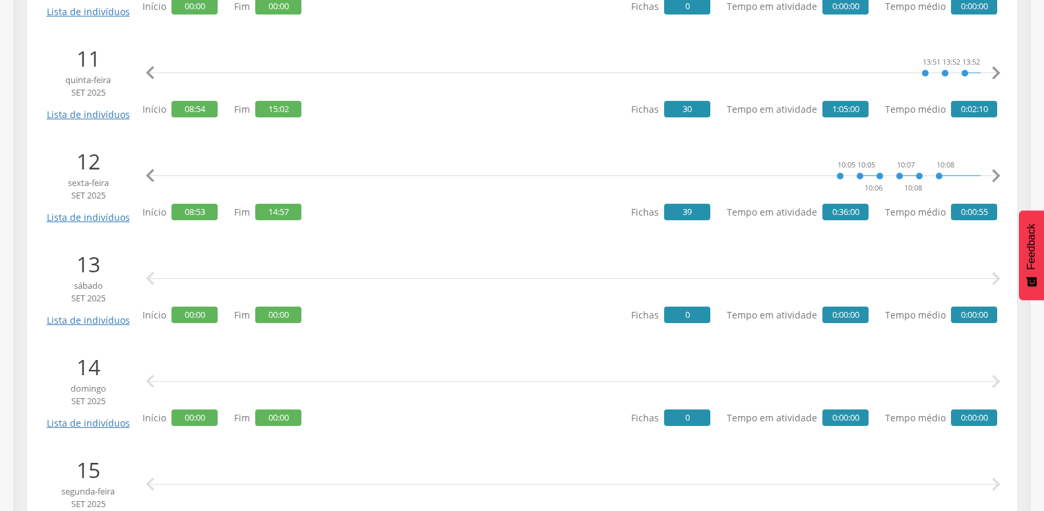
click at [994, 178] on icon "" at bounding box center [996, 176] width 26 height 26
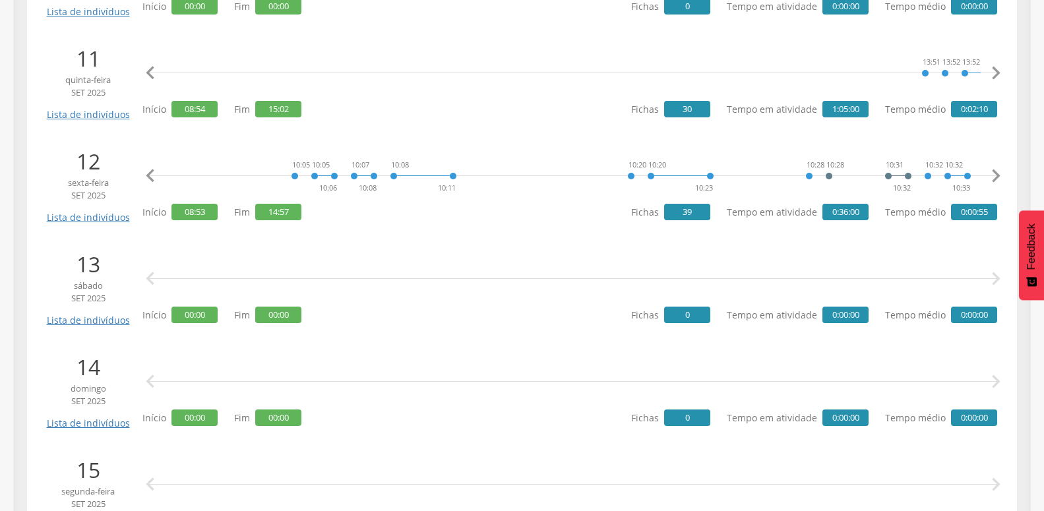
click at [994, 178] on icon "" at bounding box center [996, 176] width 26 height 26
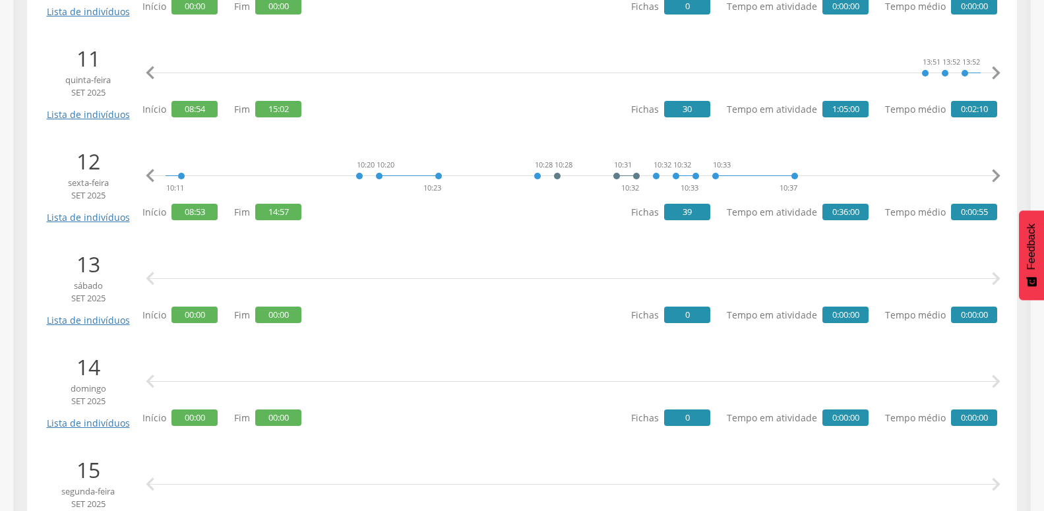
click at [994, 178] on icon "" at bounding box center [996, 176] width 26 height 26
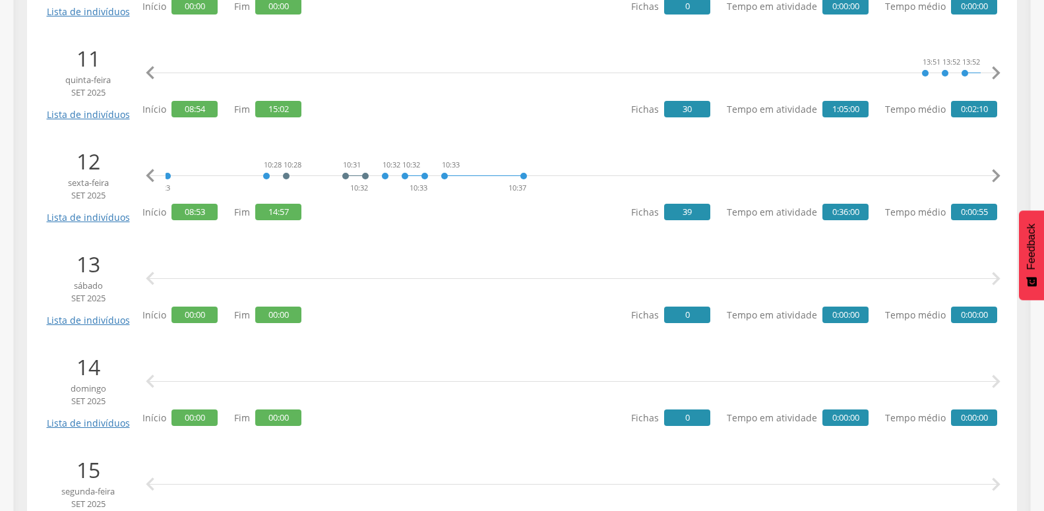
click at [994, 178] on icon "" at bounding box center [996, 176] width 26 height 26
click at [156, 181] on icon "" at bounding box center [150, 176] width 26 height 26
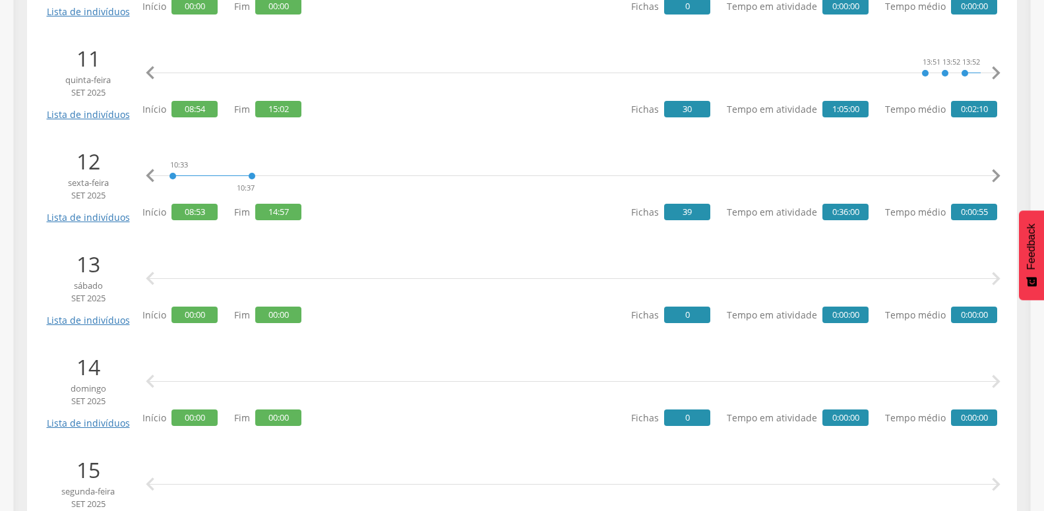
click at [150, 179] on icon "" at bounding box center [150, 176] width 26 height 26
click at [993, 174] on icon "" at bounding box center [996, 176] width 26 height 26
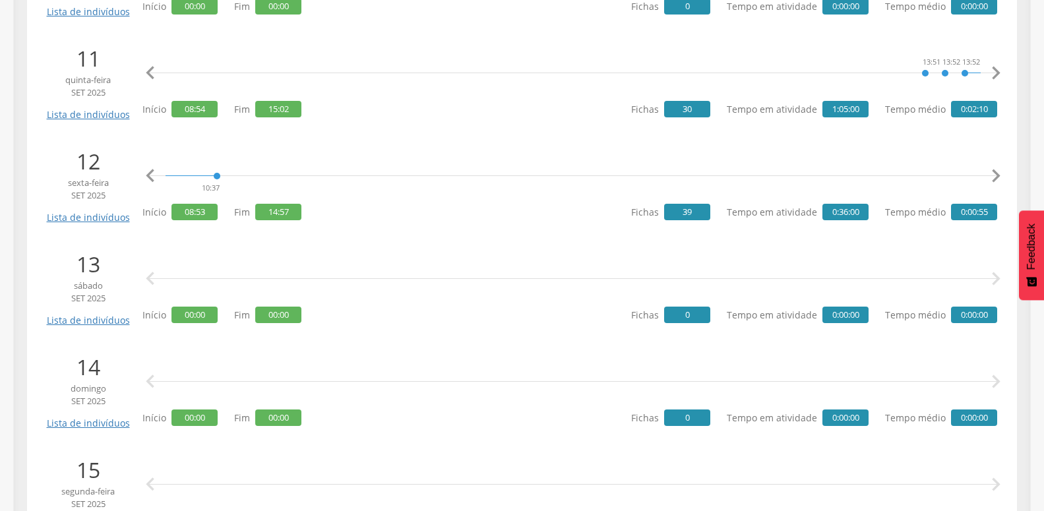
click at [993, 174] on icon "" at bounding box center [996, 176] width 26 height 26
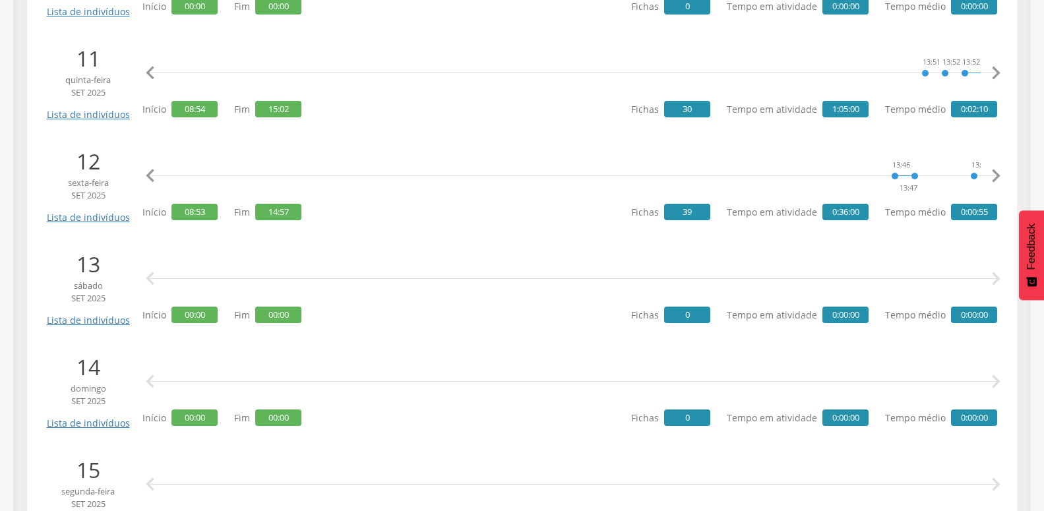
click at [993, 174] on icon "" at bounding box center [996, 176] width 26 height 26
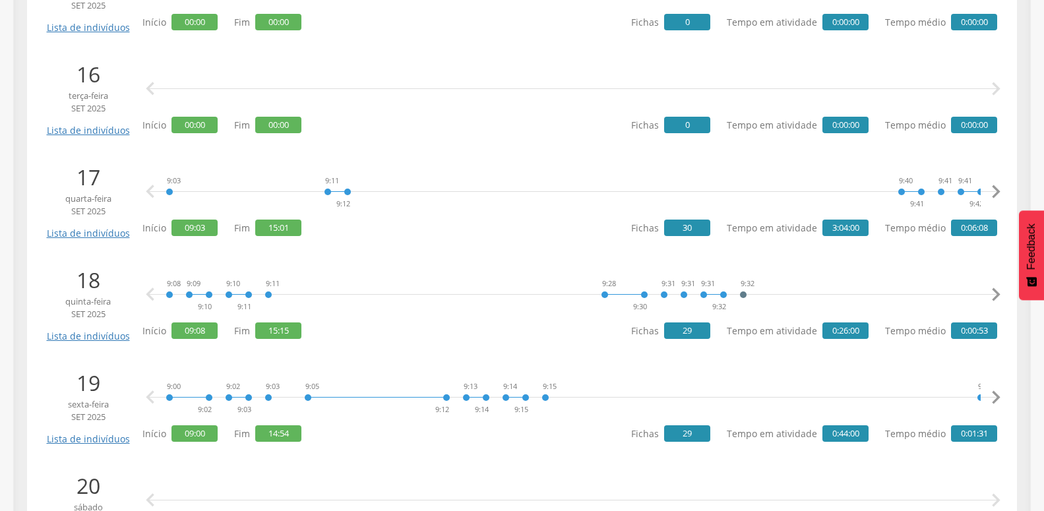
scroll to position [1851, 0]
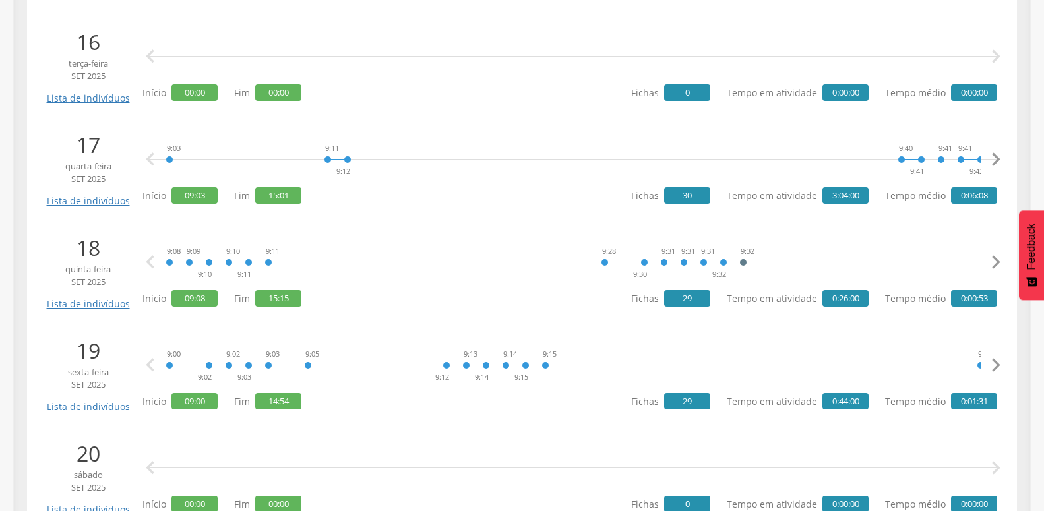
click at [993, 159] on icon "" at bounding box center [996, 159] width 26 height 26
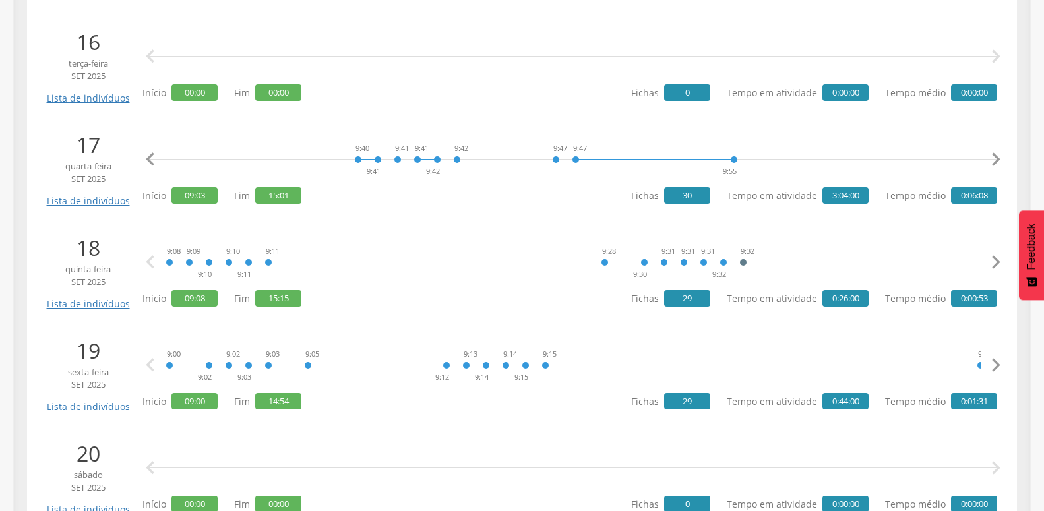
click at [993, 159] on icon "" at bounding box center [996, 159] width 26 height 26
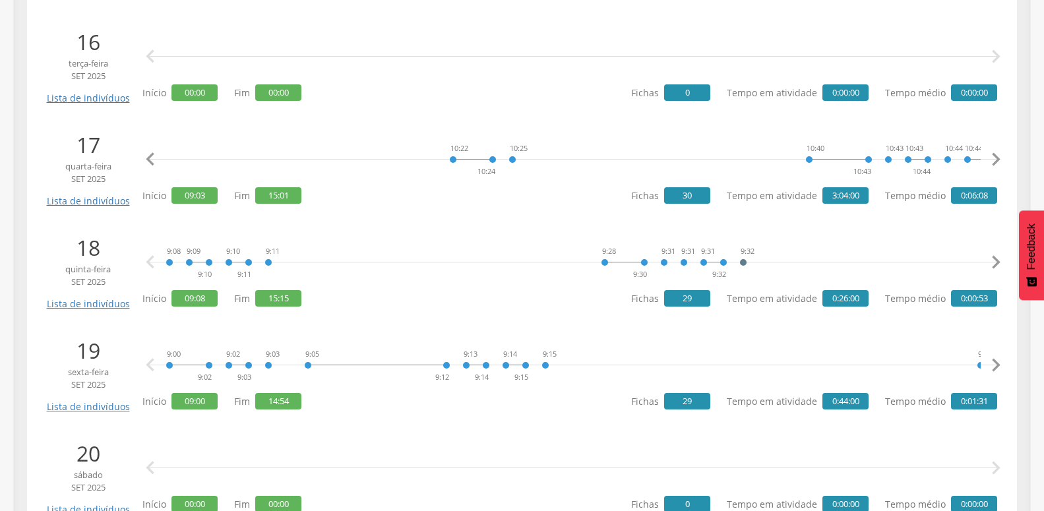
click at [993, 159] on icon "" at bounding box center [996, 159] width 26 height 26
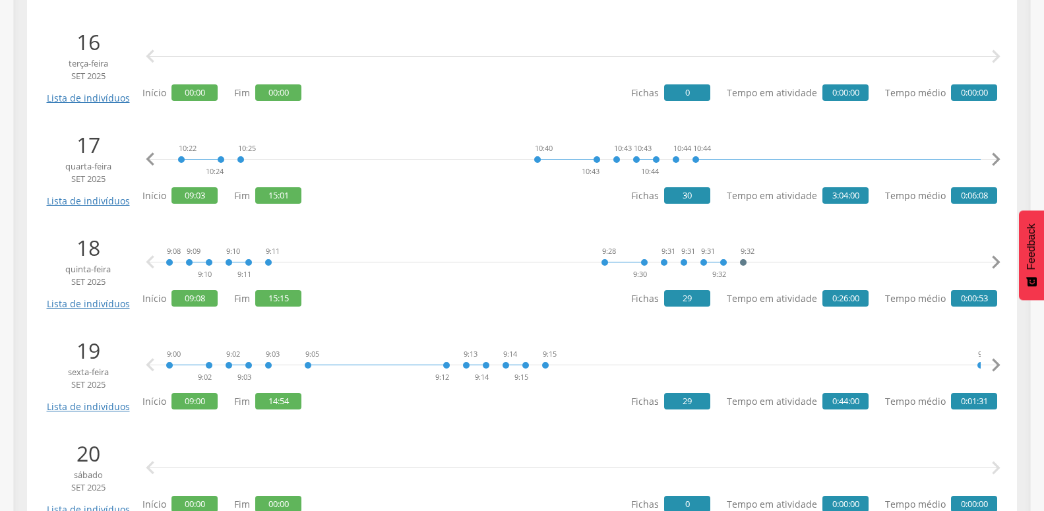
click at [993, 159] on icon "" at bounding box center [996, 159] width 26 height 26
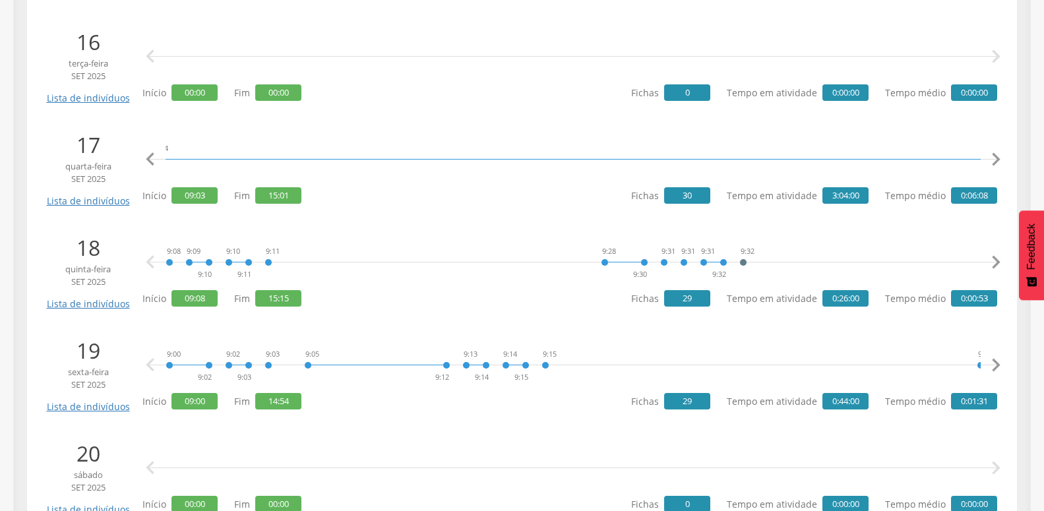
click at [993, 159] on icon "" at bounding box center [996, 159] width 26 height 26
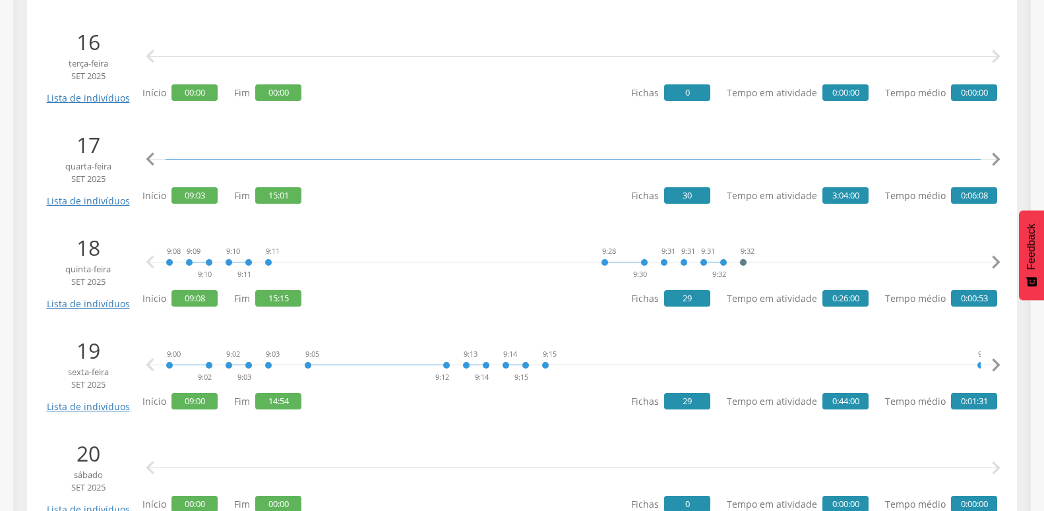
click at [993, 159] on icon "" at bounding box center [996, 159] width 26 height 26
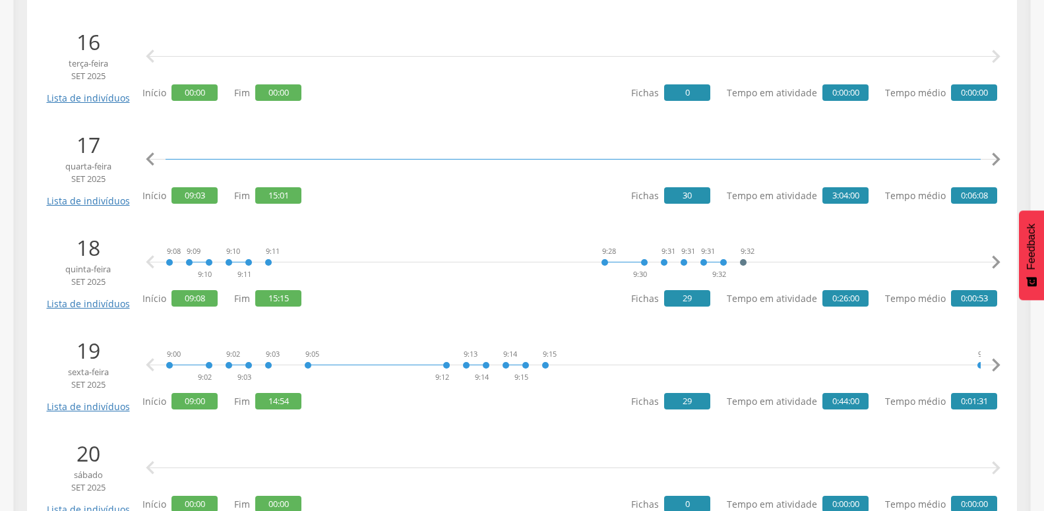
click at [993, 159] on icon "" at bounding box center [996, 159] width 26 height 26
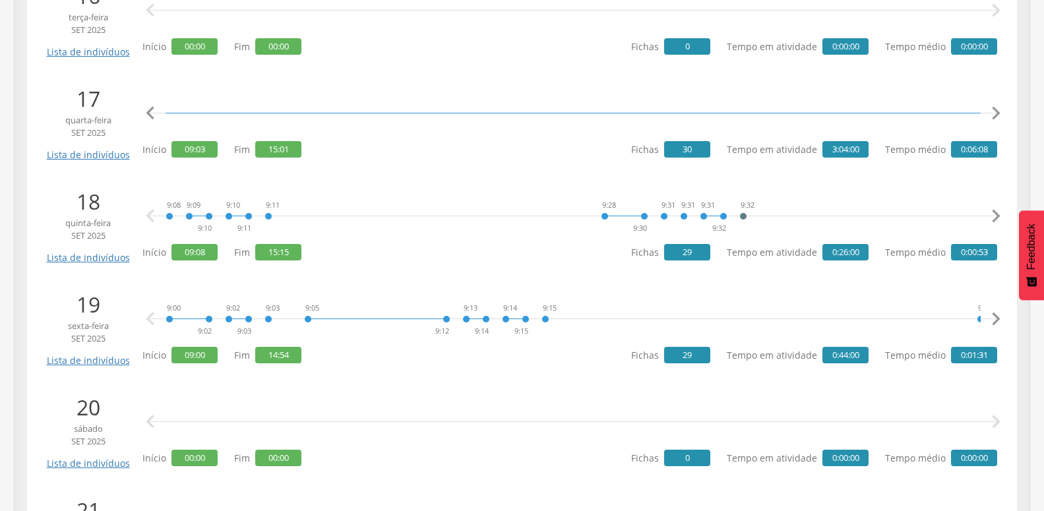
scroll to position [1911, 0]
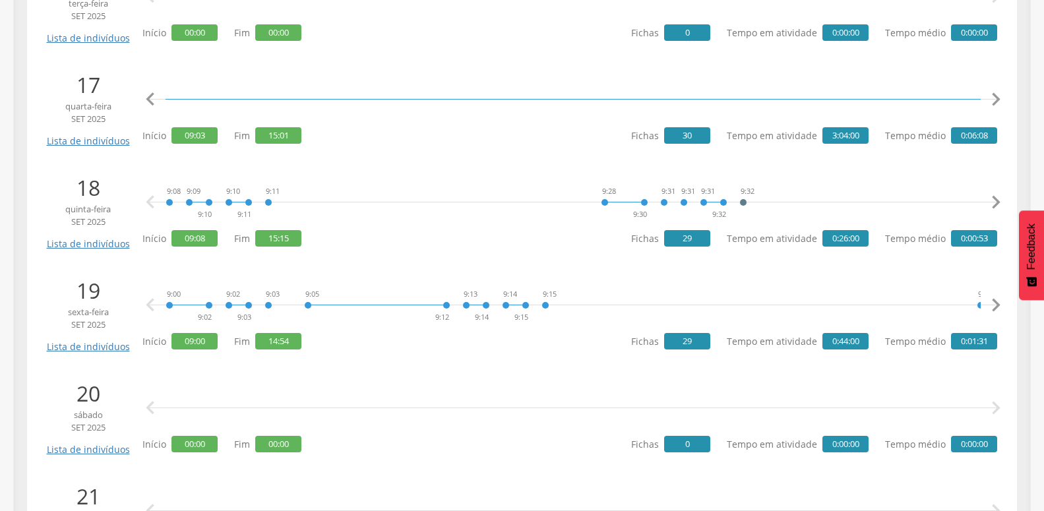
click at [989, 202] on icon "" at bounding box center [996, 202] width 26 height 26
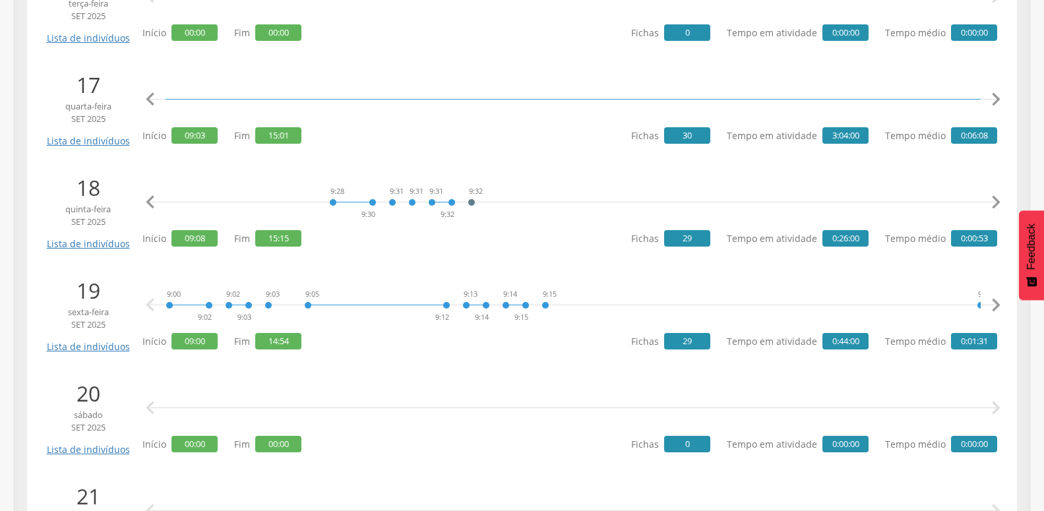
click at [989, 202] on icon "" at bounding box center [996, 202] width 26 height 26
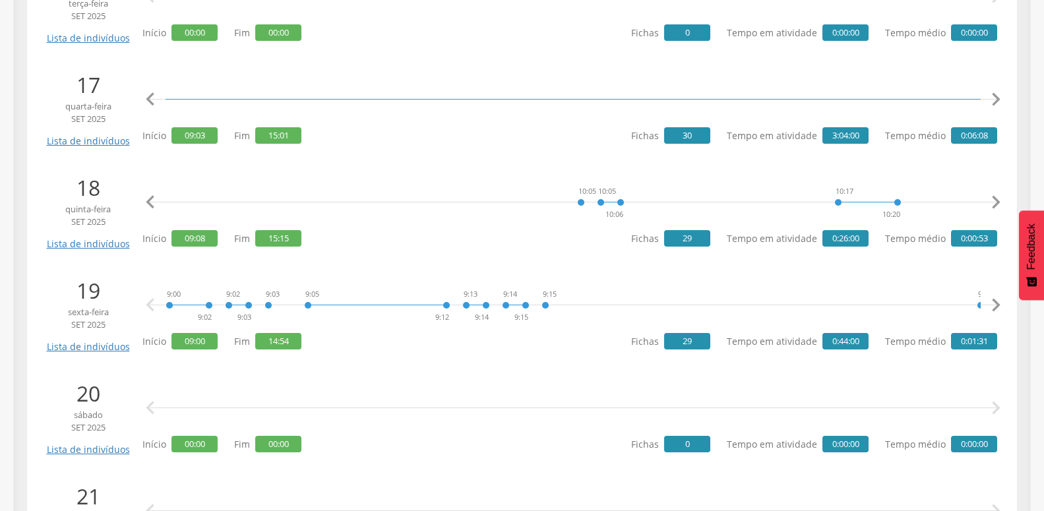
click at [989, 202] on icon "" at bounding box center [996, 202] width 26 height 26
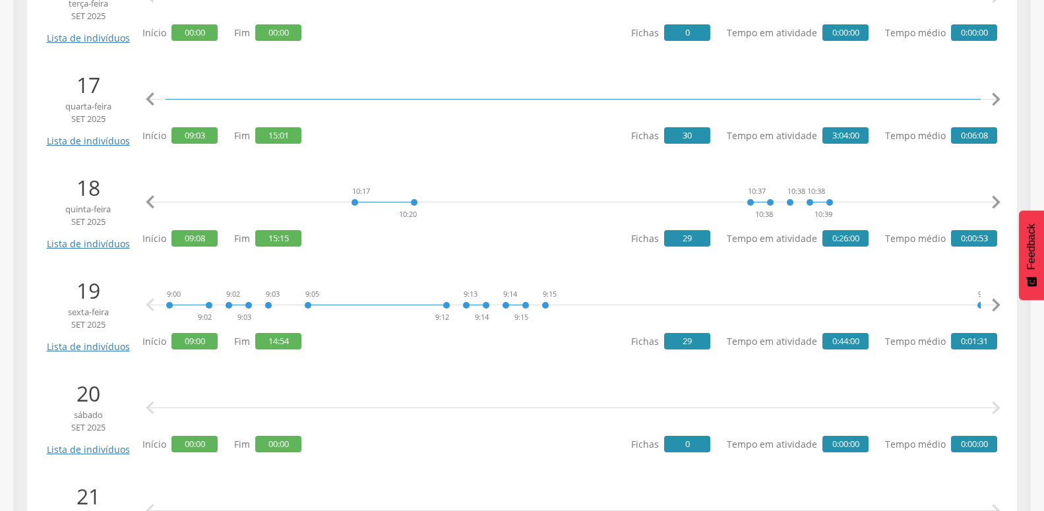
click at [989, 202] on icon "" at bounding box center [996, 202] width 26 height 26
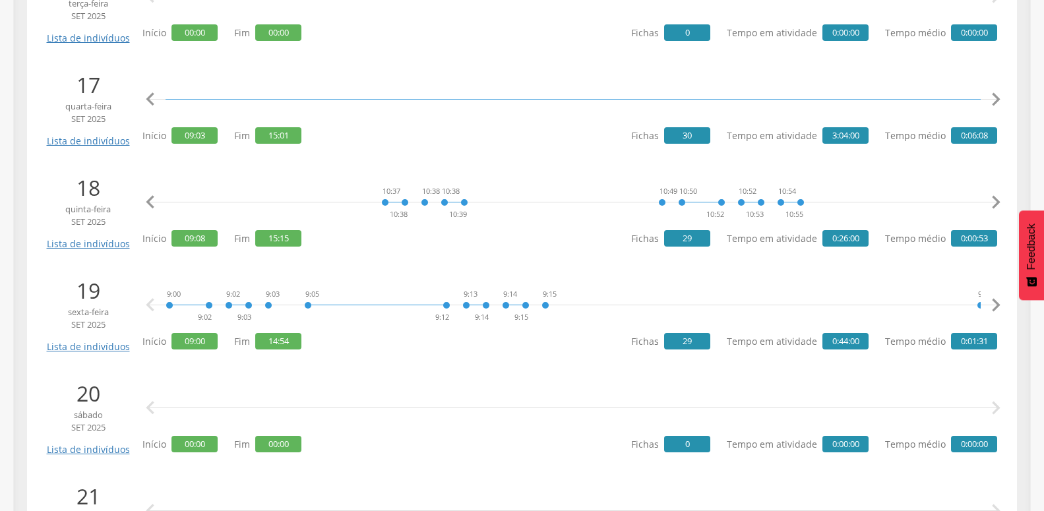
click at [989, 202] on icon "" at bounding box center [996, 202] width 26 height 26
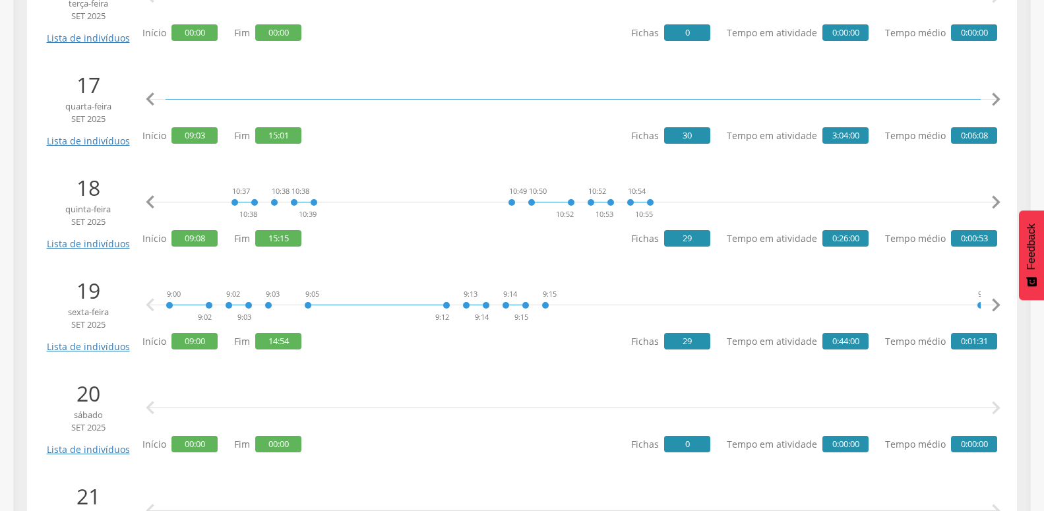
click at [989, 202] on icon "" at bounding box center [996, 202] width 26 height 26
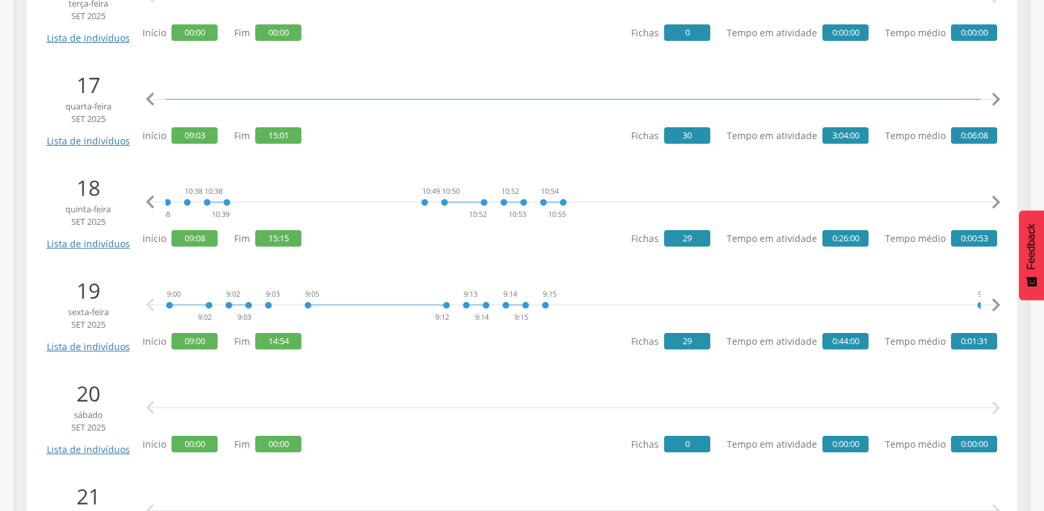
click at [989, 202] on icon "" at bounding box center [996, 202] width 26 height 26
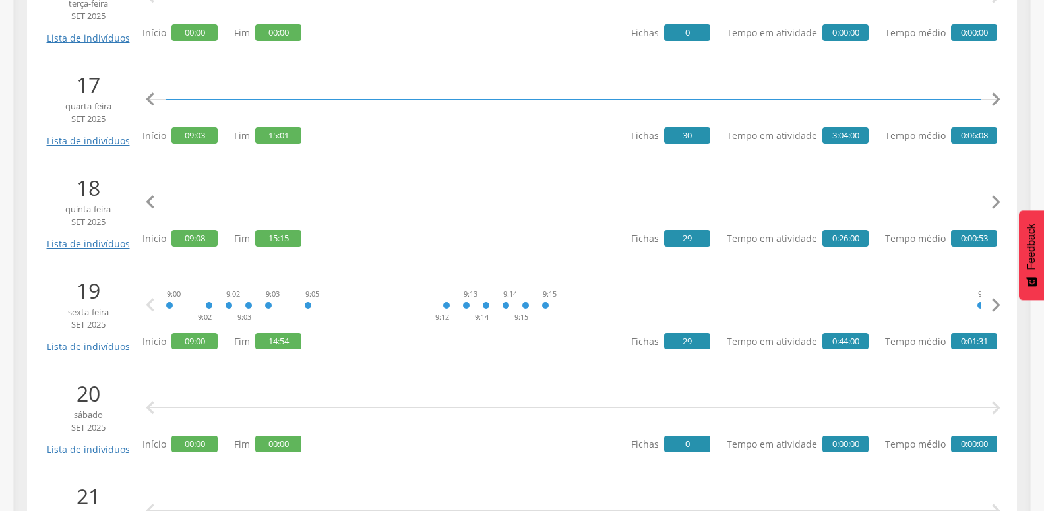
click at [989, 202] on icon "" at bounding box center [996, 202] width 26 height 26
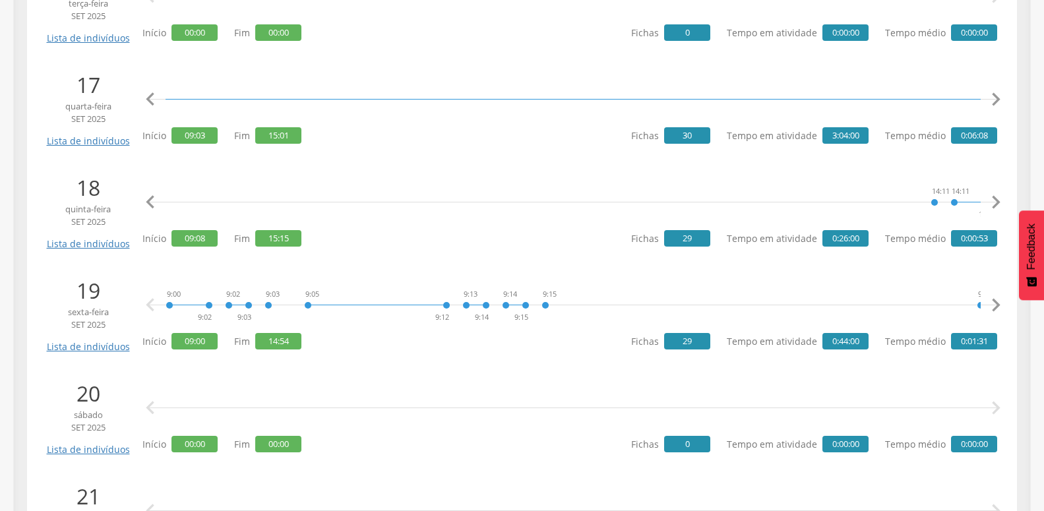
click at [989, 202] on icon "" at bounding box center [996, 202] width 26 height 26
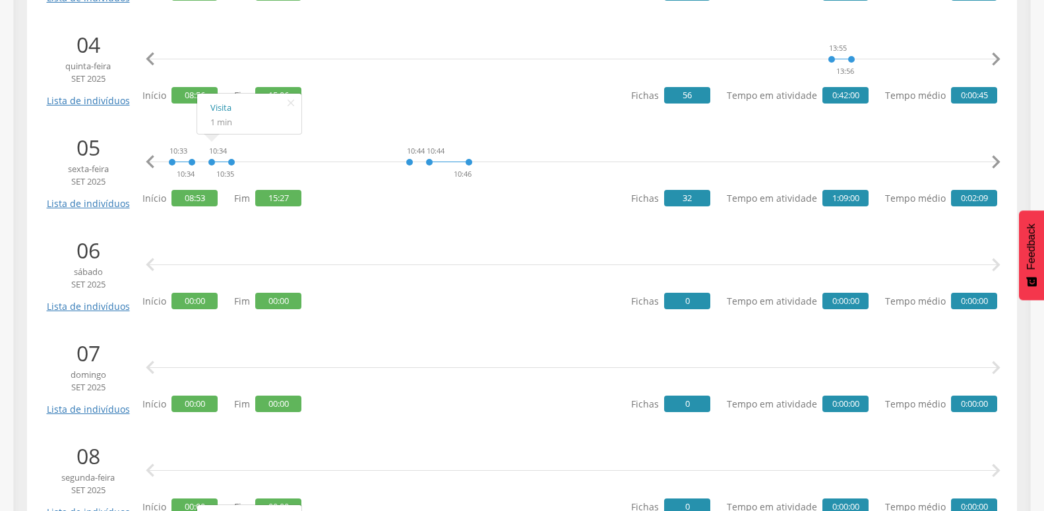
scroll to position [577, 0]
